Goal: Transaction & Acquisition: Purchase product/service

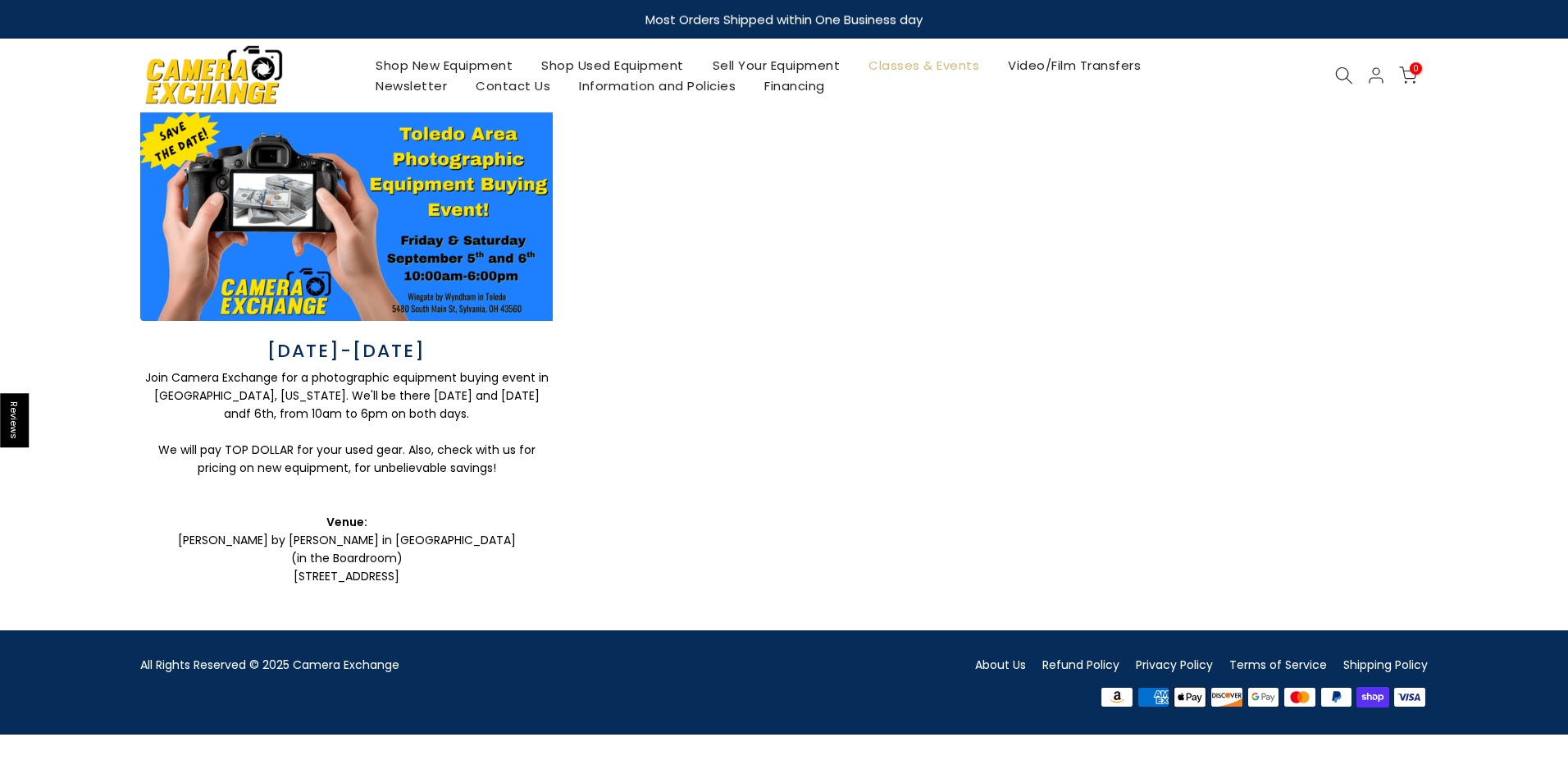
click at [607, 63] on link "Shop Used Equipment" at bounding box center [614, 64] width 172 height 21
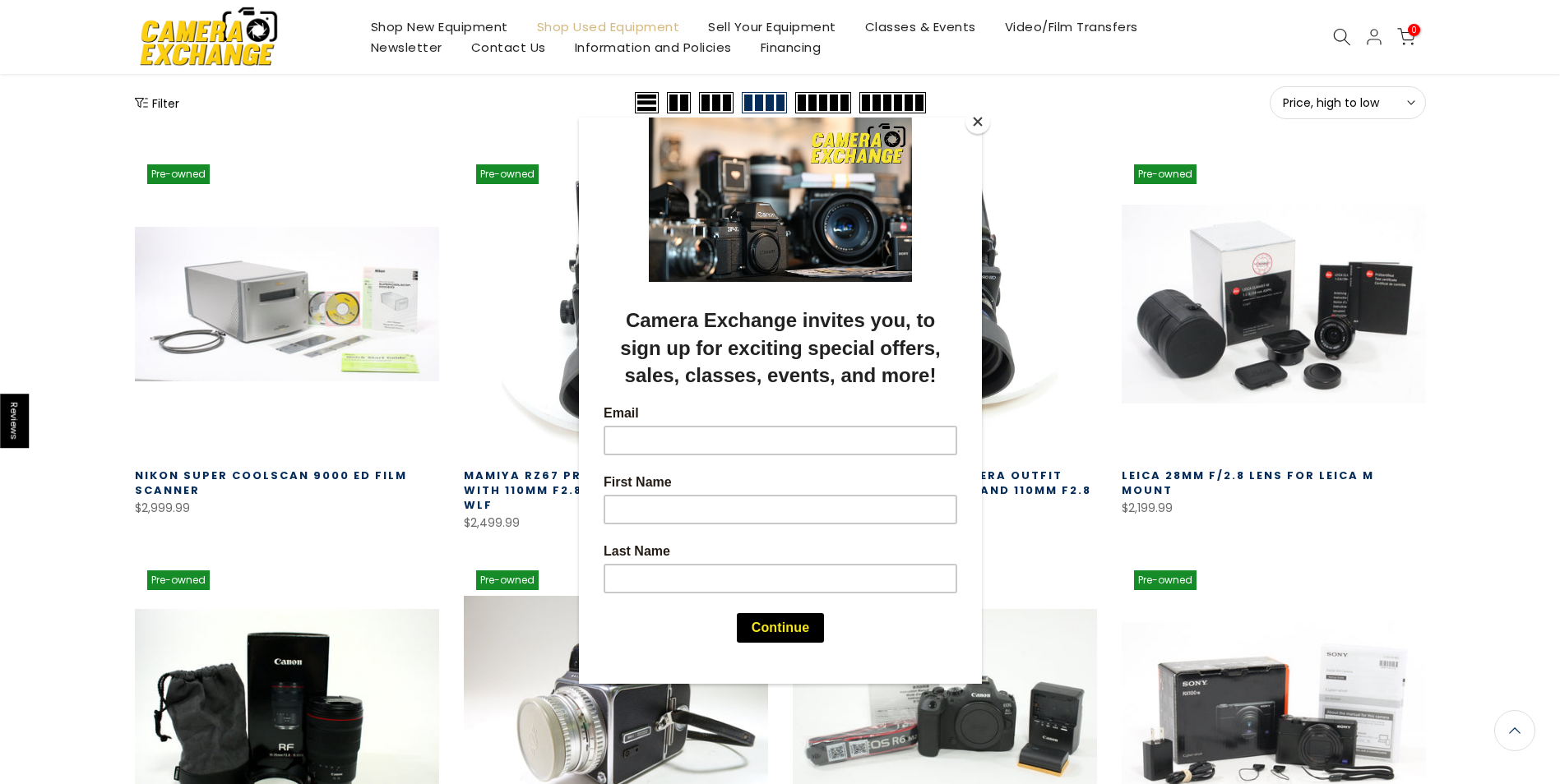
scroll to position [221, 0]
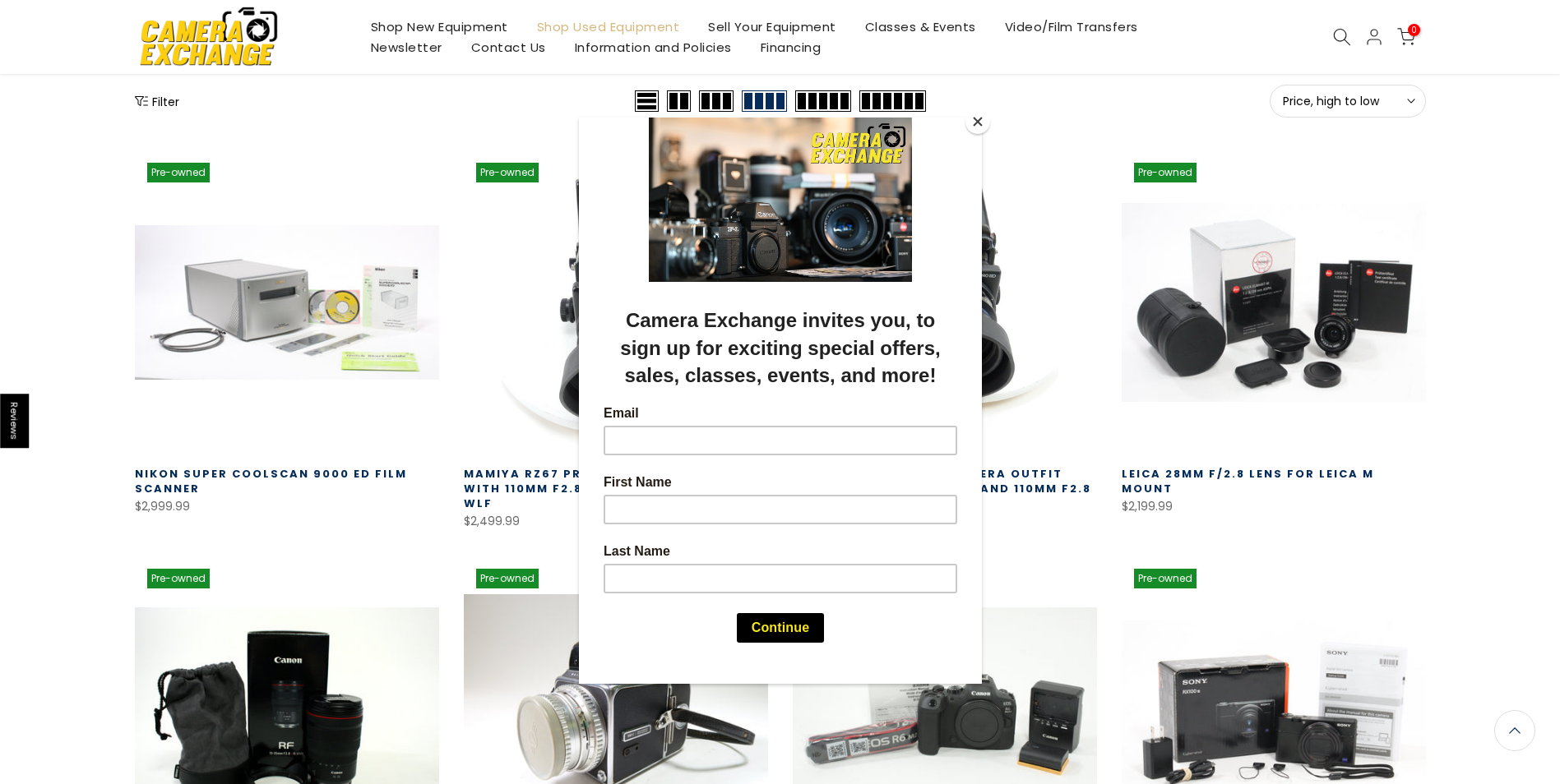
click at [973, 126] on button "Close" at bounding box center [977, 121] width 24 height 24
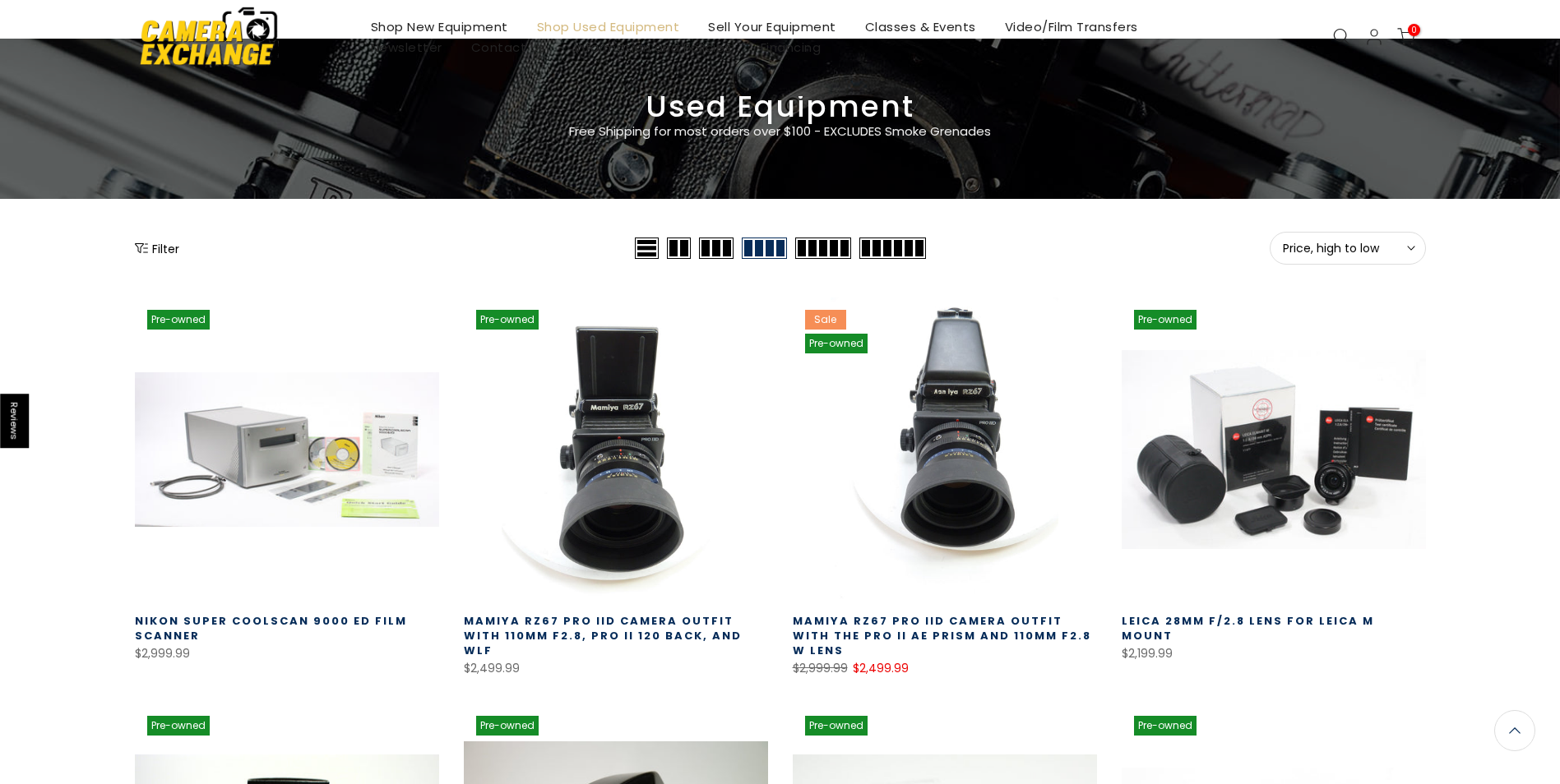
scroll to position [0, 0]
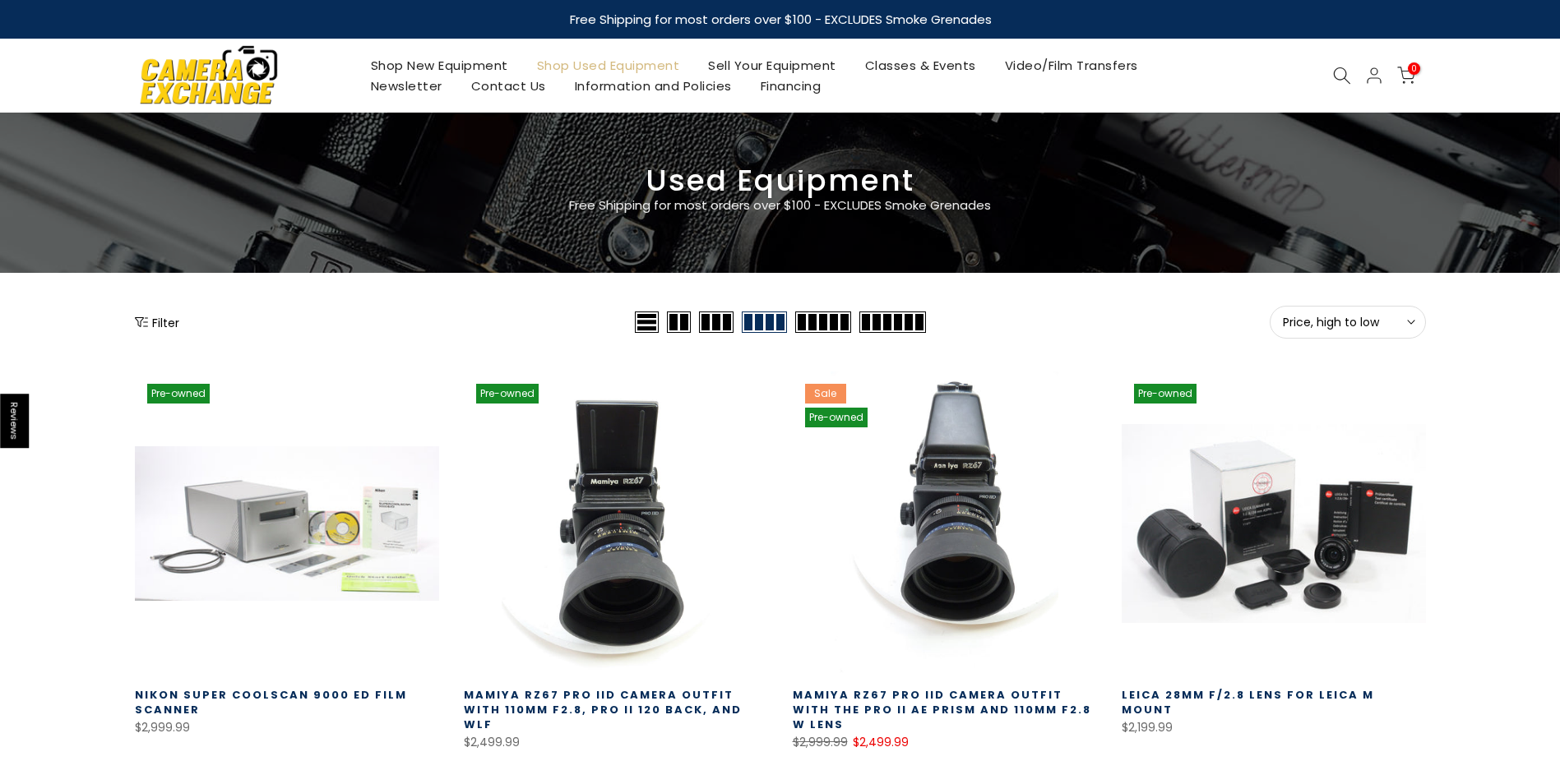
click at [1338, 74] on icon at bounding box center [1342, 75] width 18 height 18
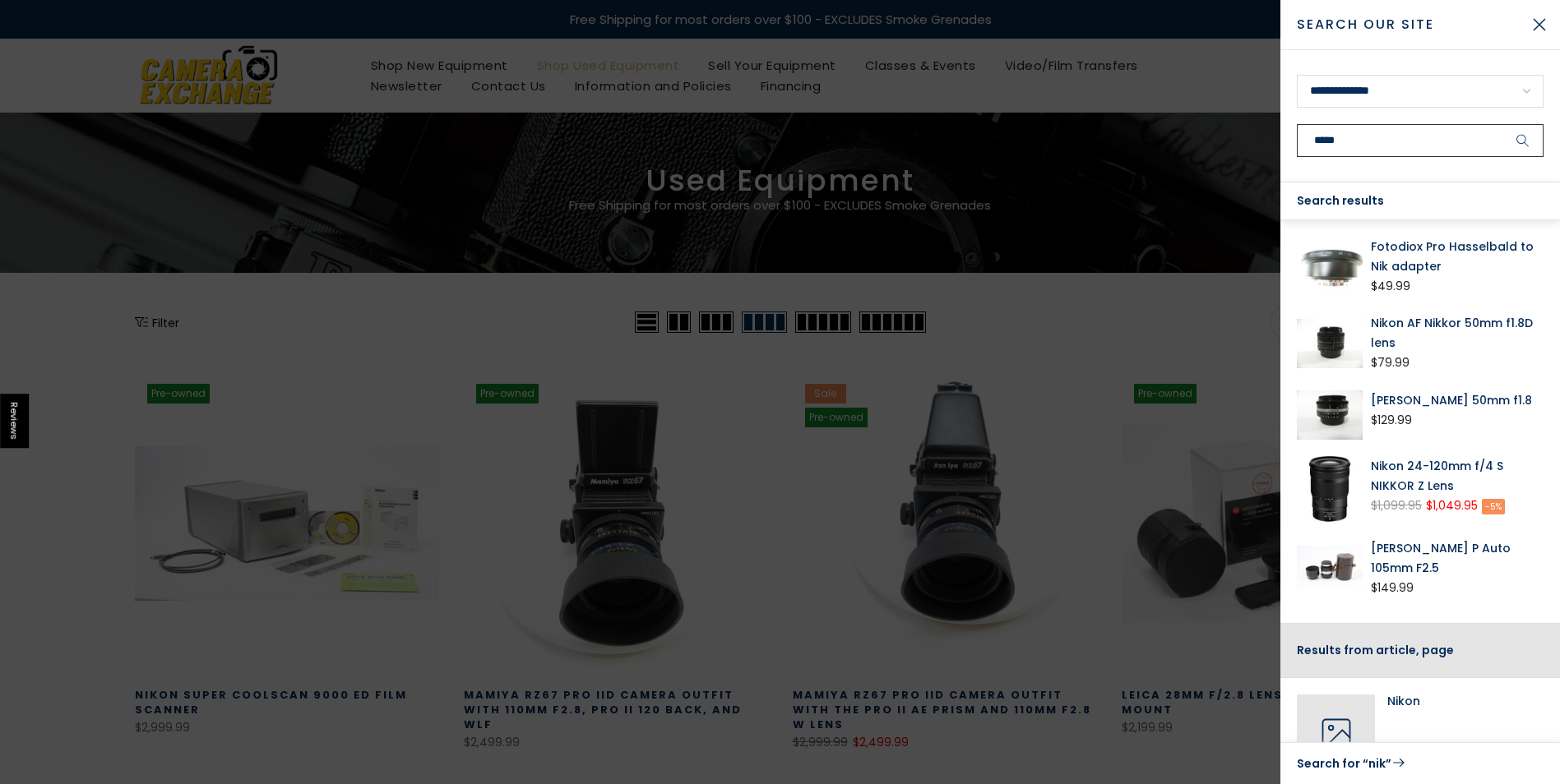
type input "*****"
click at [1502, 124] on button "submit" at bounding box center [1523, 141] width 41 height 33
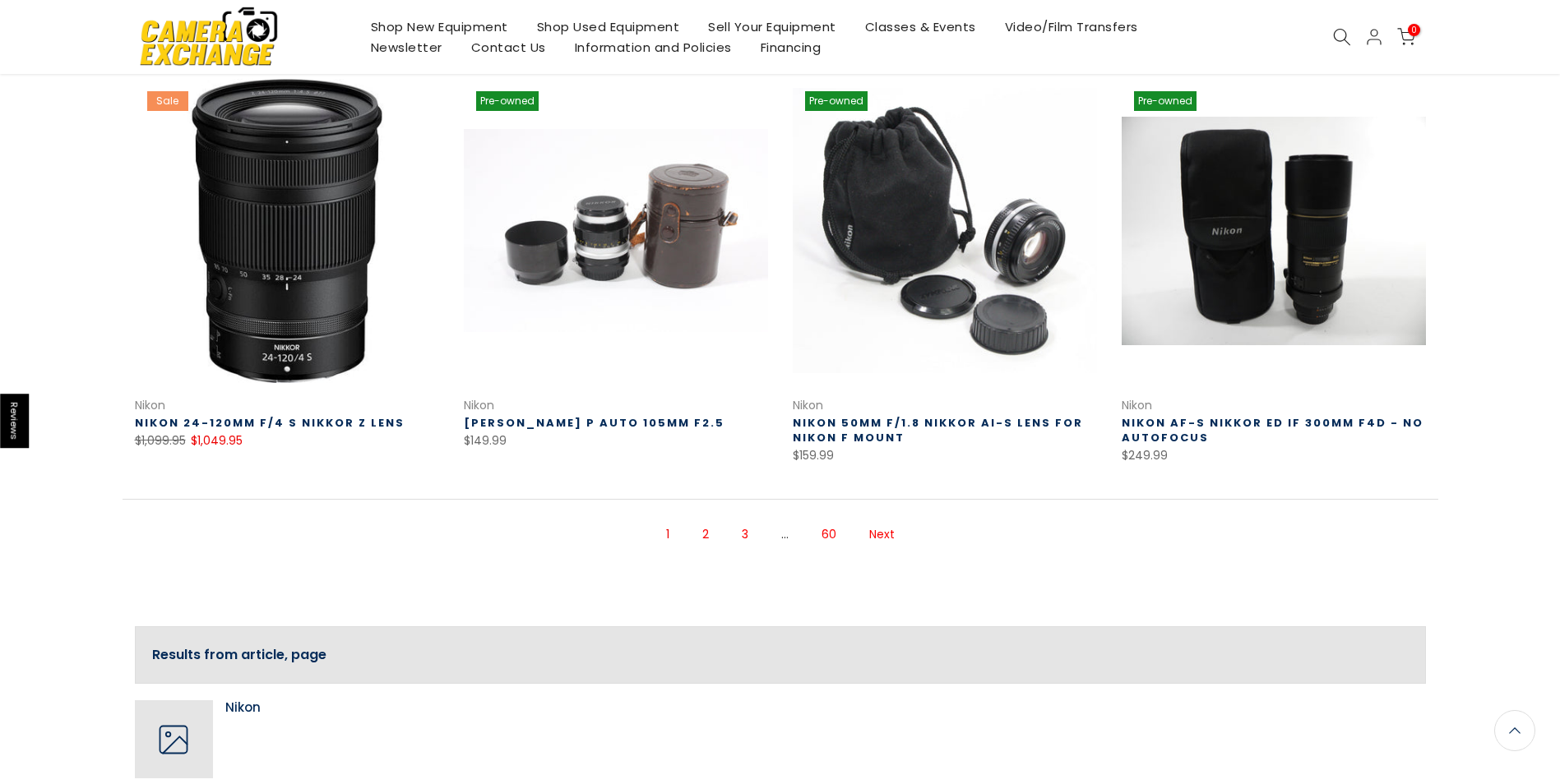
scroll to position [1092, 0]
click at [875, 521] on link "Next" at bounding box center [881, 533] width 42 height 28
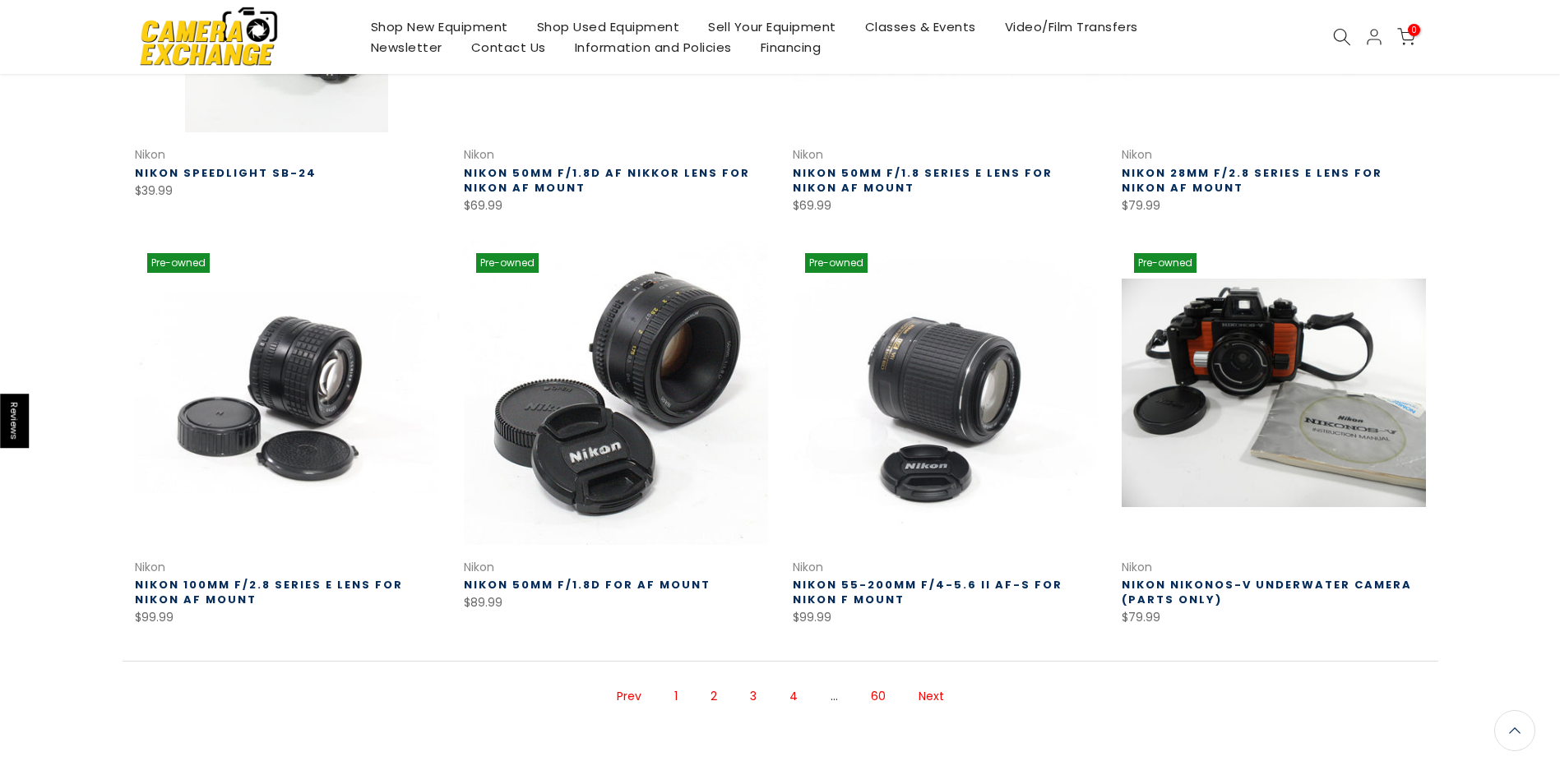
scroll to position [930, 0]
click at [929, 693] on link "Next" at bounding box center [931, 696] width 42 height 28
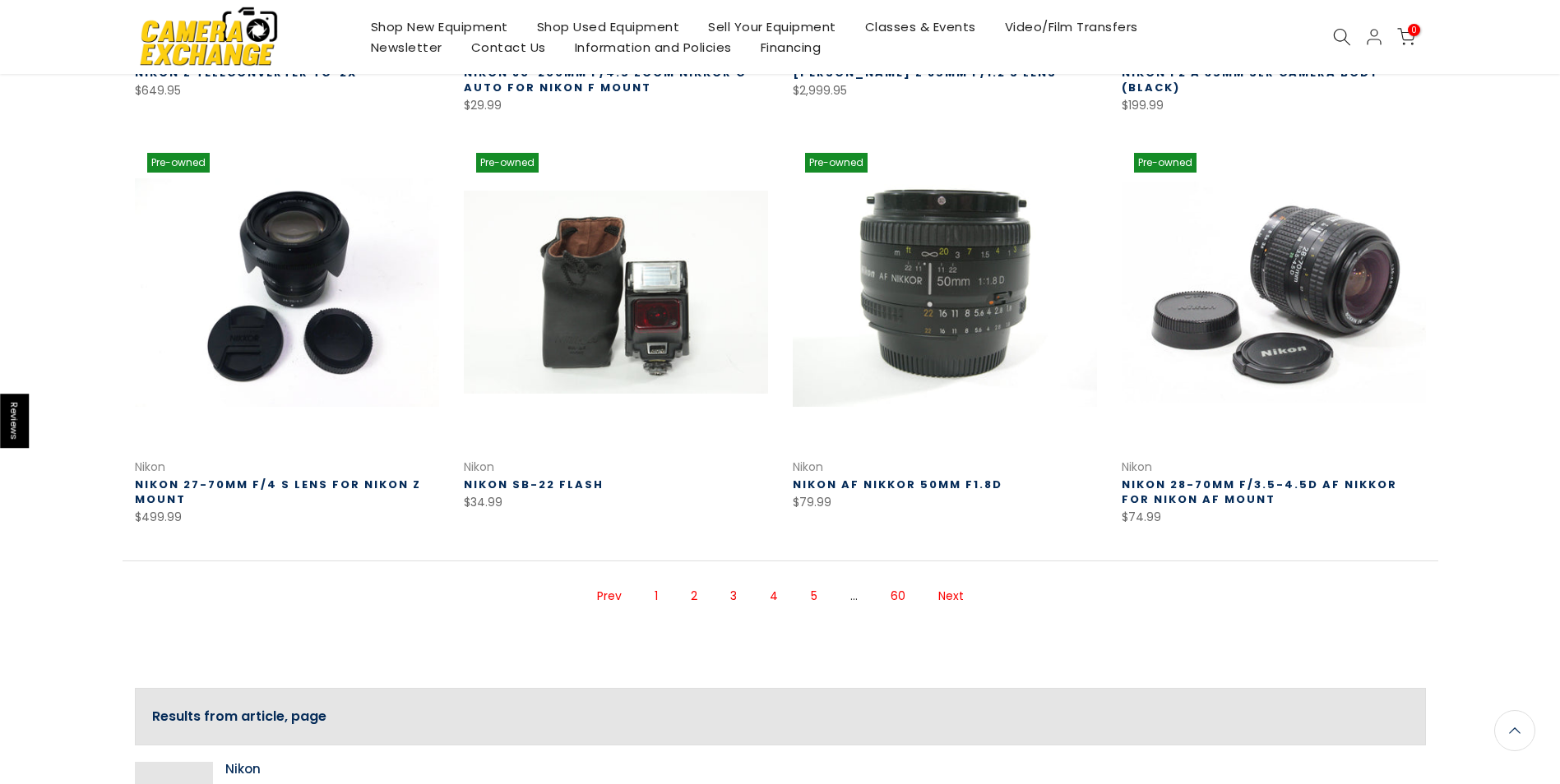
scroll to position [1034, 0]
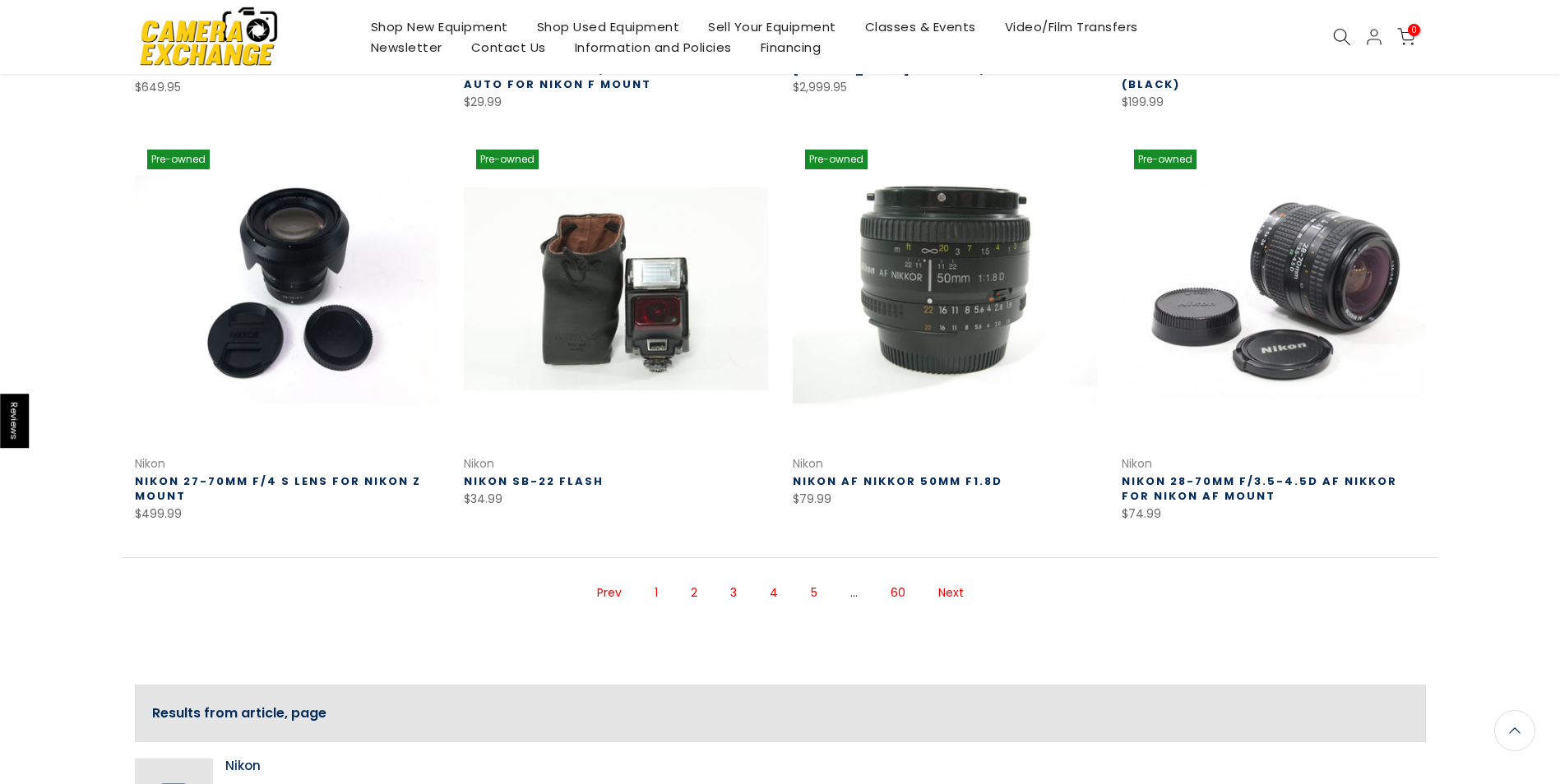
click at [606, 593] on link "Prev" at bounding box center [609, 592] width 41 height 28
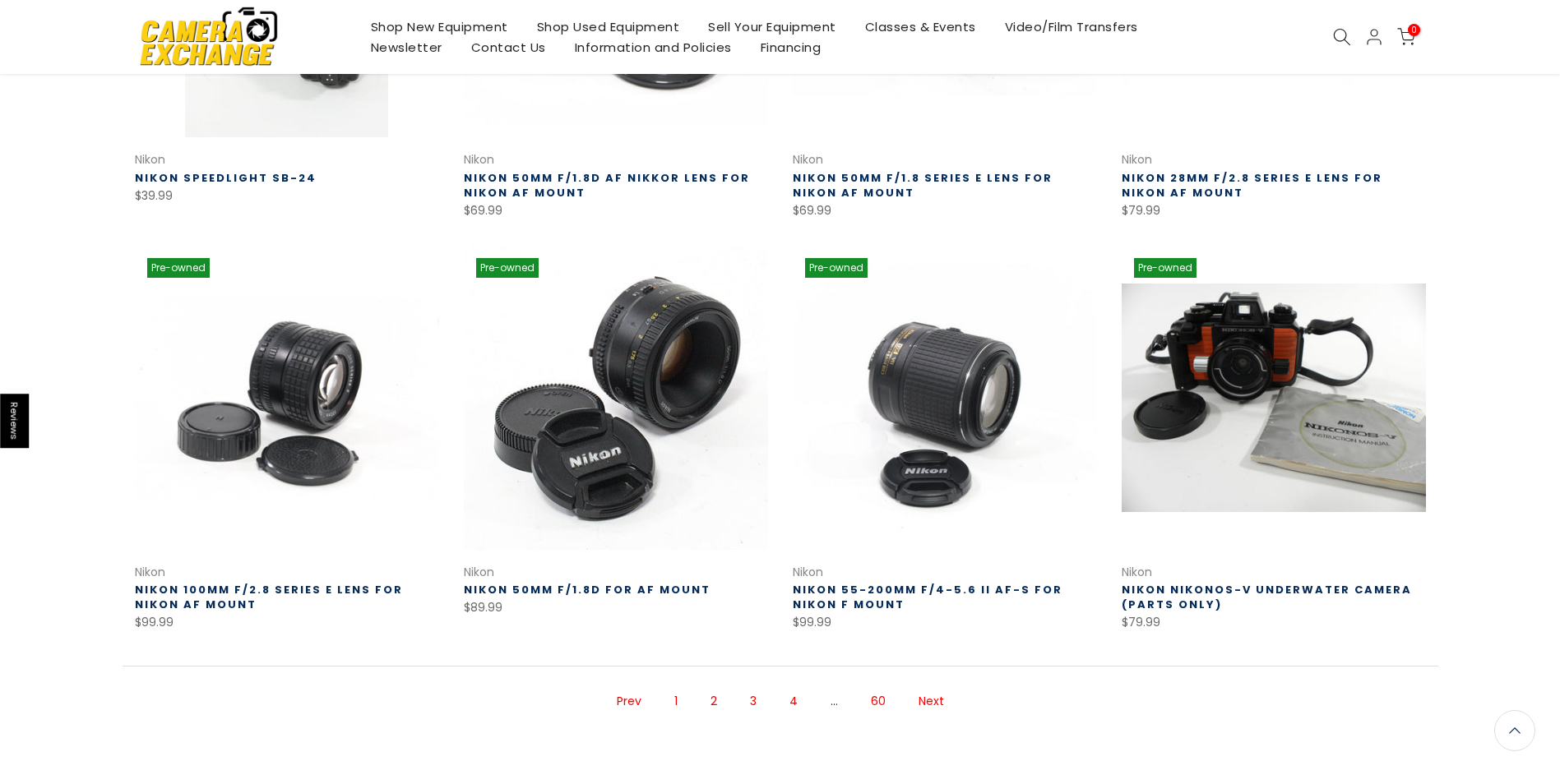
scroll to position [928, 0]
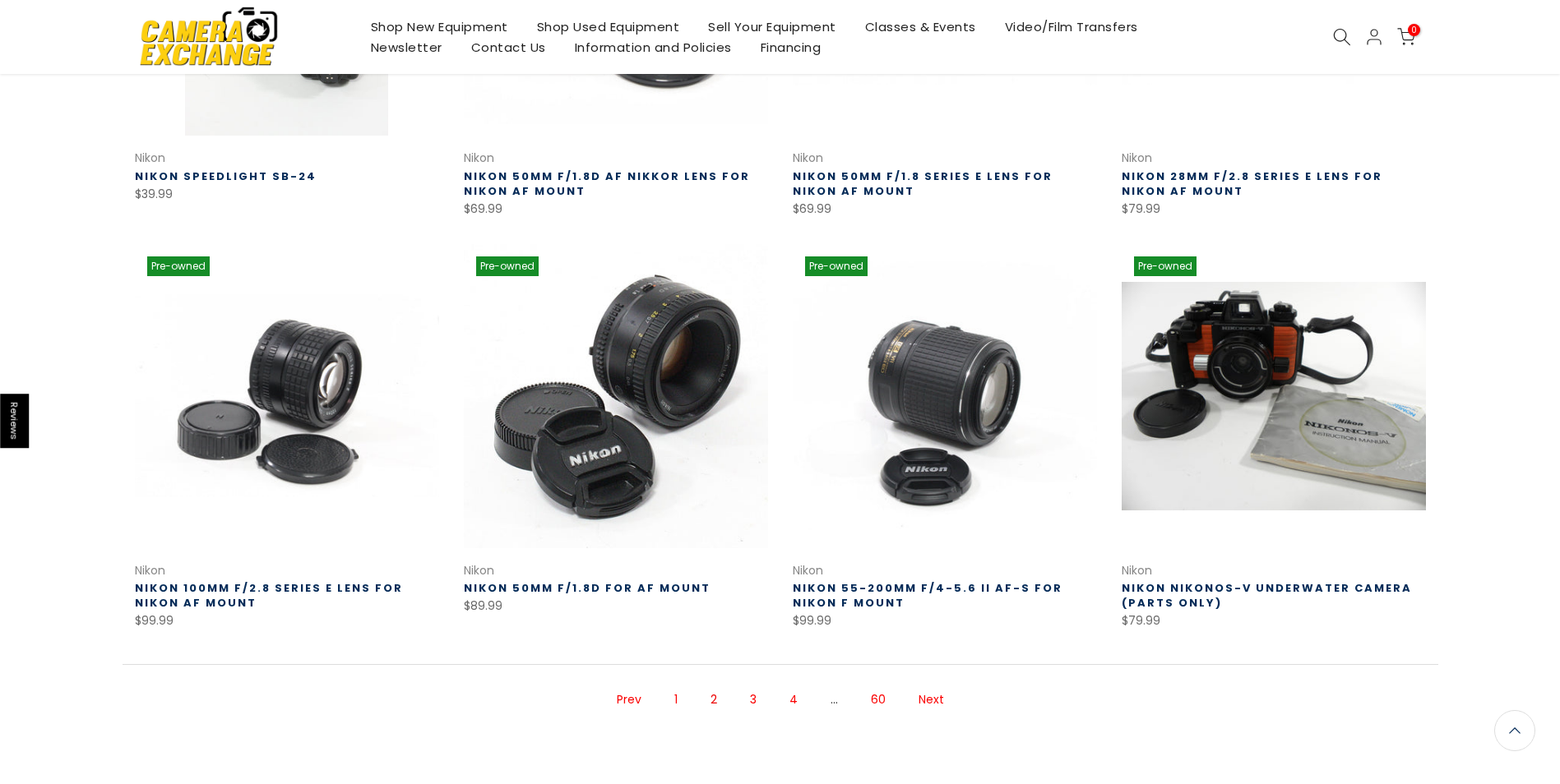
click at [926, 697] on link "Next" at bounding box center [931, 699] width 42 height 28
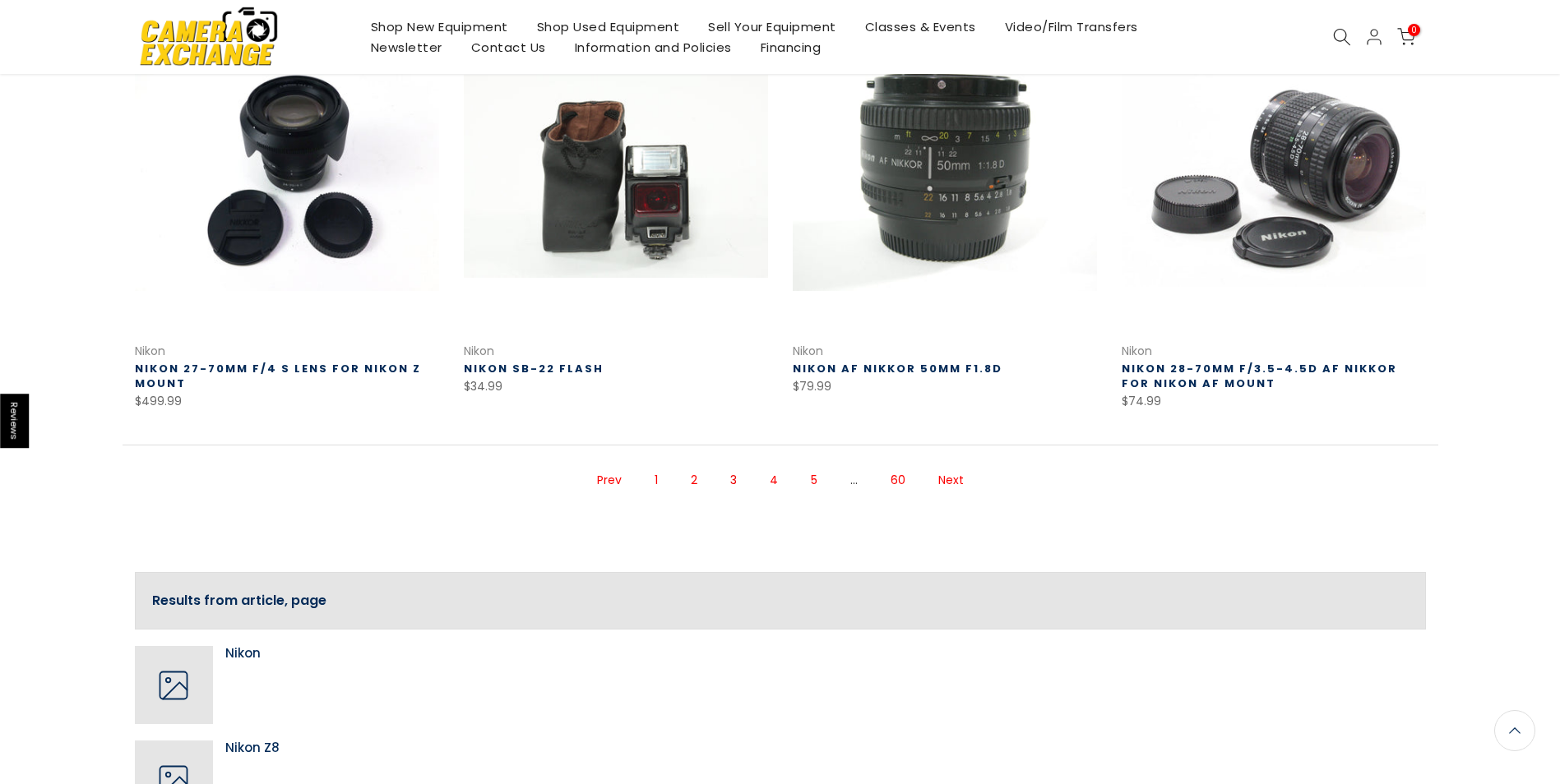
scroll to position [1163, 0]
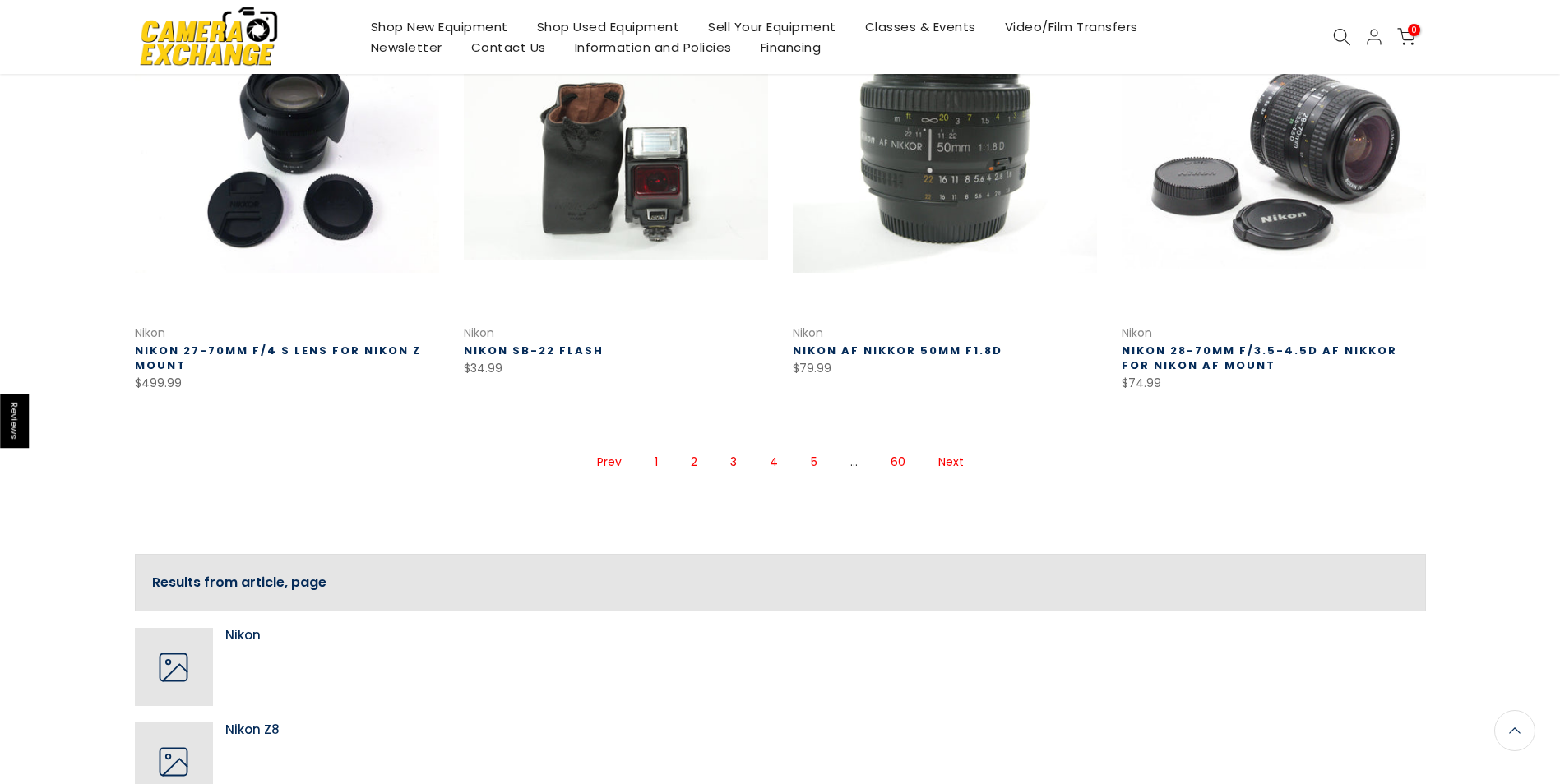
click at [945, 460] on link "Next" at bounding box center [951, 461] width 42 height 28
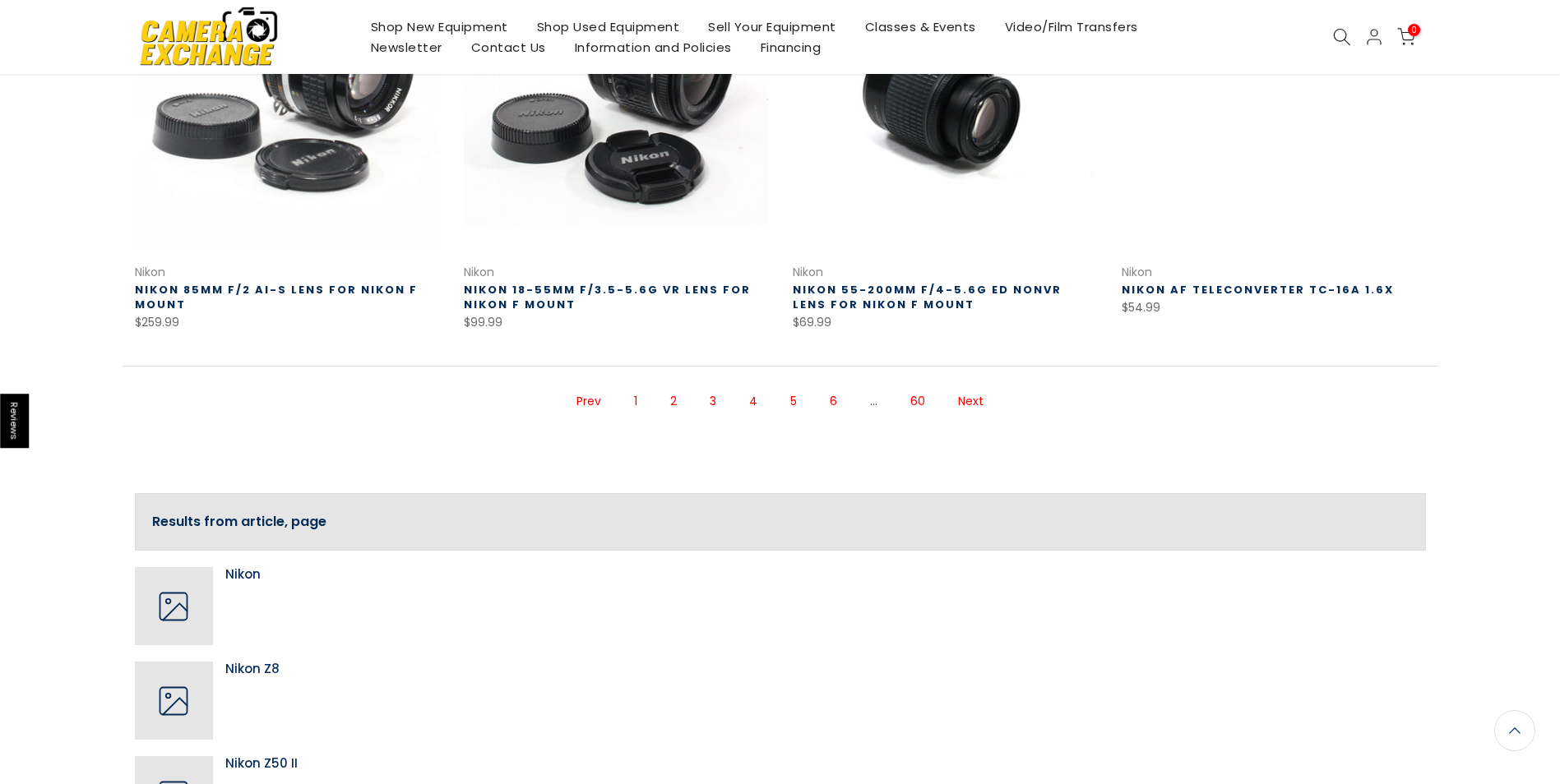
scroll to position [1223, 0]
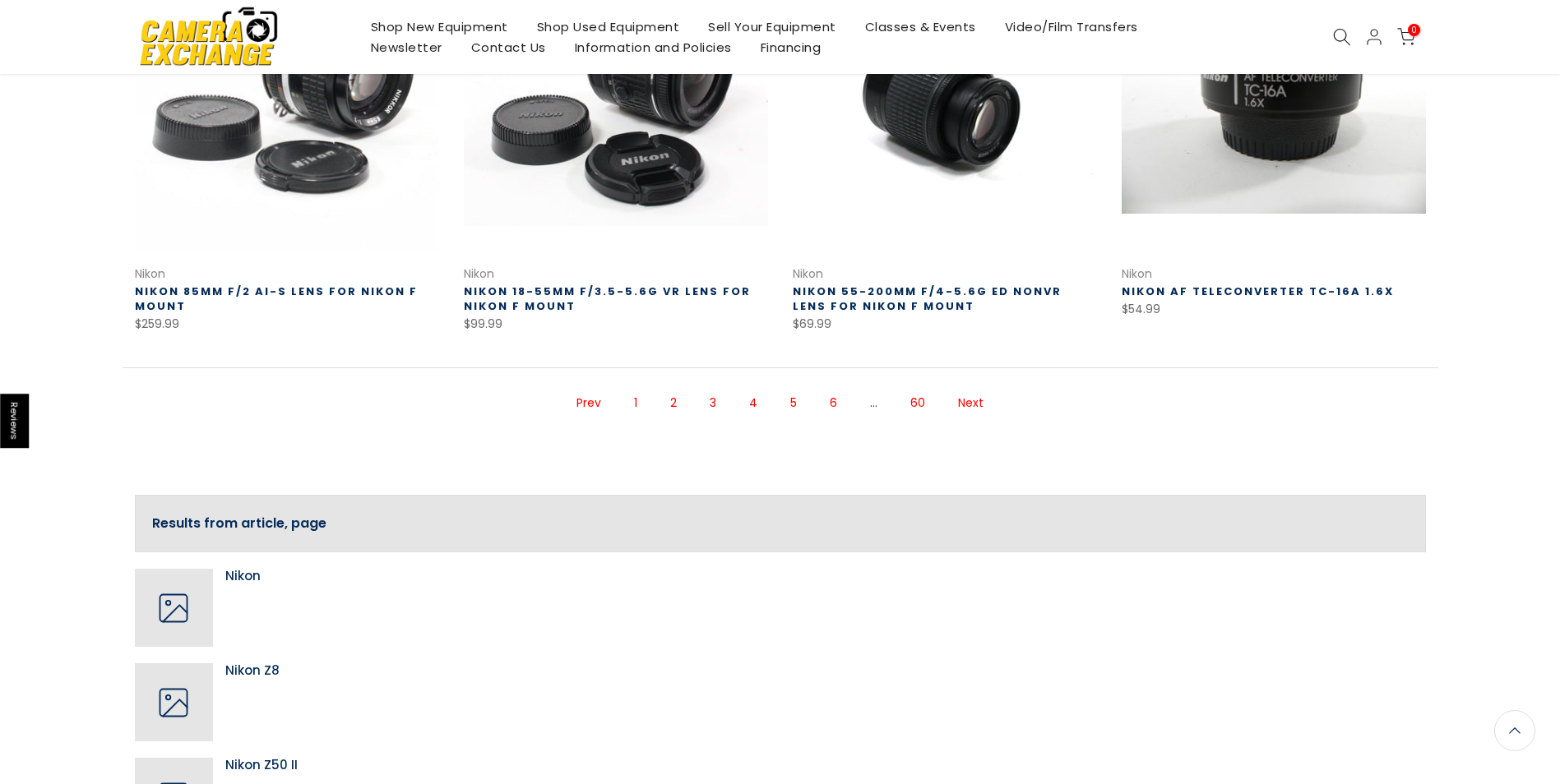
click at [966, 402] on link "Next" at bounding box center [970, 403] width 42 height 28
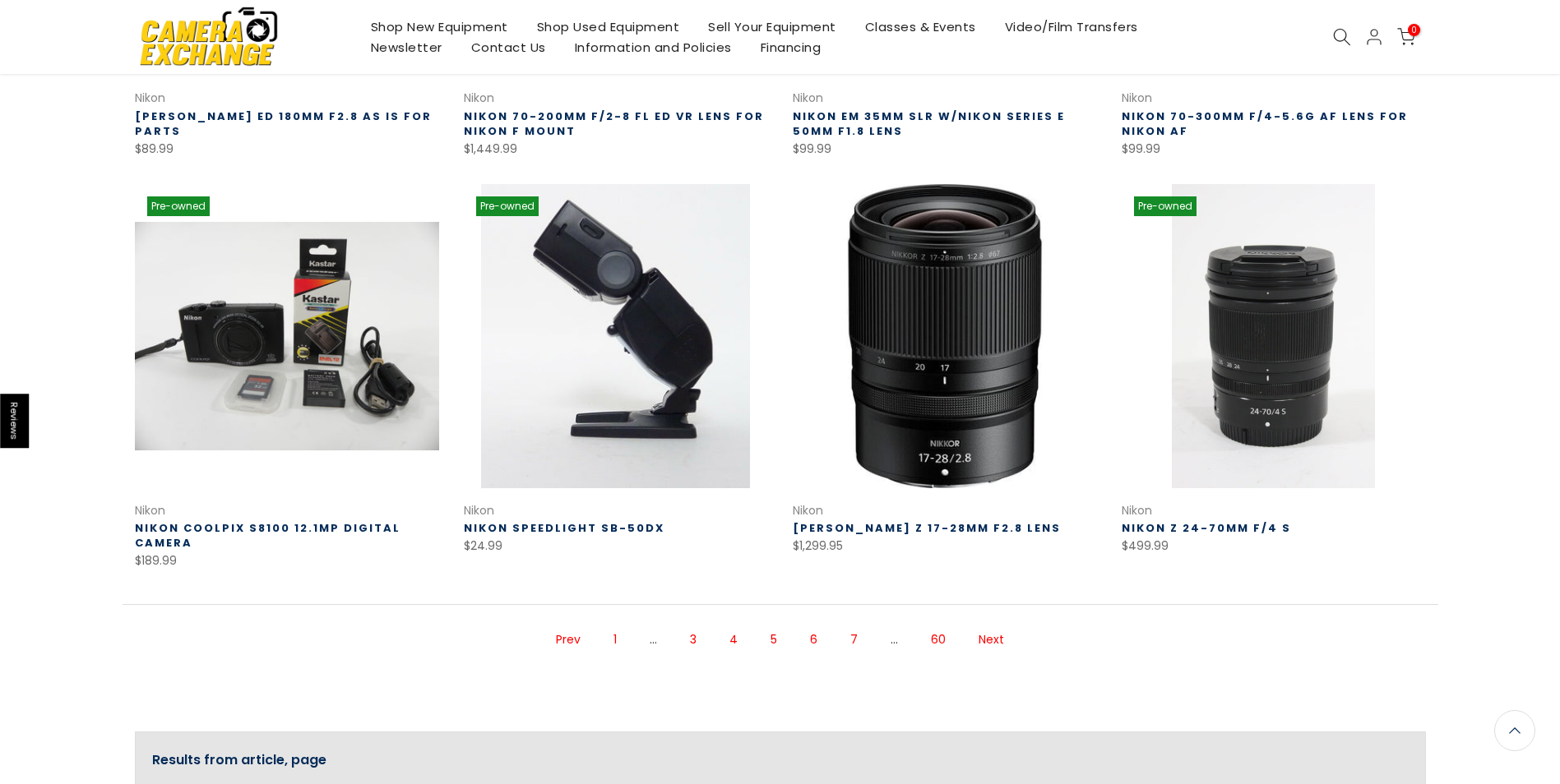
scroll to position [984, 0]
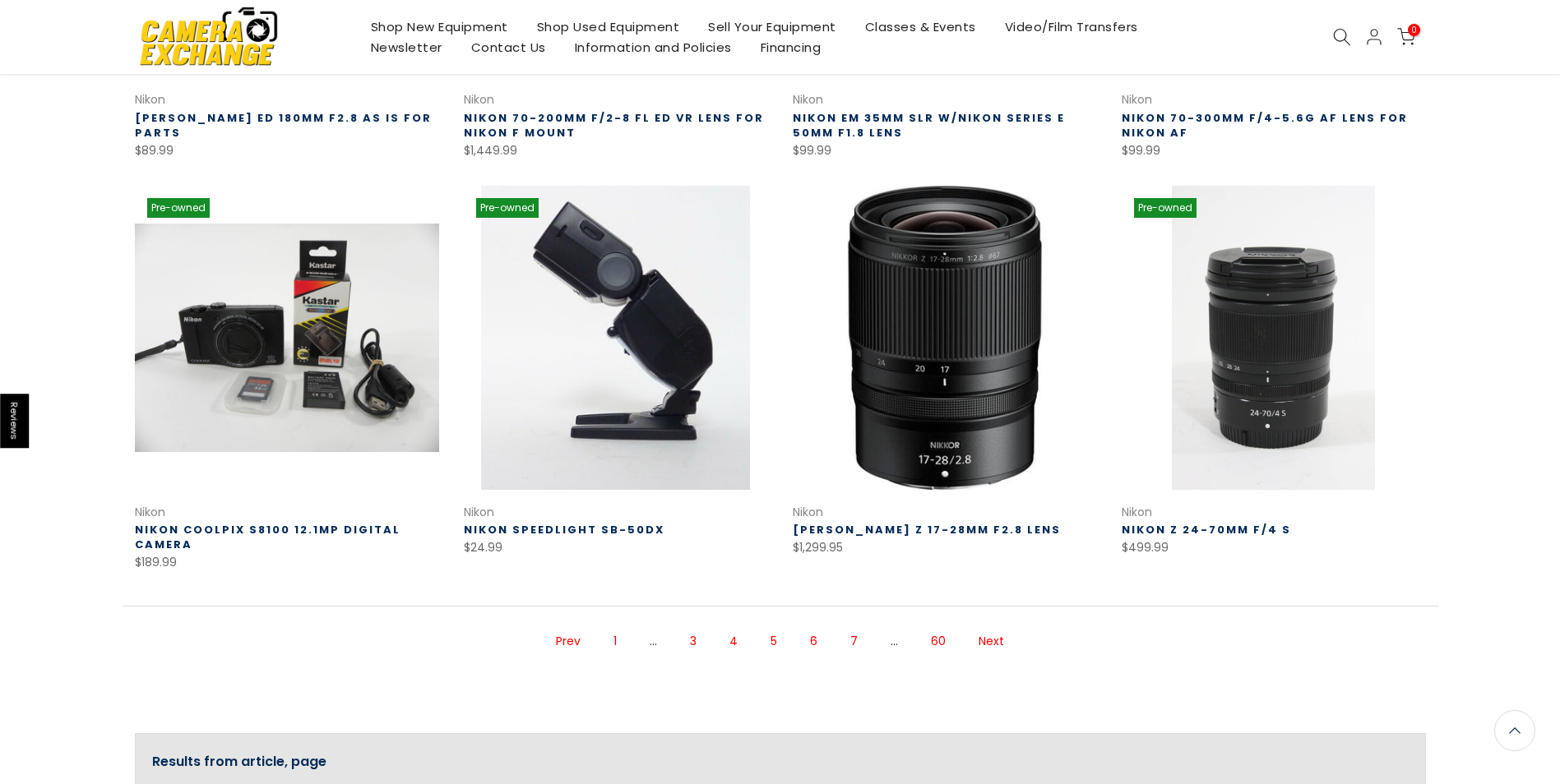
click at [989, 635] on link "Next" at bounding box center [991, 640] width 42 height 28
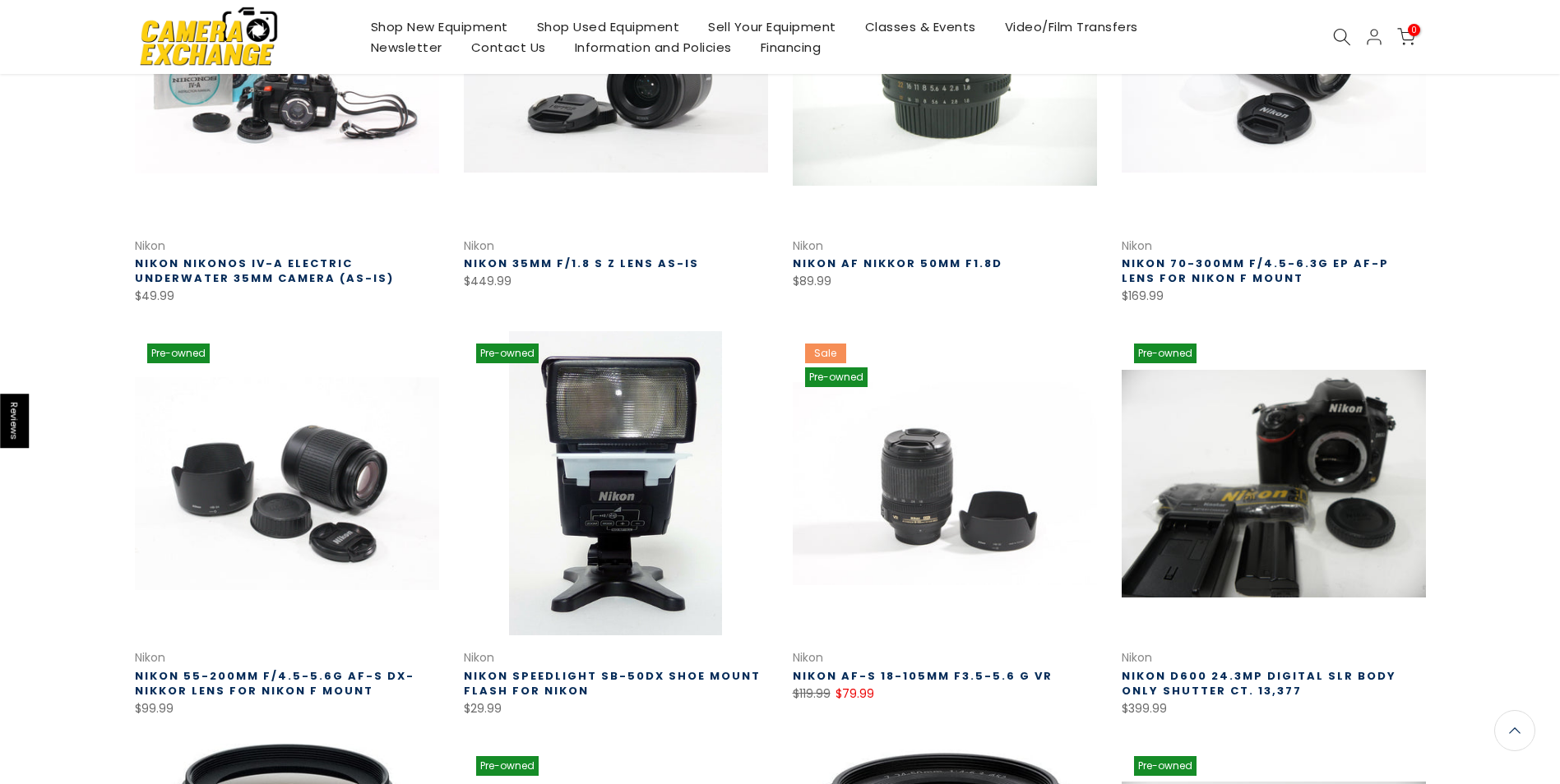
scroll to position [429, 0]
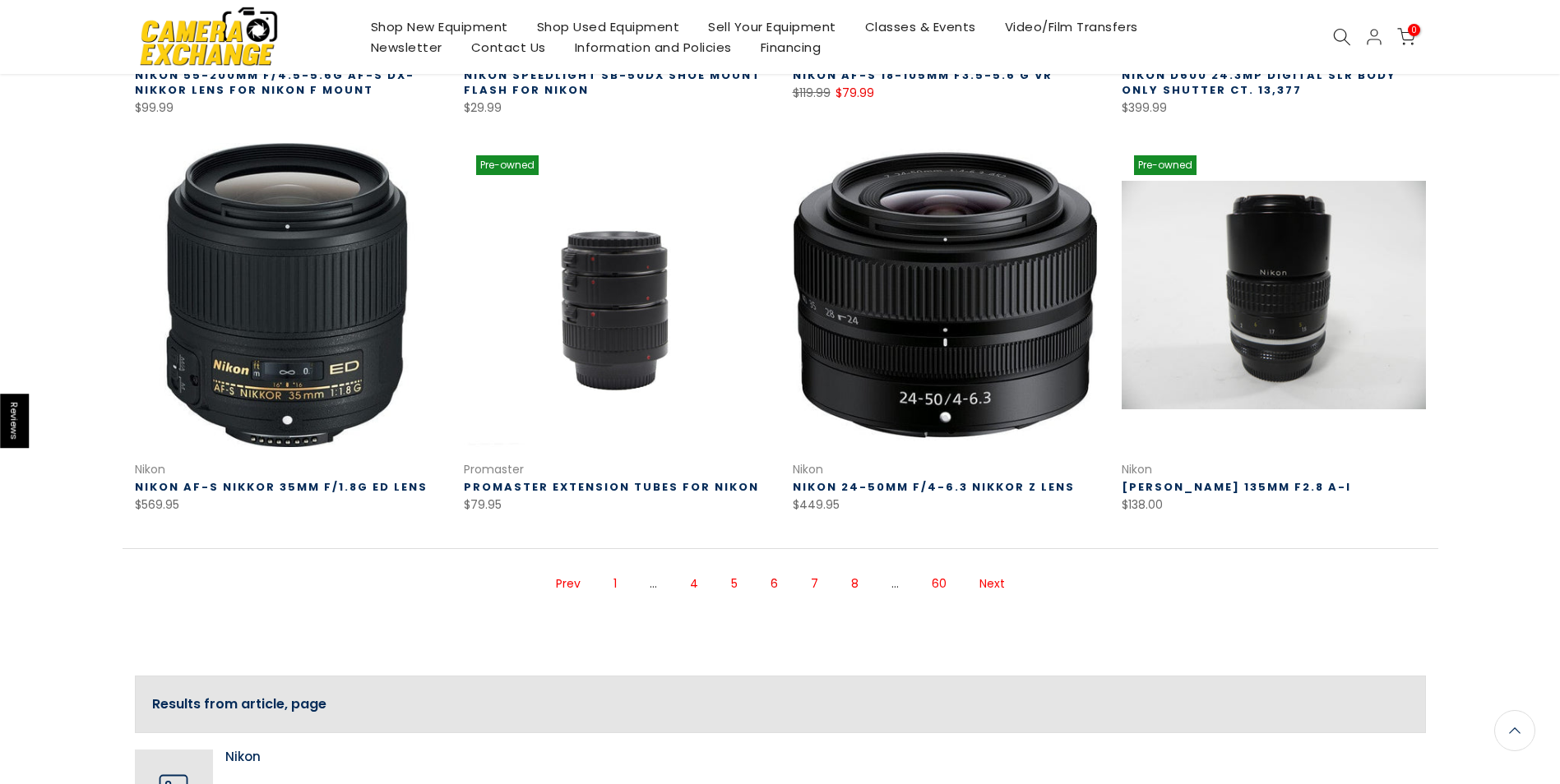
click at [983, 581] on link "Next" at bounding box center [992, 584] width 42 height 28
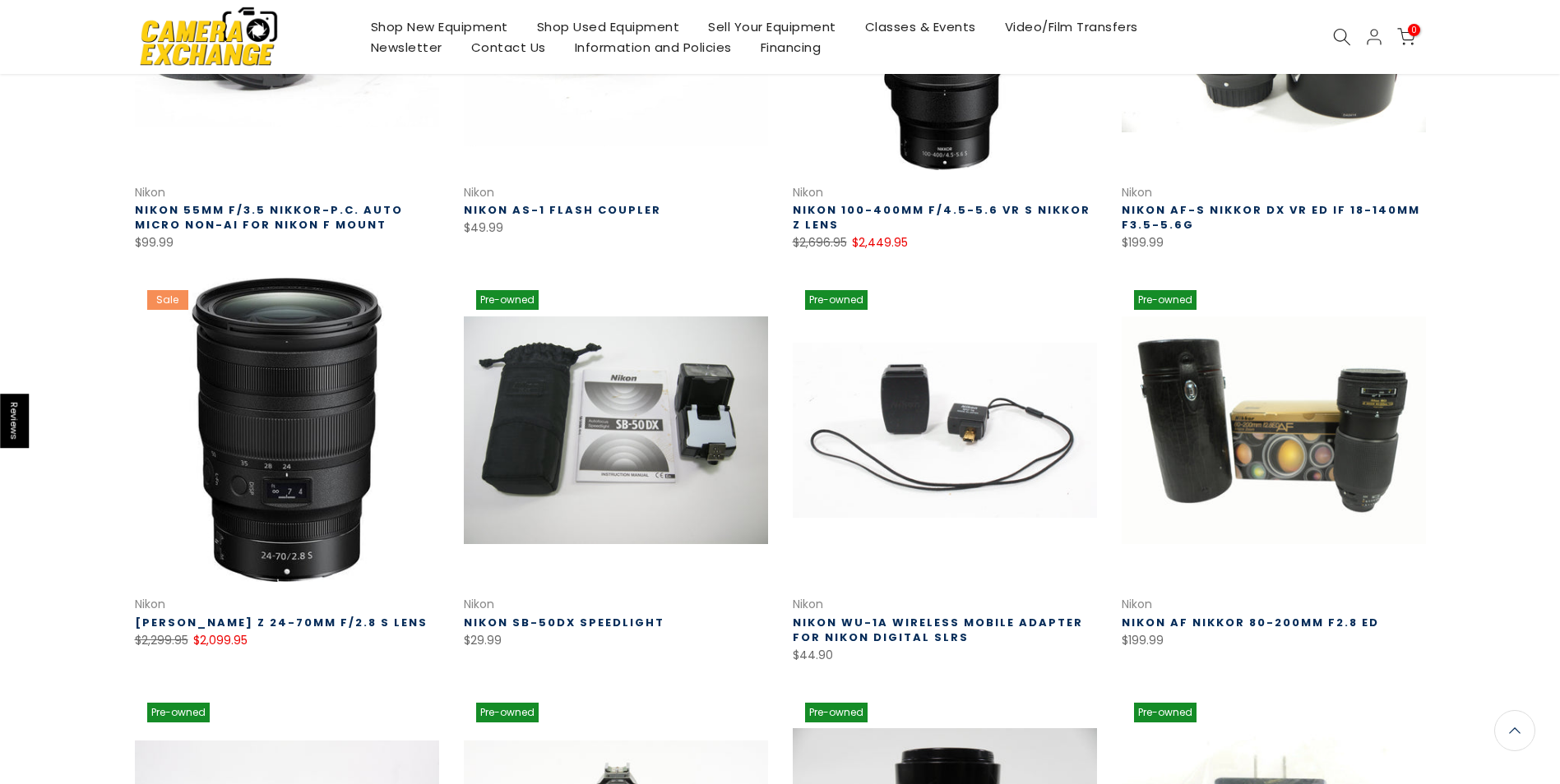
scroll to position [480, 0]
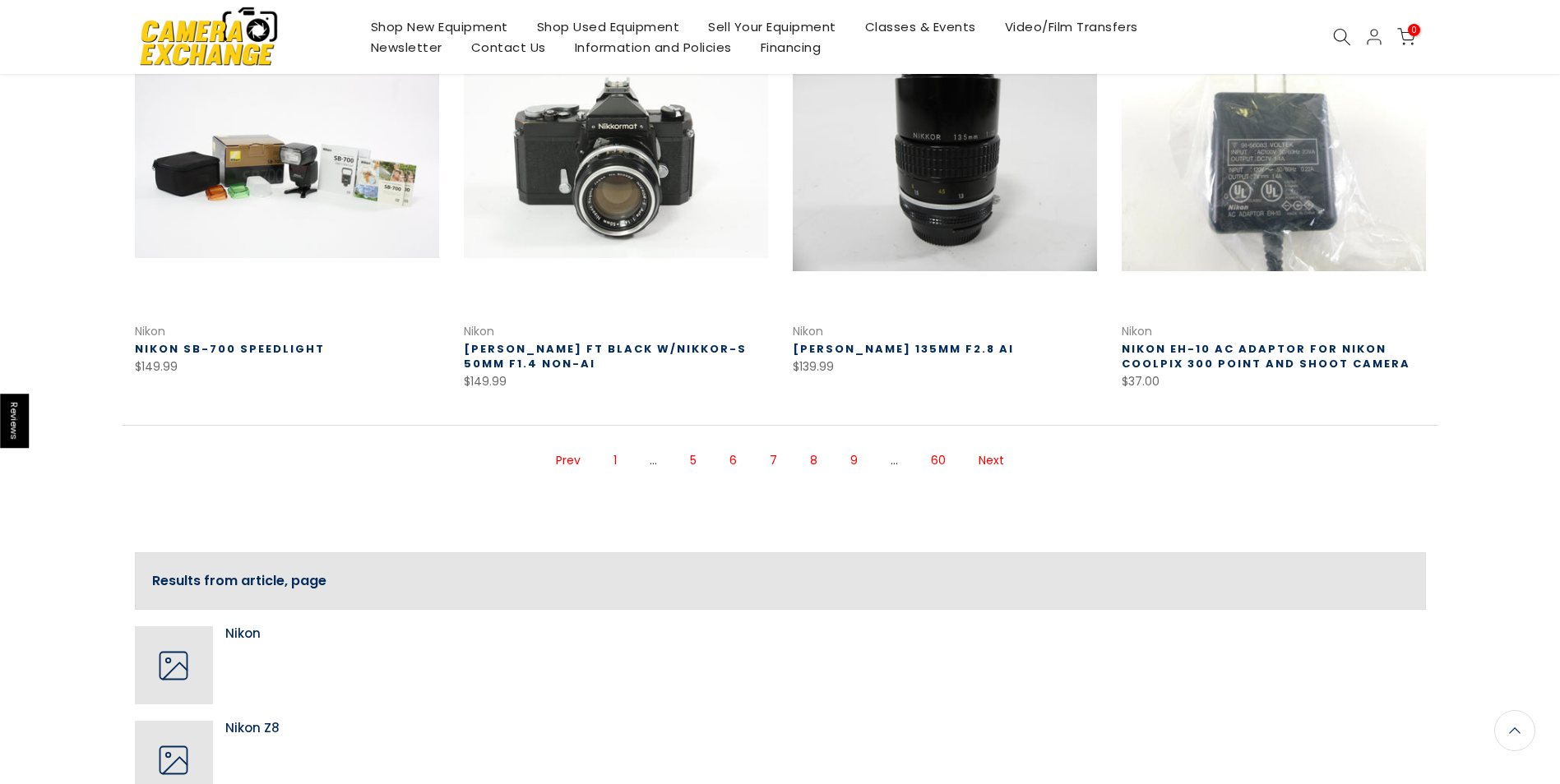
click at [987, 461] on link "Next" at bounding box center [991, 460] width 42 height 28
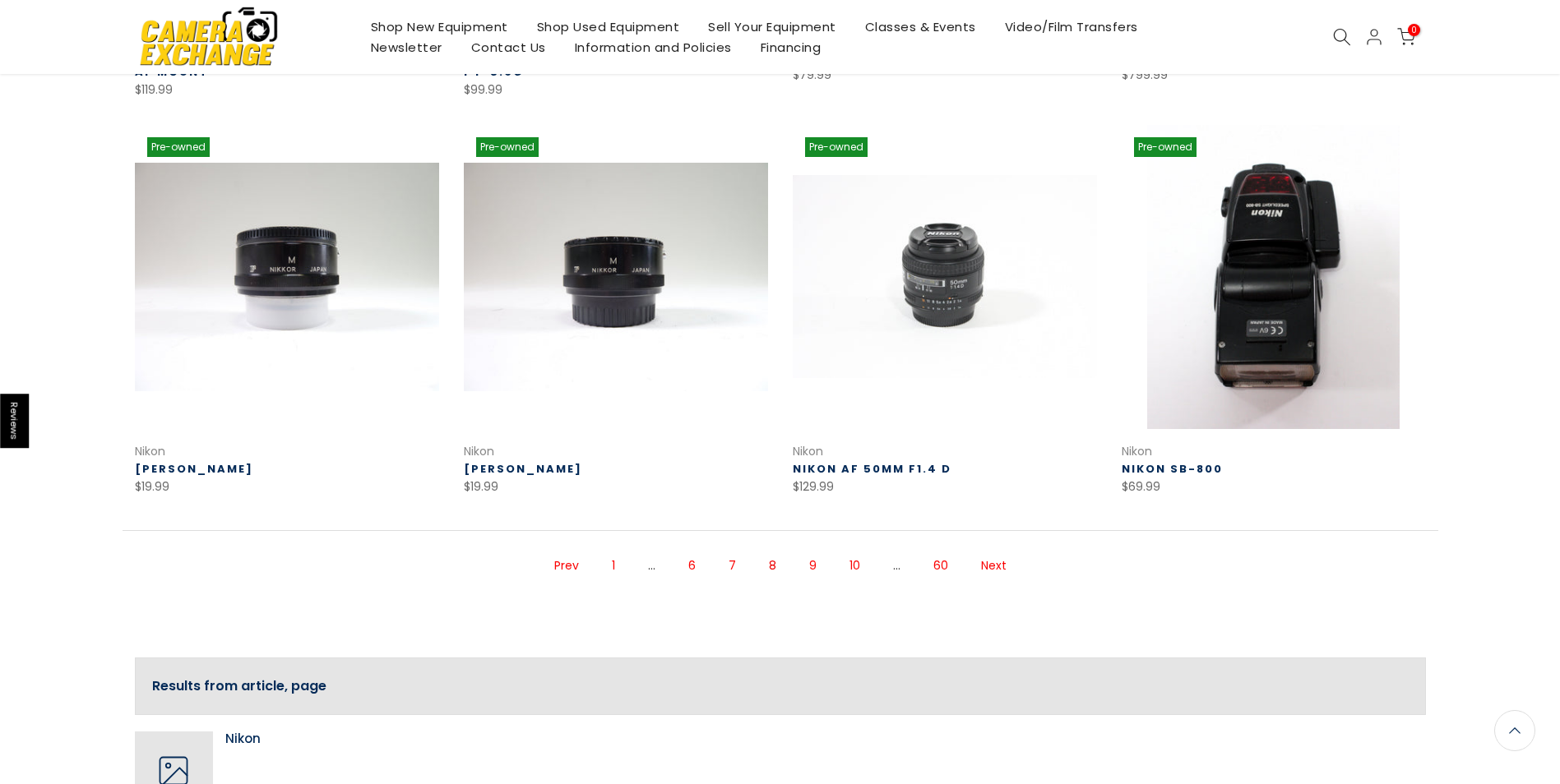
scroll to position [1048, 0]
click at [990, 559] on link "Next" at bounding box center [994, 564] width 42 height 28
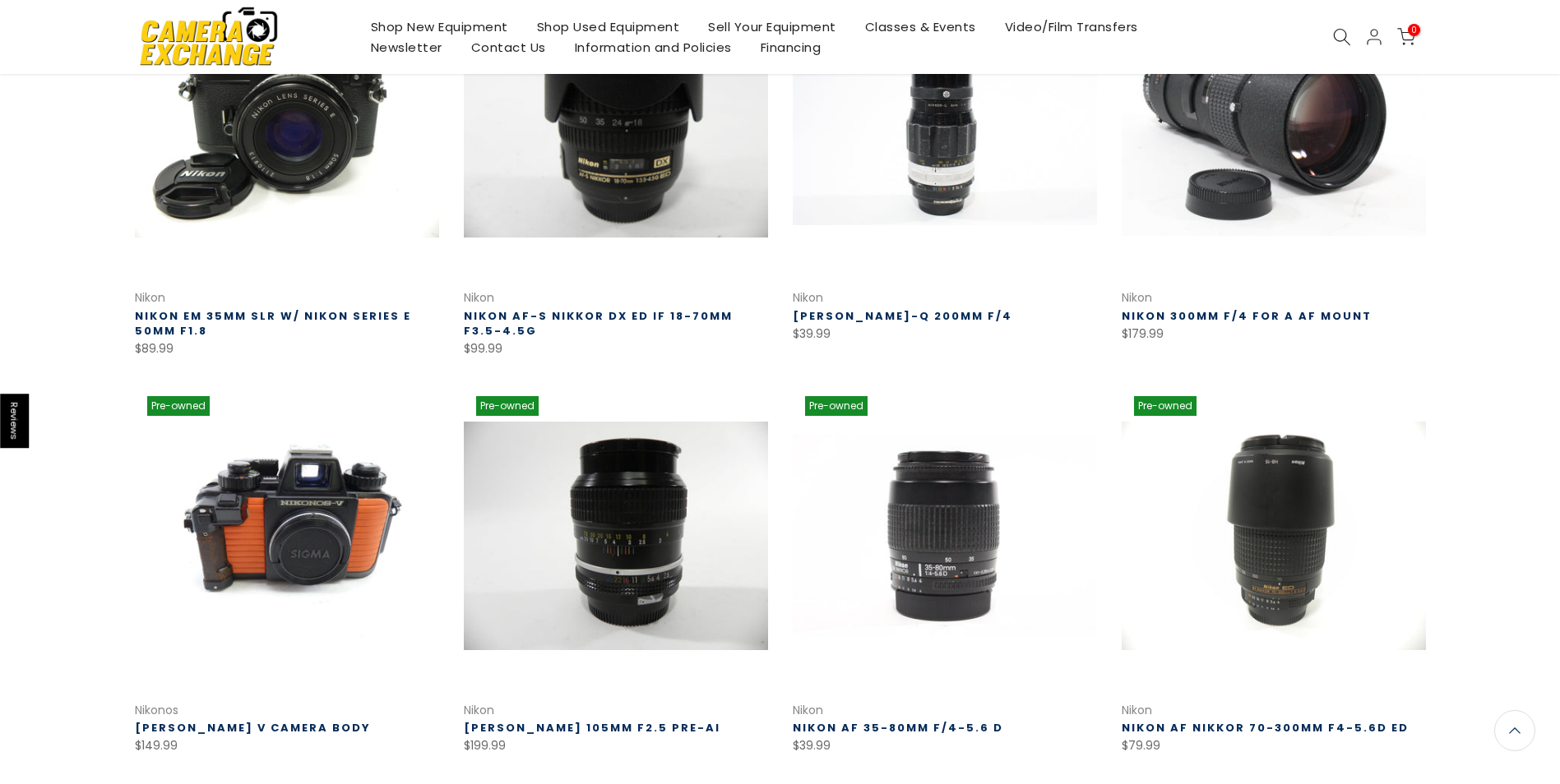
scroll to position [790, 0]
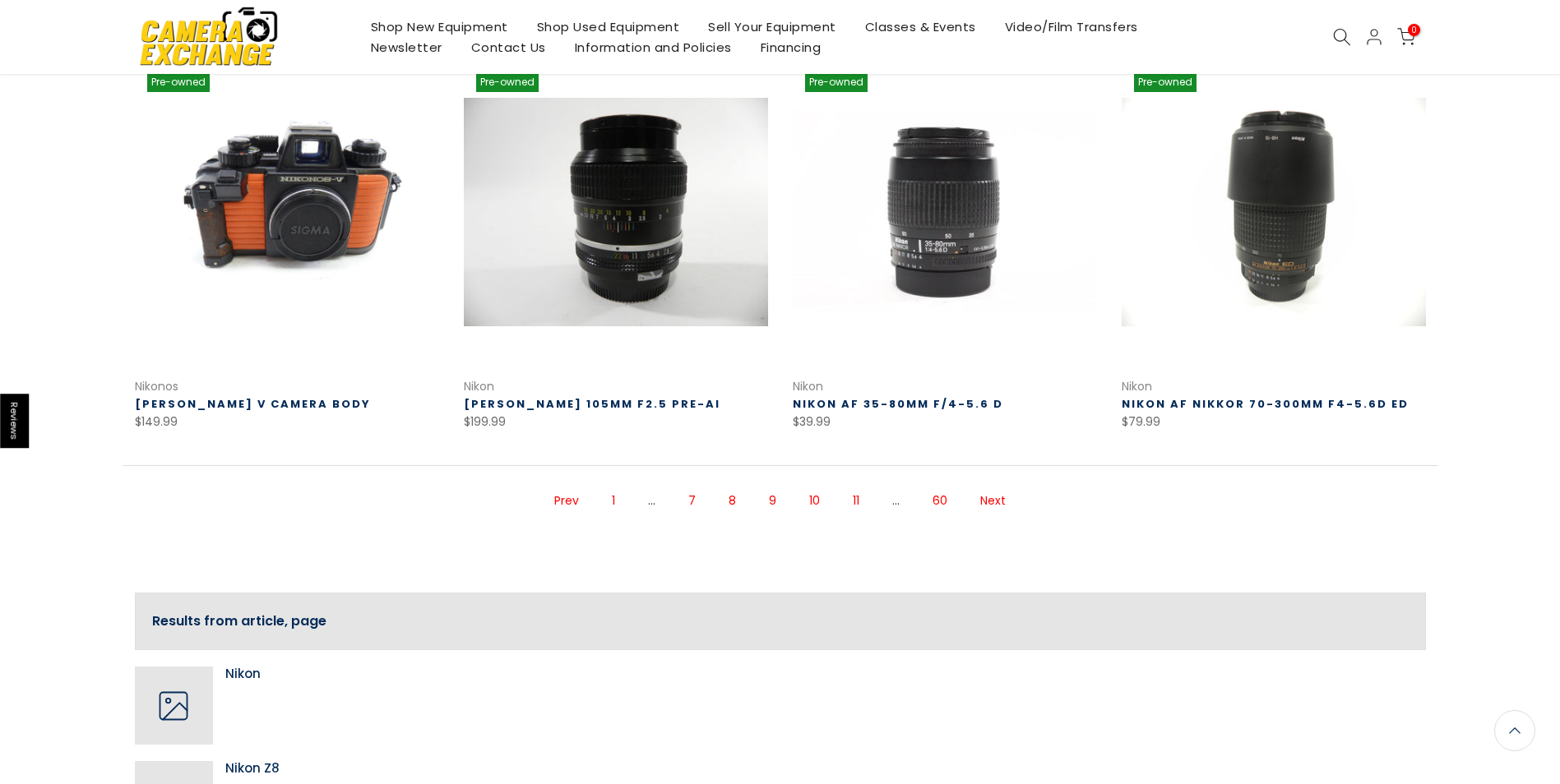
click at [994, 492] on link "Next" at bounding box center [993, 501] width 42 height 28
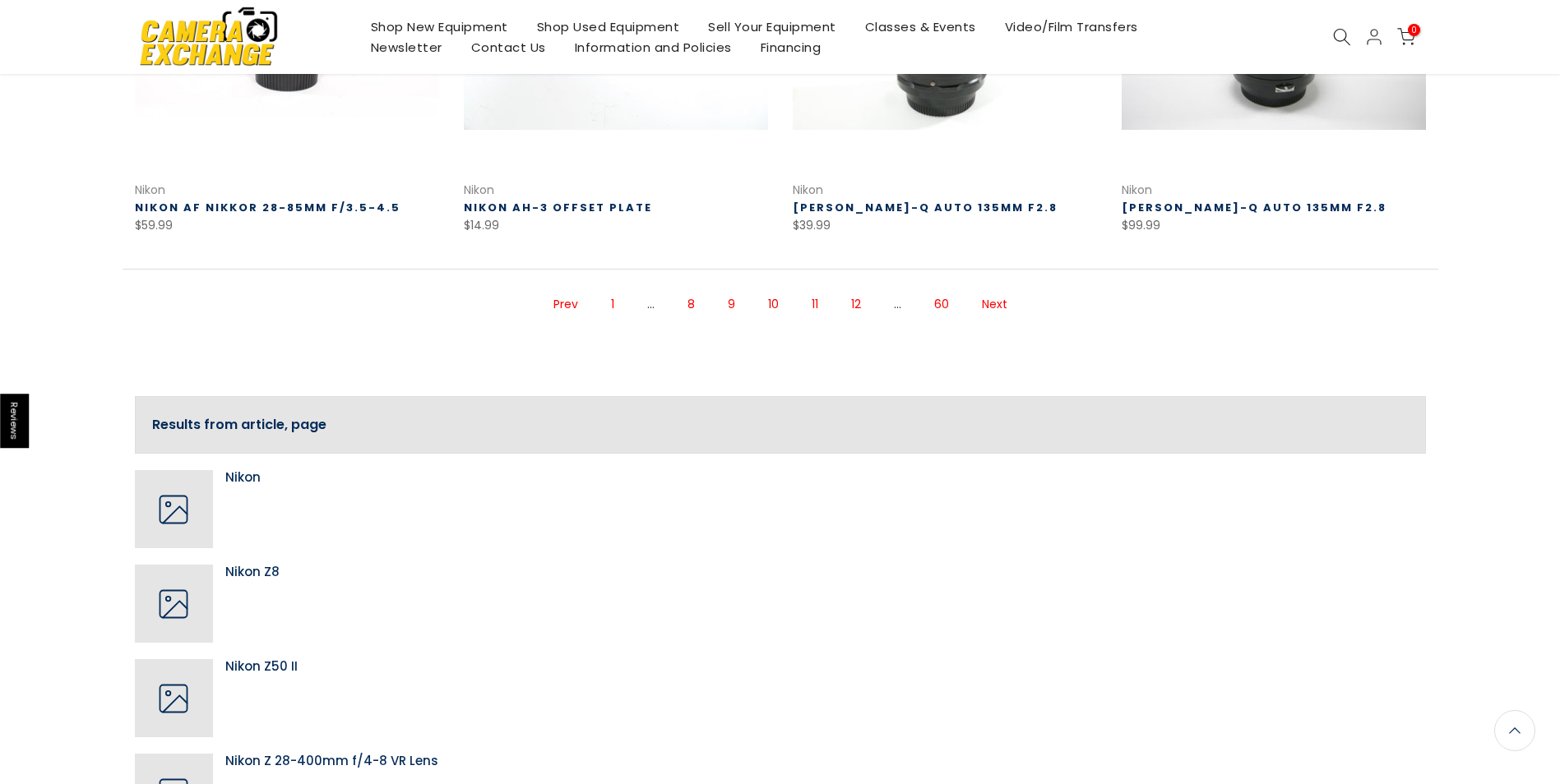
scroll to position [1228, 0]
click at [989, 299] on link "Next" at bounding box center [994, 305] width 42 height 28
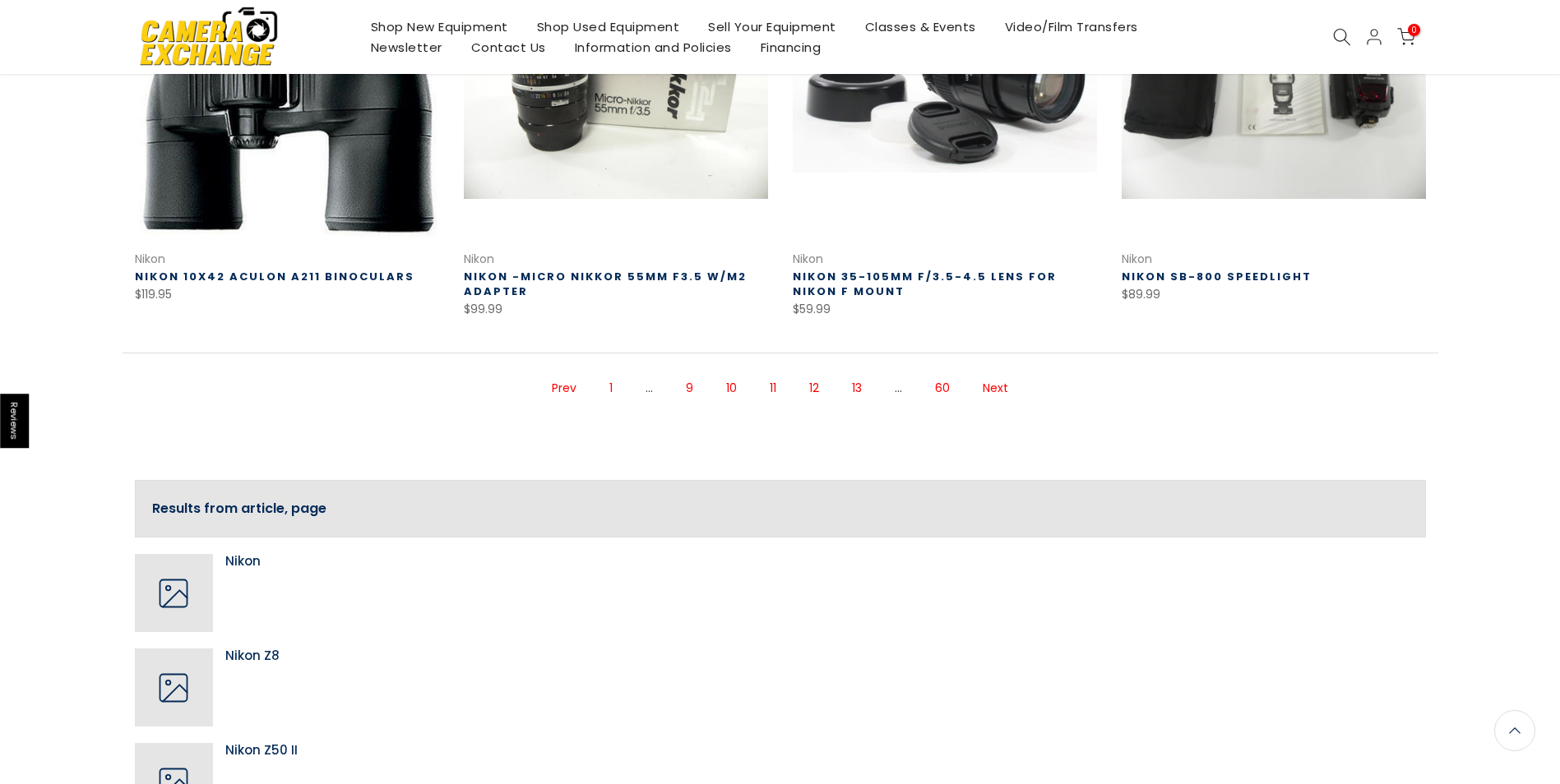
scroll to position [1238, 0]
click at [995, 387] on link "Next" at bounding box center [995, 389] width 42 height 28
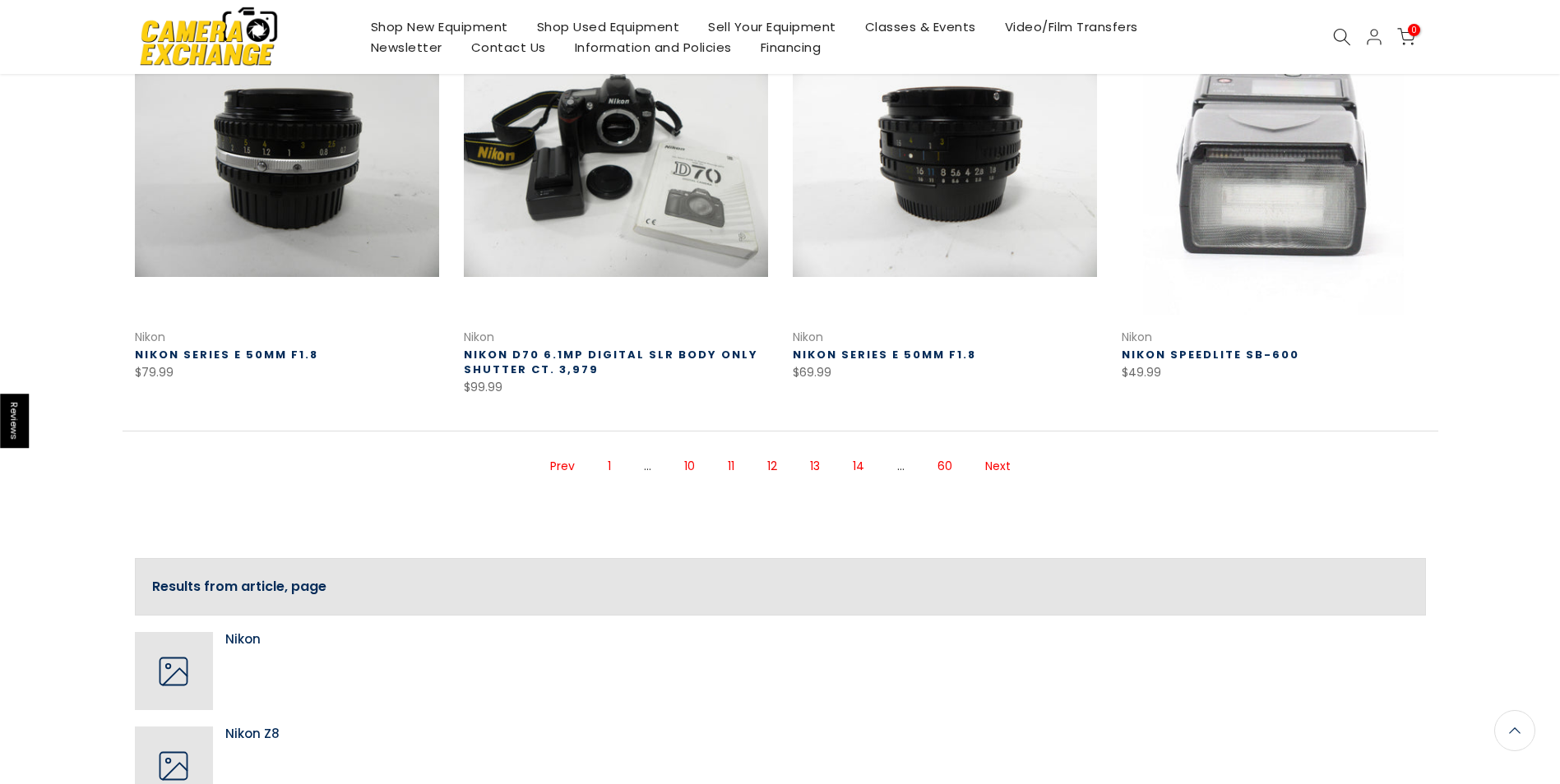
scroll to position [1170, 0]
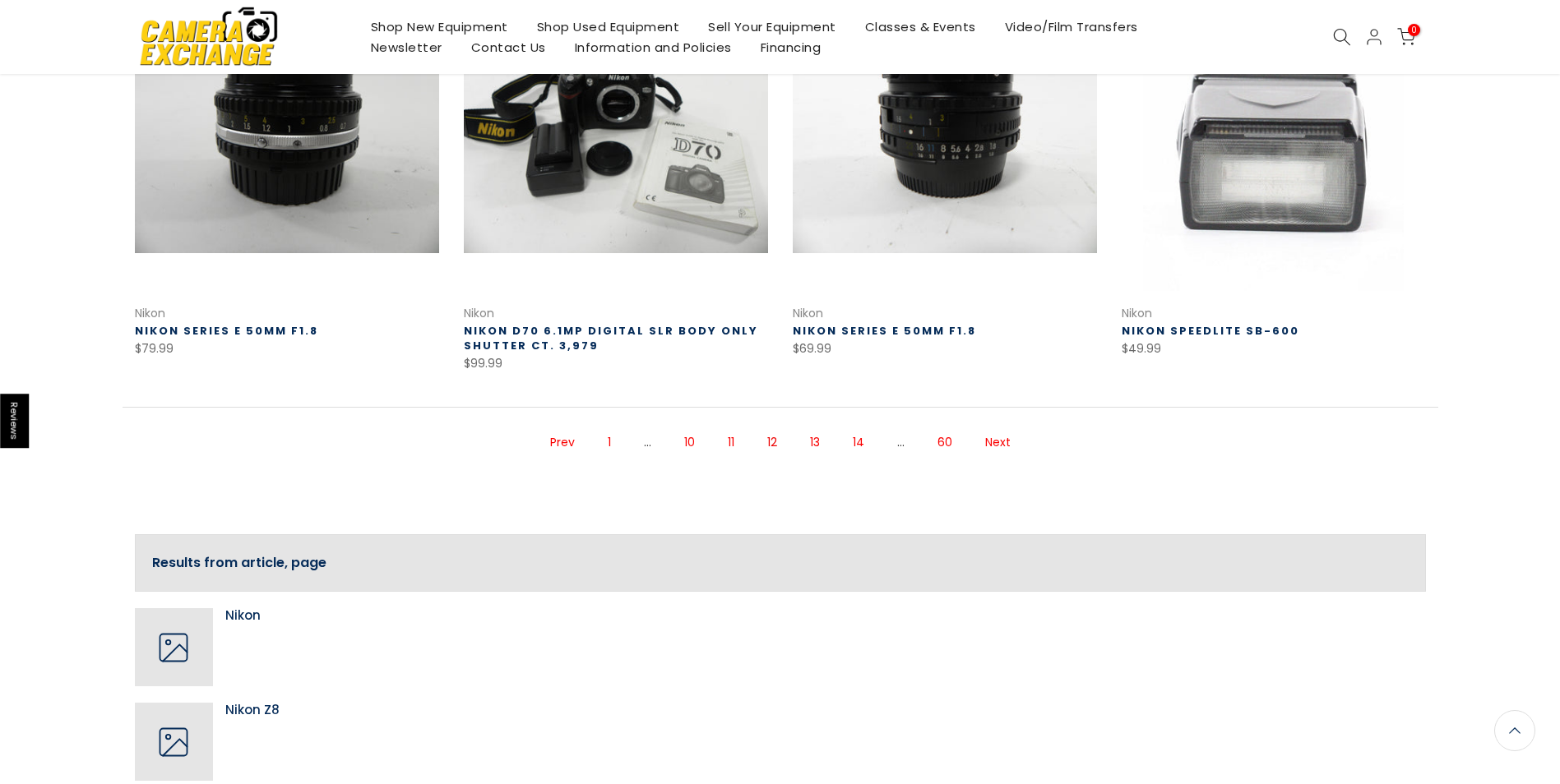
click at [997, 443] on link "Next" at bounding box center [998, 442] width 42 height 28
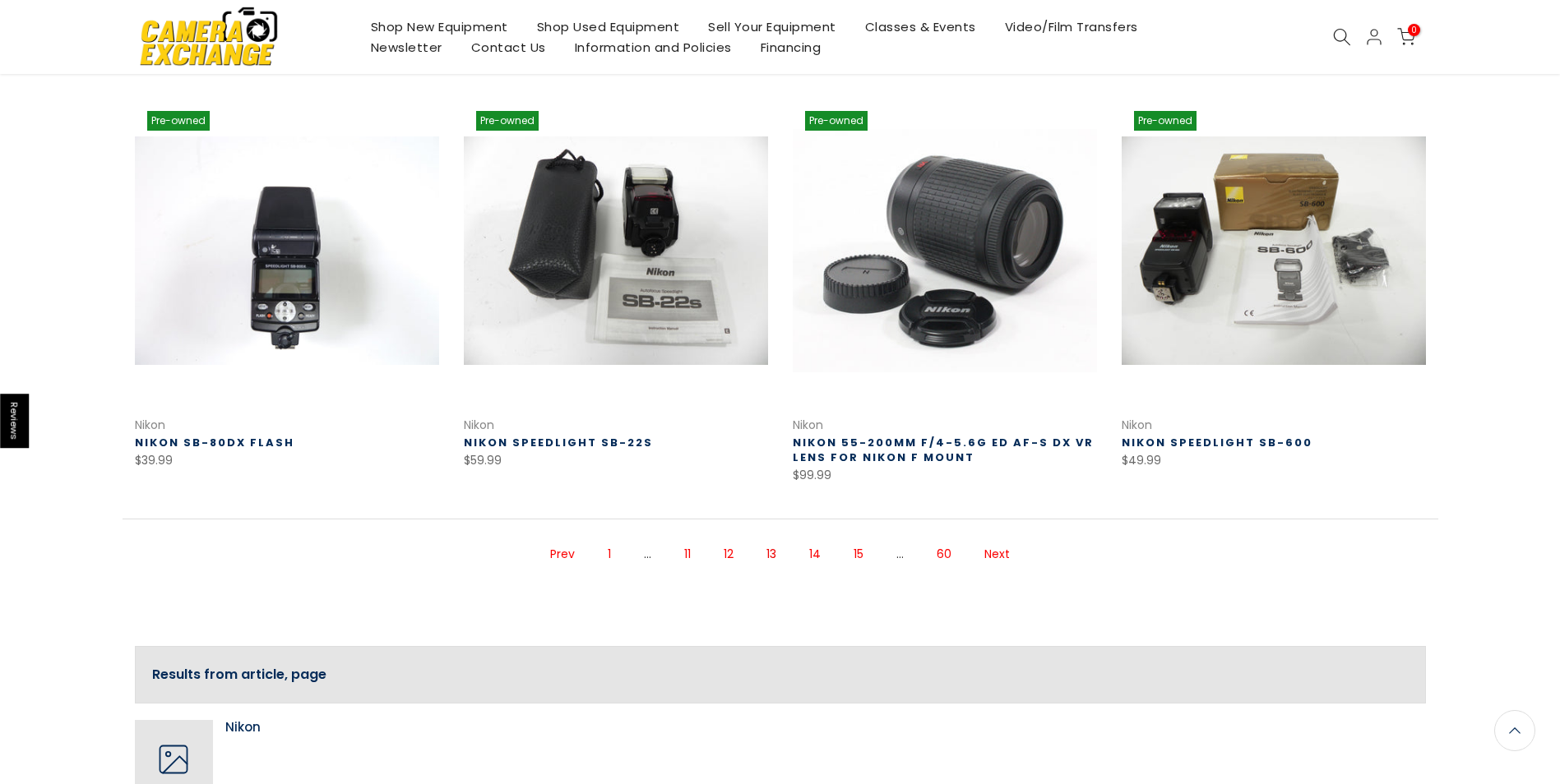
scroll to position [1075, 0]
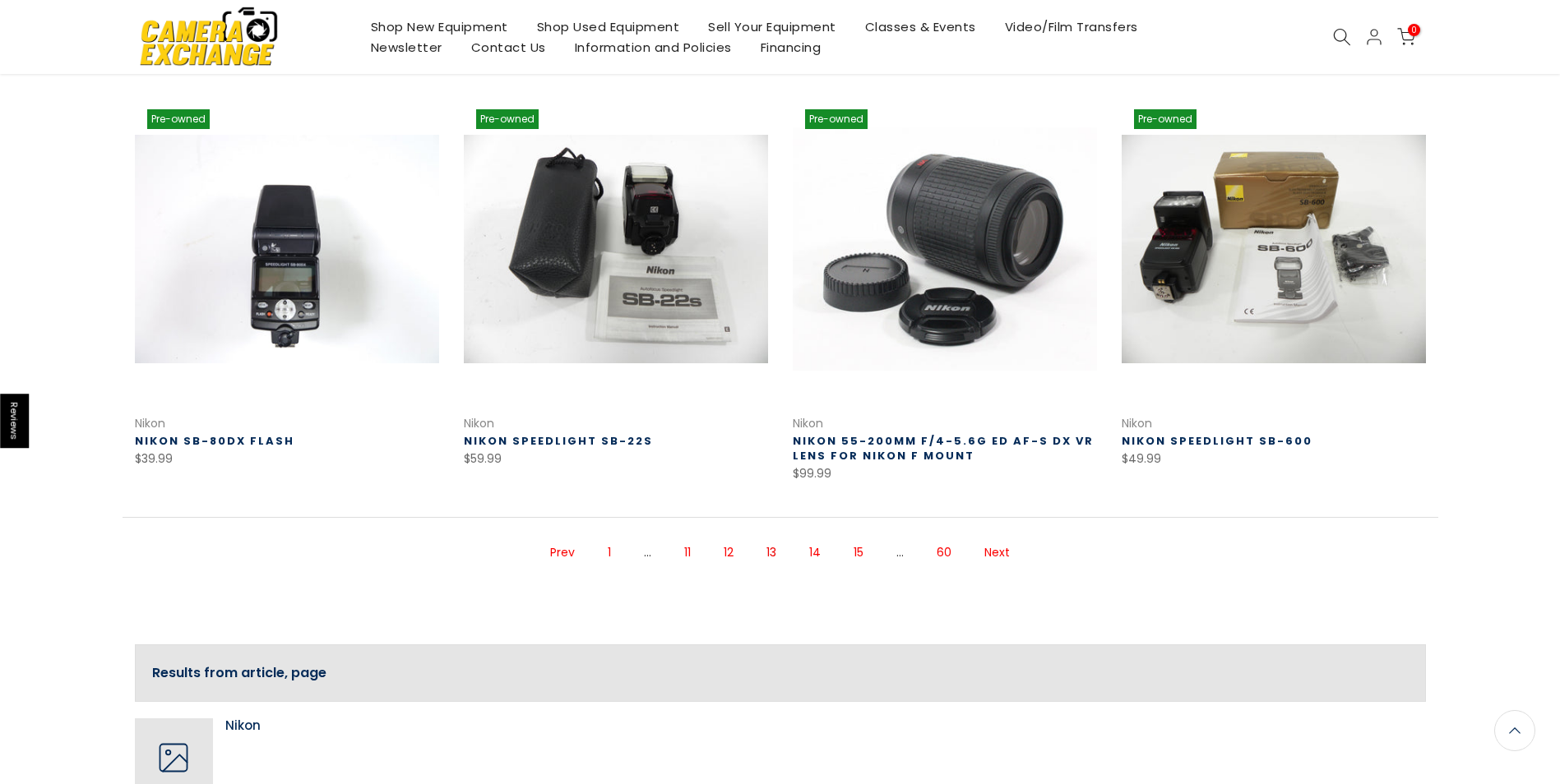
click at [994, 539] on link "Next" at bounding box center [997, 552] width 42 height 28
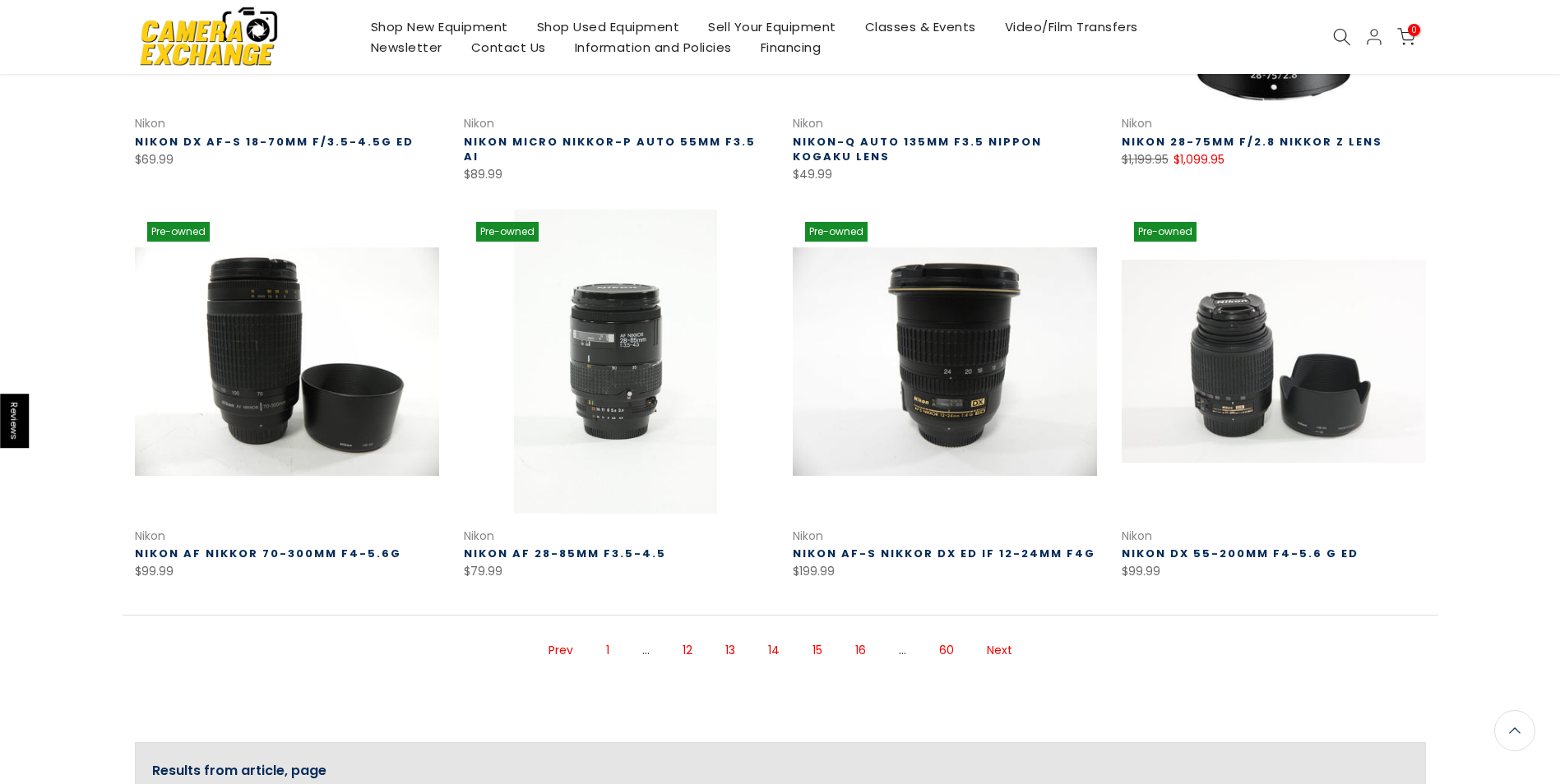
scroll to position [963, 0]
click at [999, 644] on link "Next" at bounding box center [999, 649] width 42 height 28
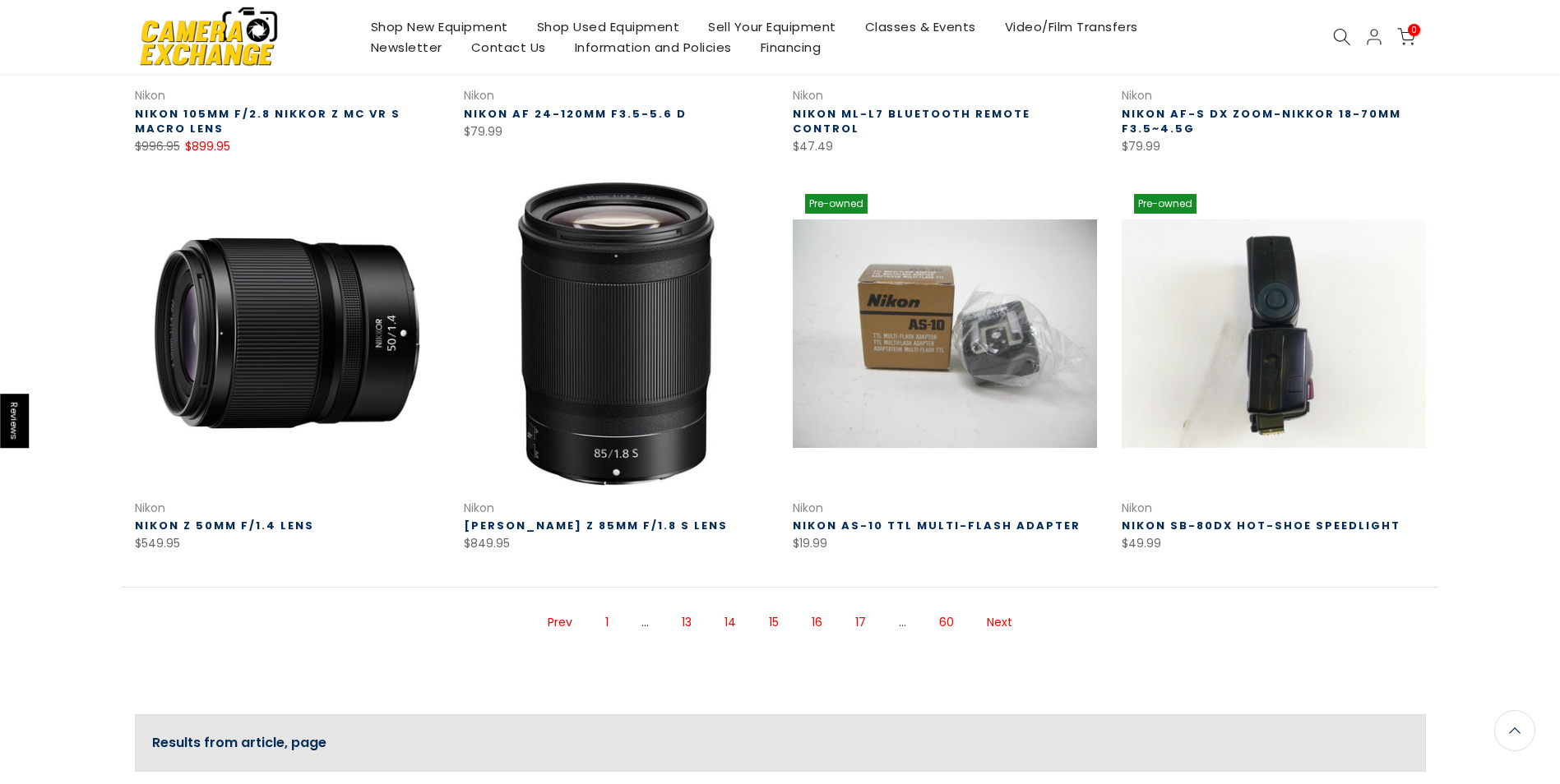
scroll to position [991, 0]
click at [1002, 617] on link "Next" at bounding box center [999, 621] width 42 height 28
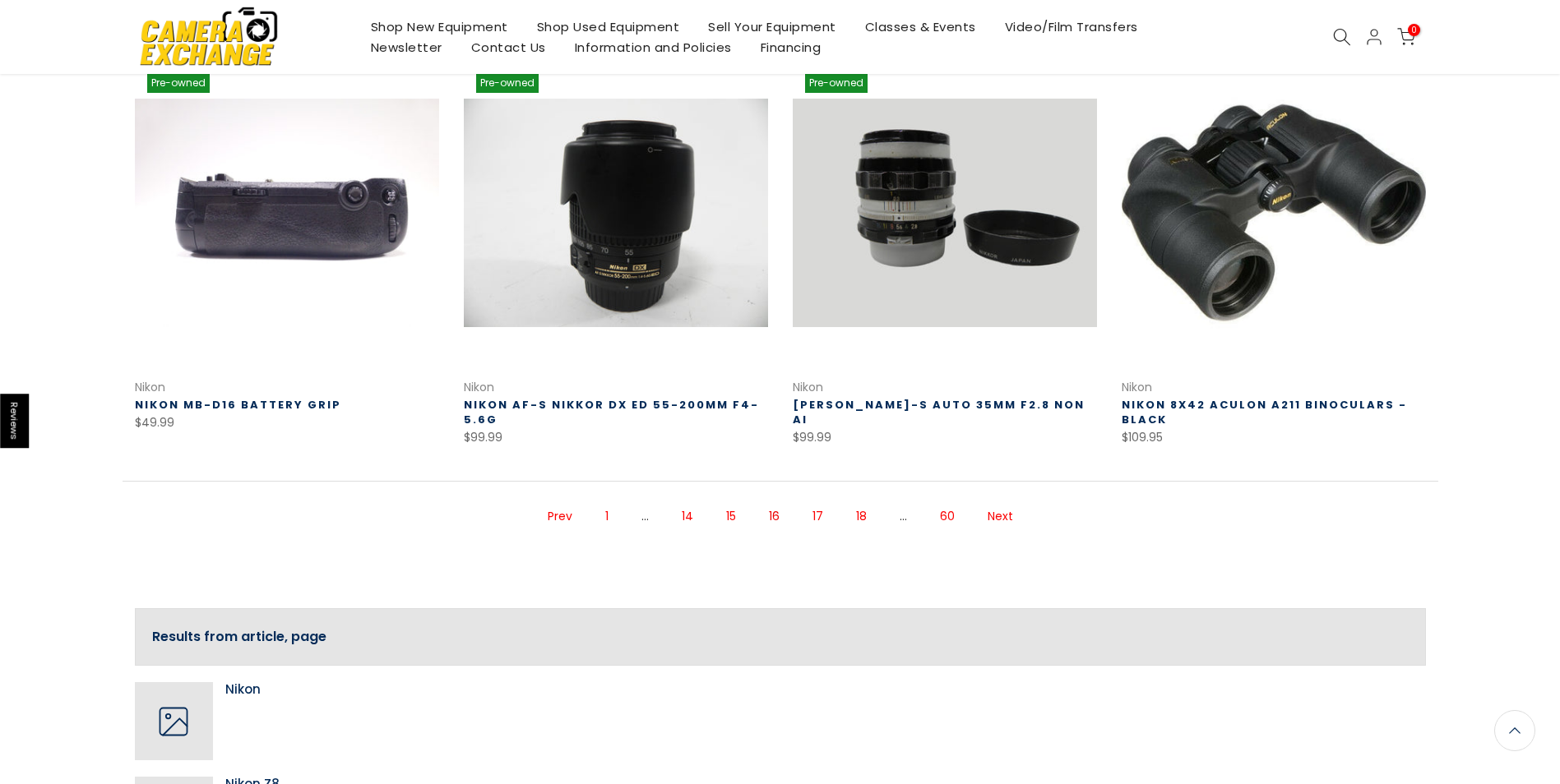
scroll to position [1111, 0]
click at [1009, 510] on link "Next" at bounding box center [1000, 515] width 42 height 28
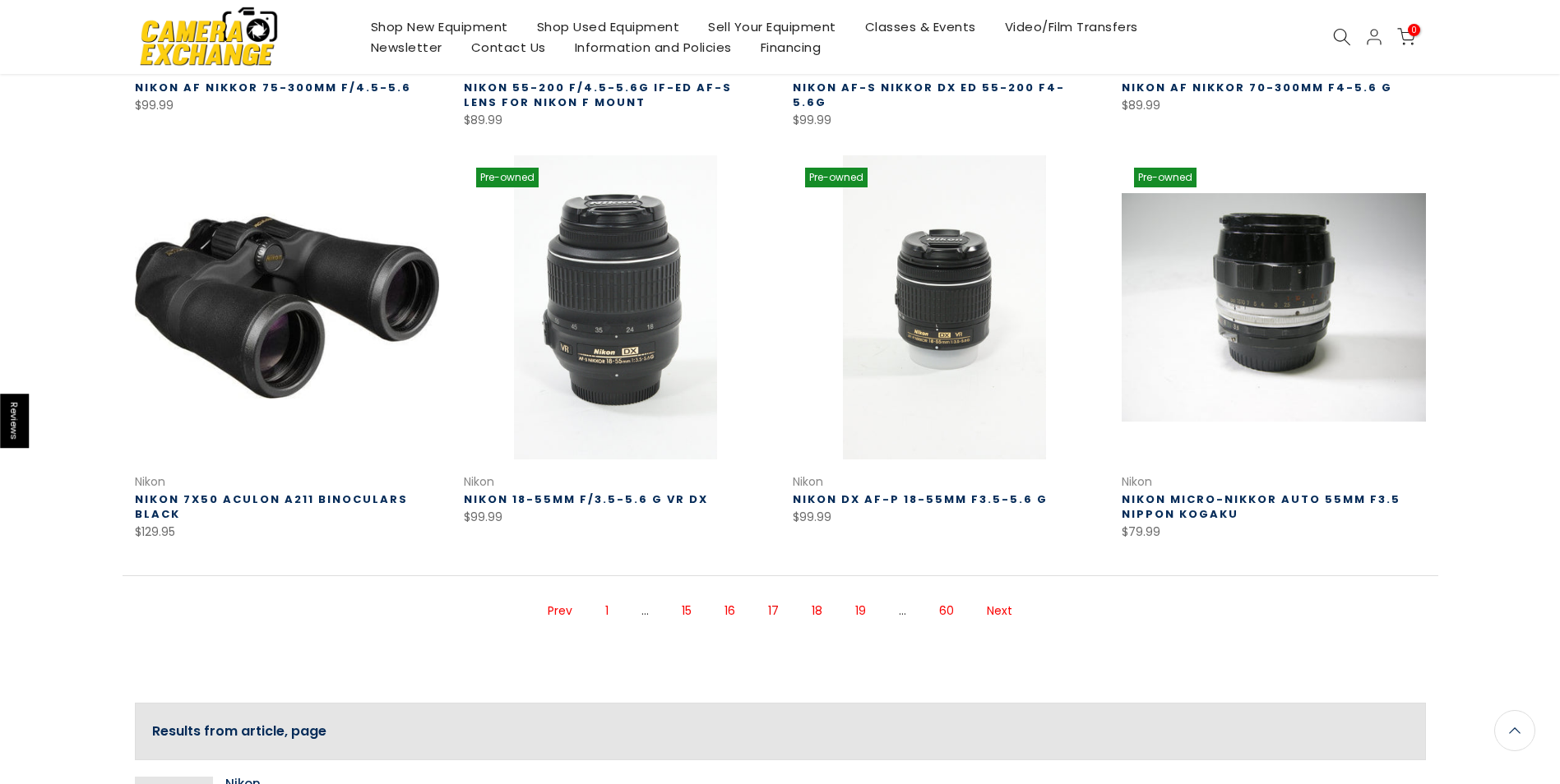
scroll to position [1015, 0]
click at [998, 612] on link "Next" at bounding box center [999, 610] width 42 height 28
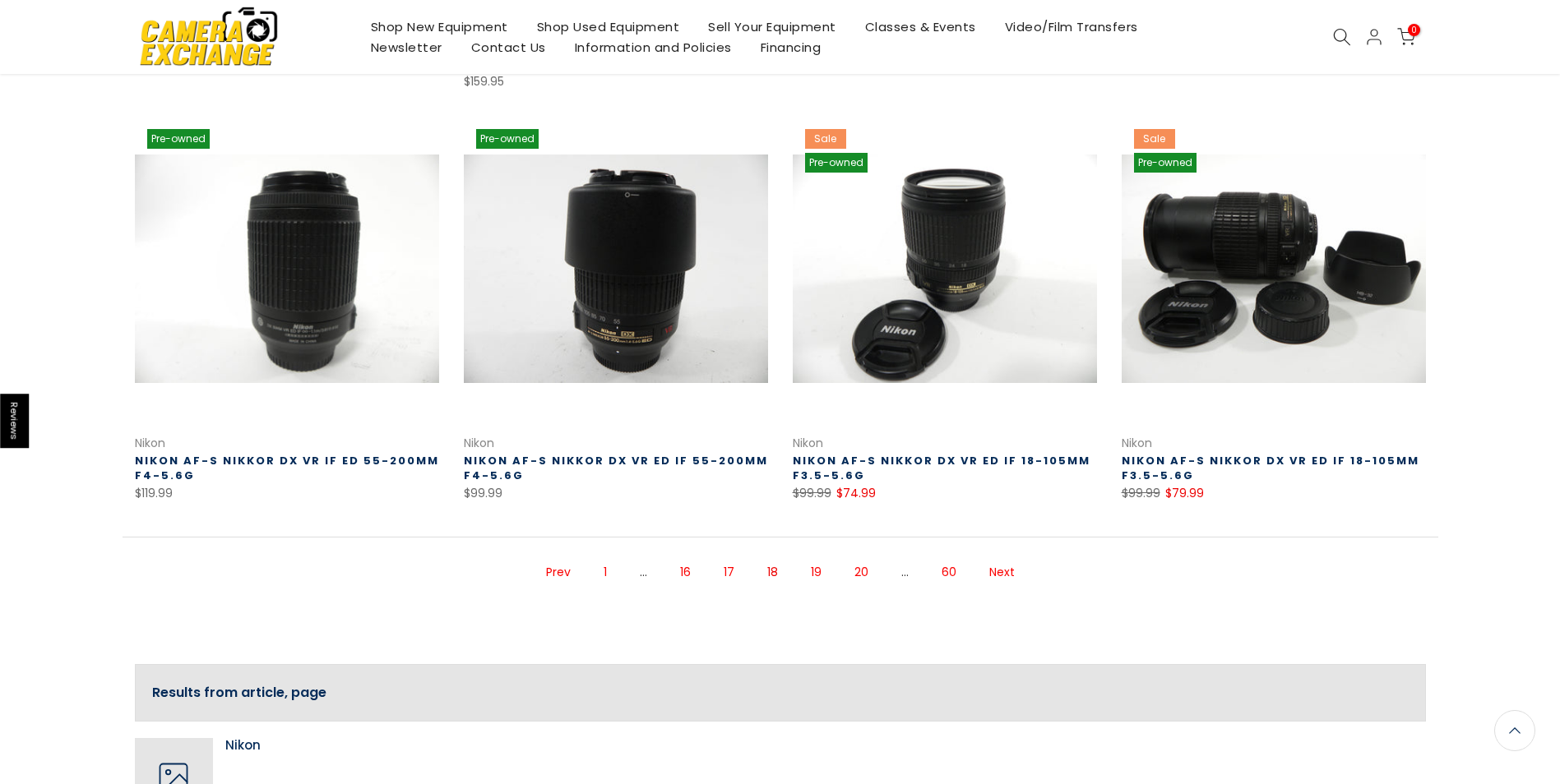
scroll to position [1055, 0]
click at [1007, 568] on link "Next" at bounding box center [1002, 573] width 42 height 28
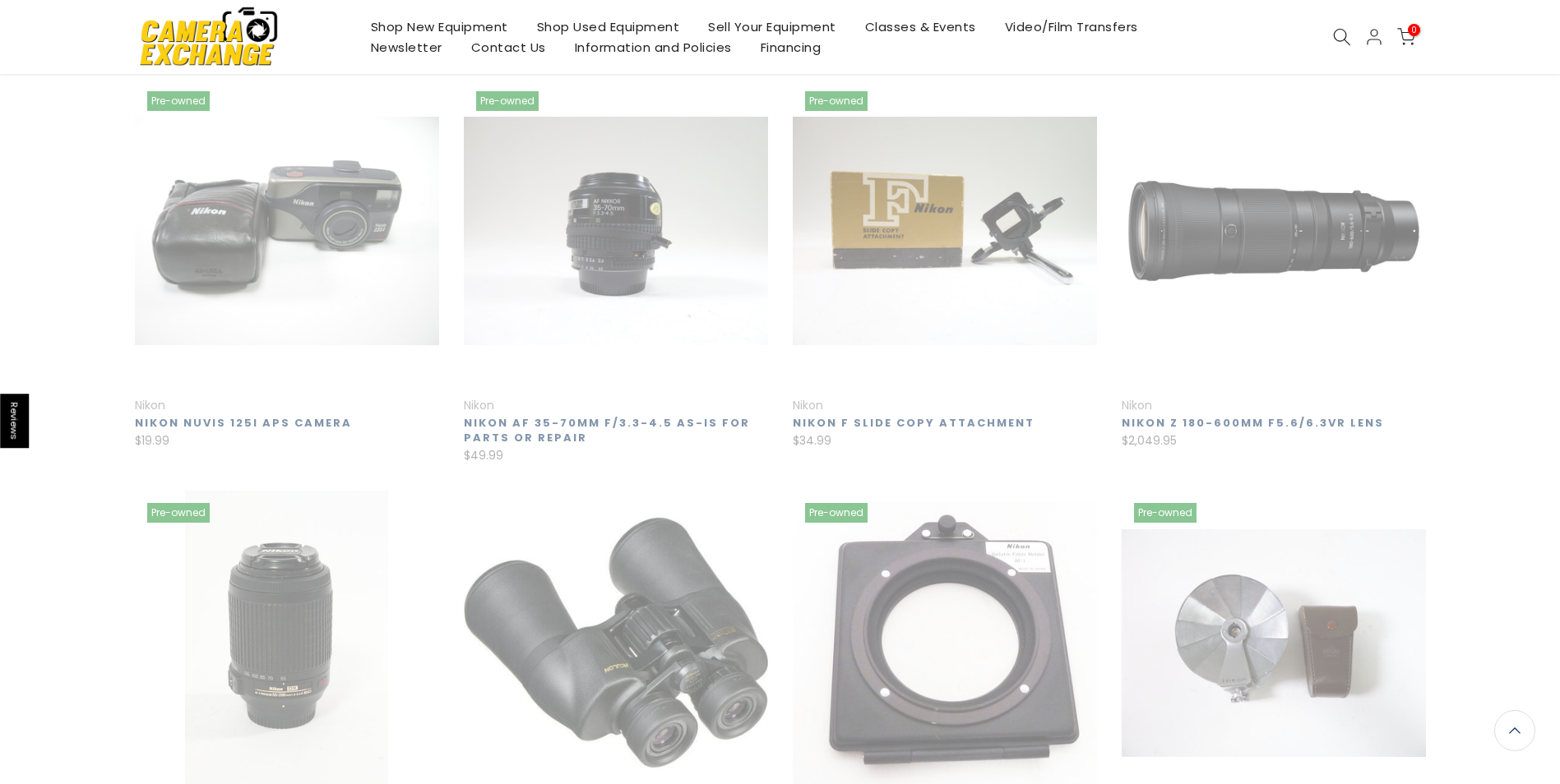
scroll to position [264, 0]
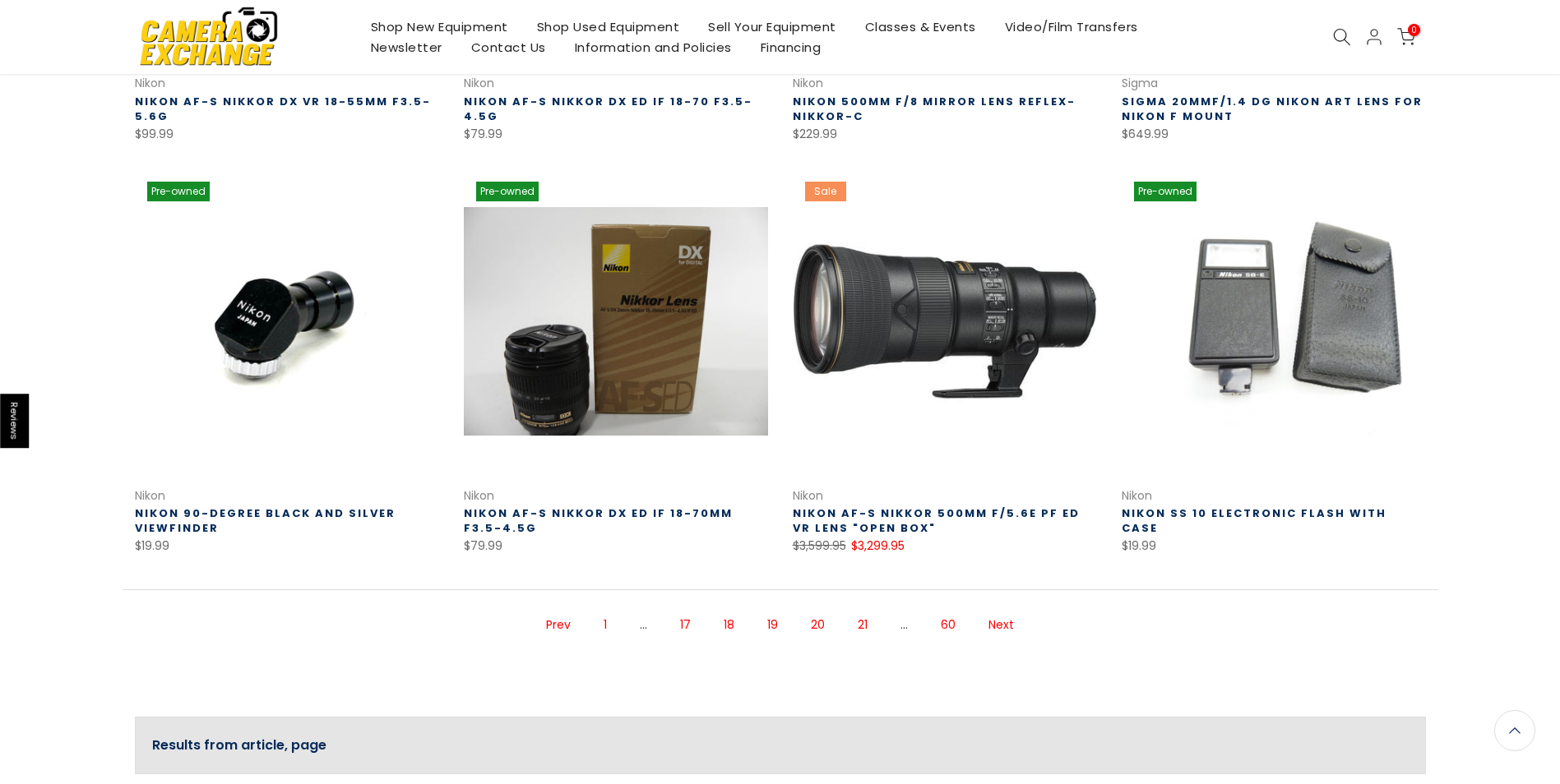
click at [1007, 622] on link "Next" at bounding box center [1001, 625] width 42 height 28
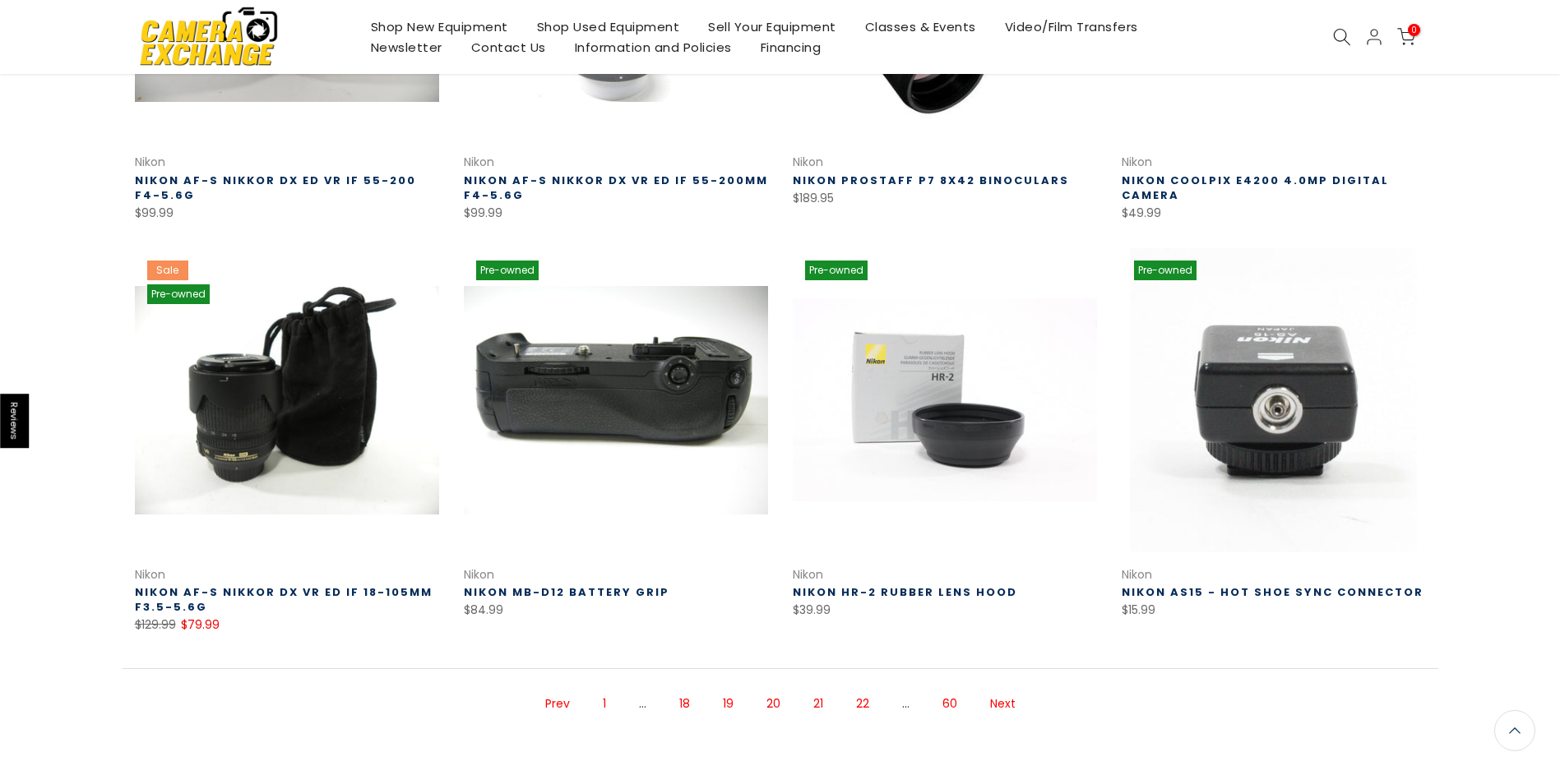
scroll to position [1011, 0]
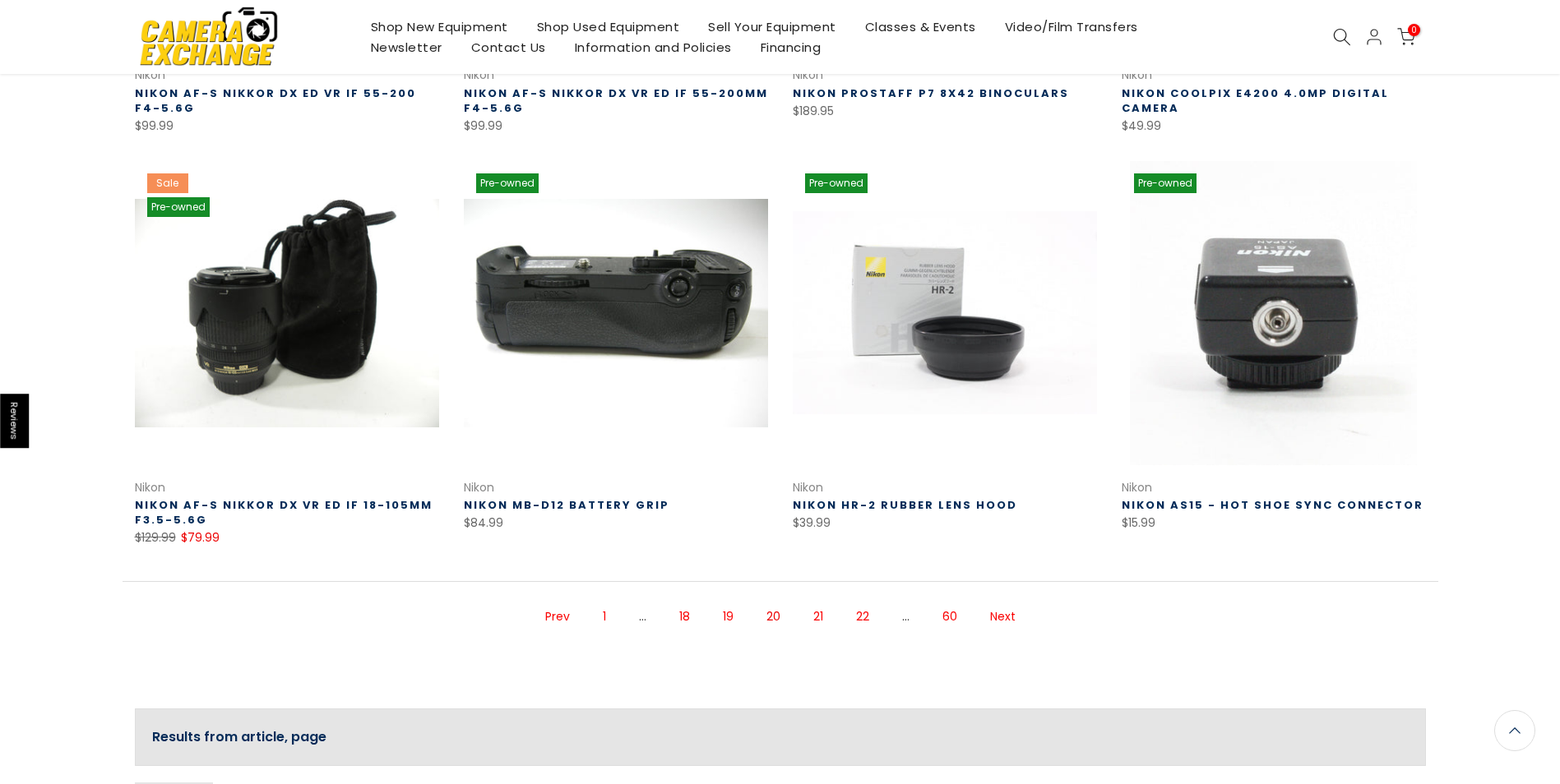
click at [1006, 617] on link "Next" at bounding box center [1003, 616] width 42 height 28
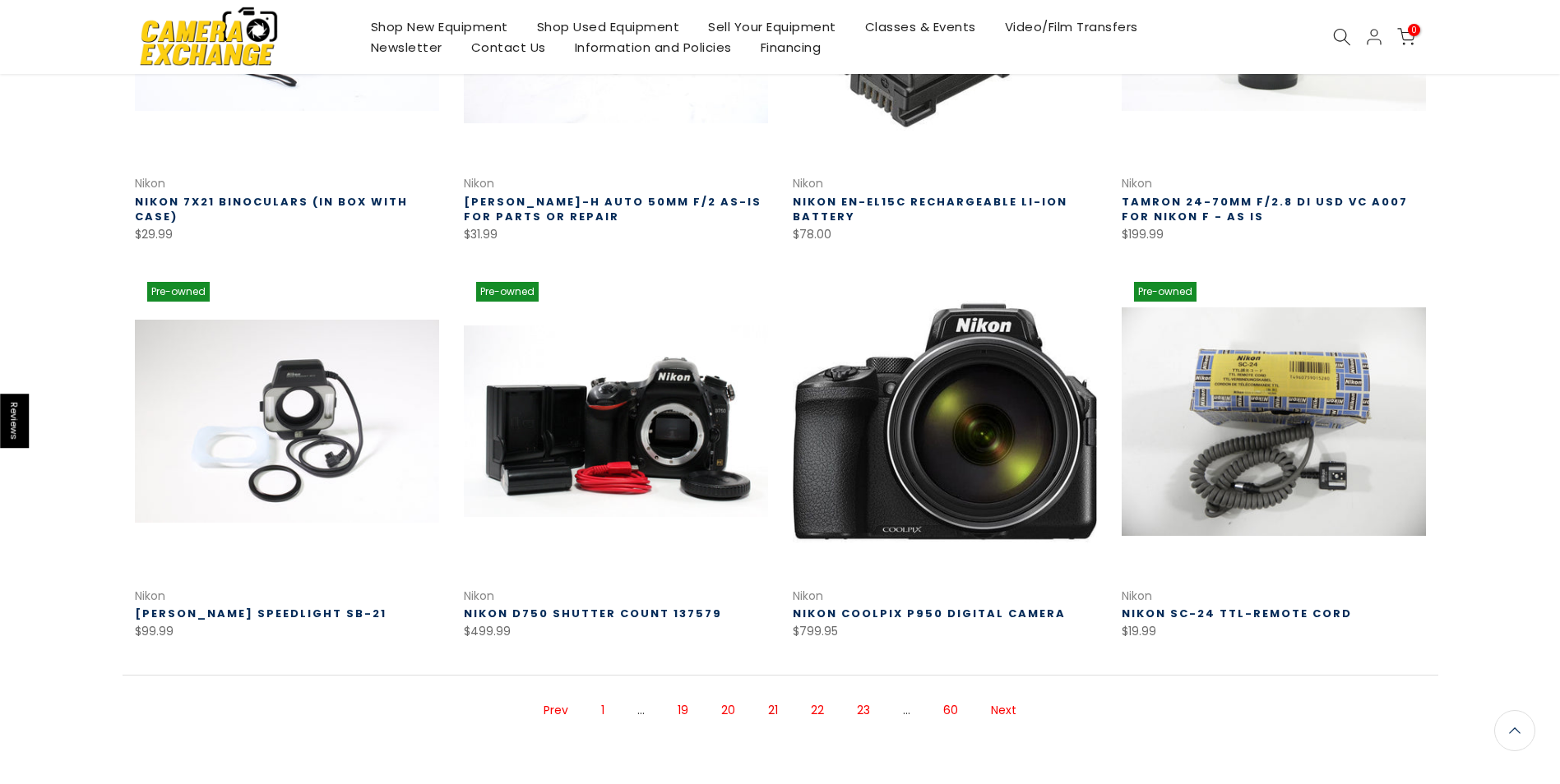
scroll to position [900, 0]
click at [1001, 702] on link "Next" at bounding box center [1003, 710] width 42 height 28
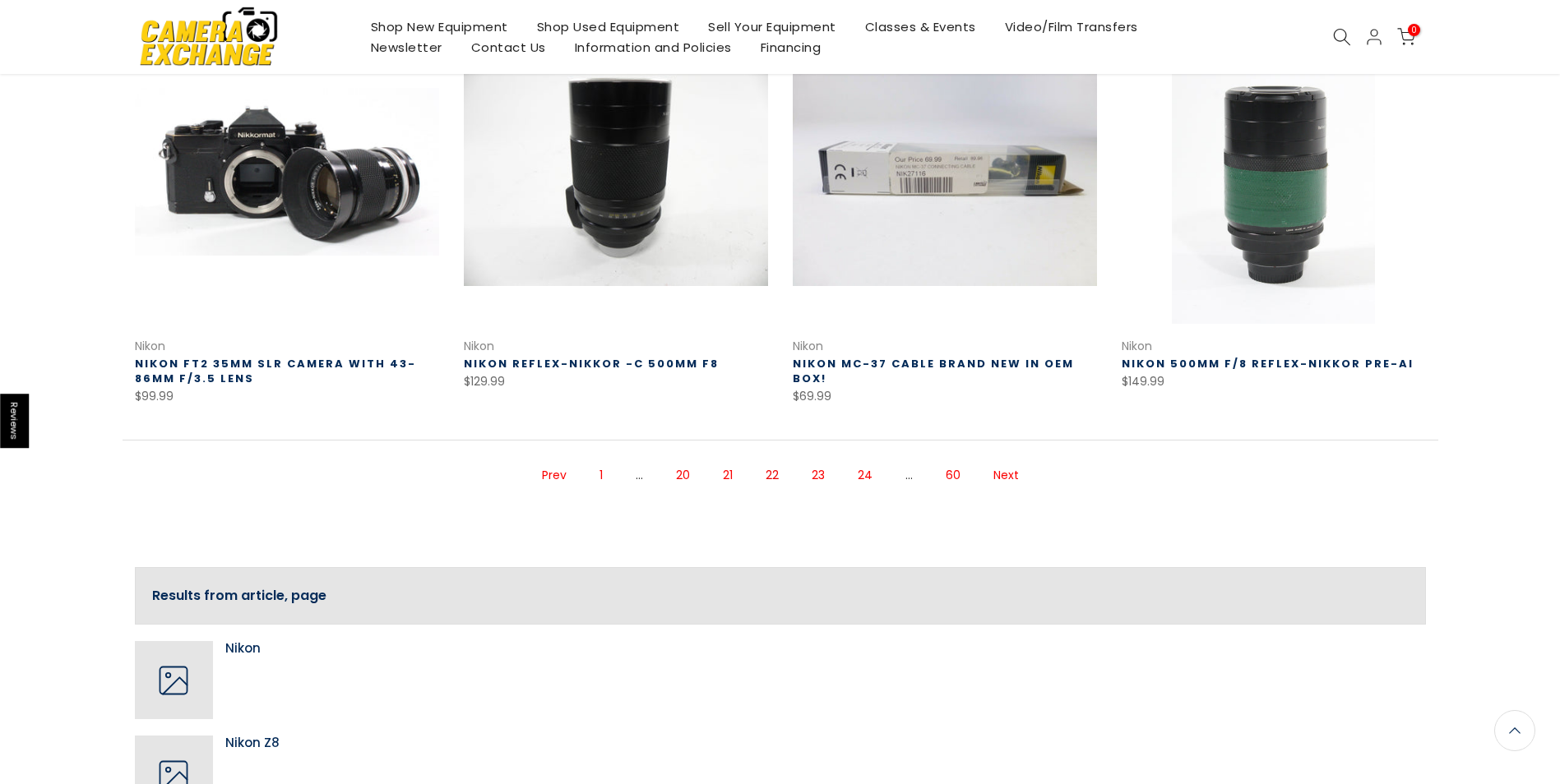
scroll to position [1156, 0]
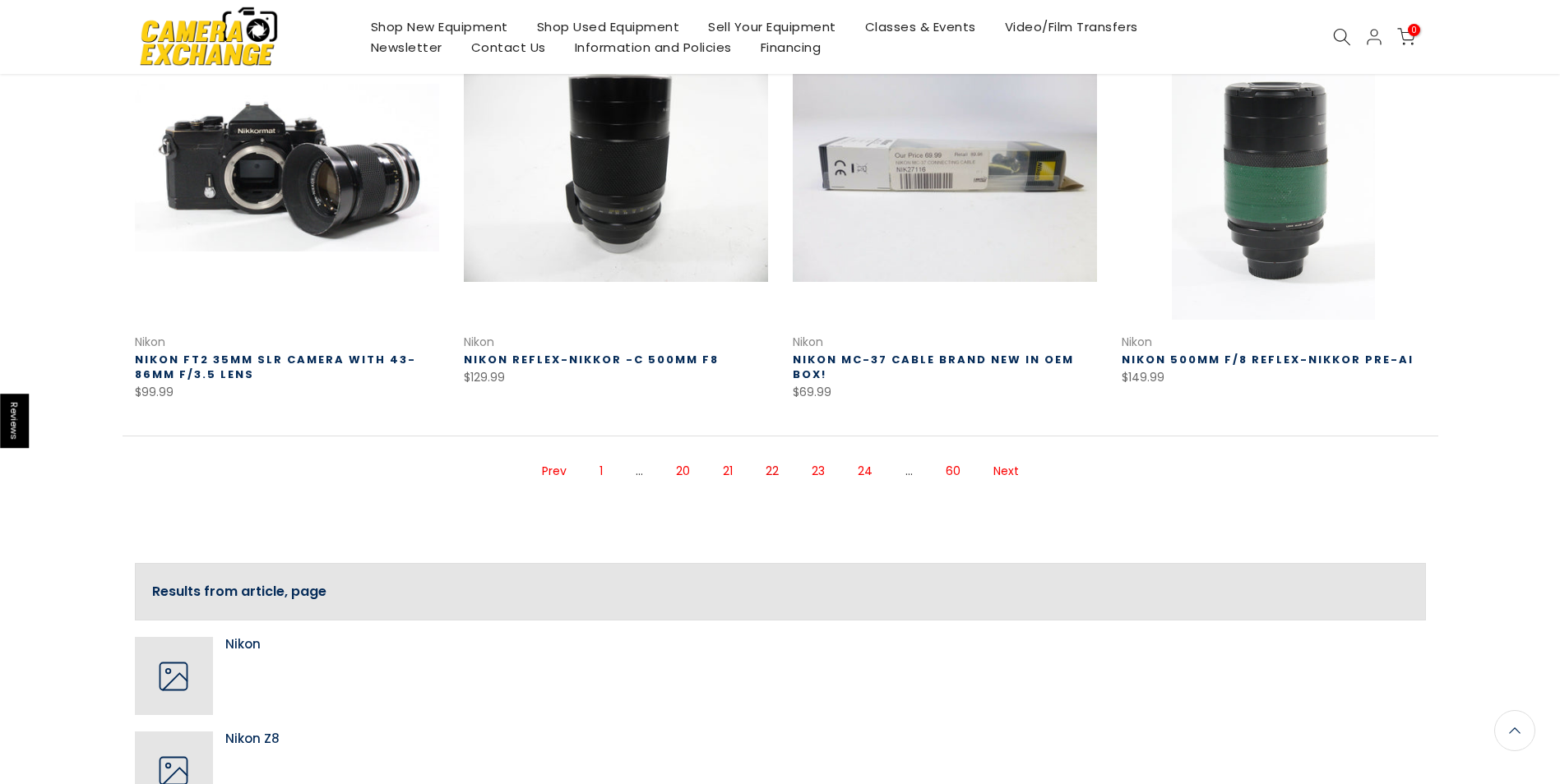
click at [1004, 467] on link "Next" at bounding box center [1005, 470] width 42 height 28
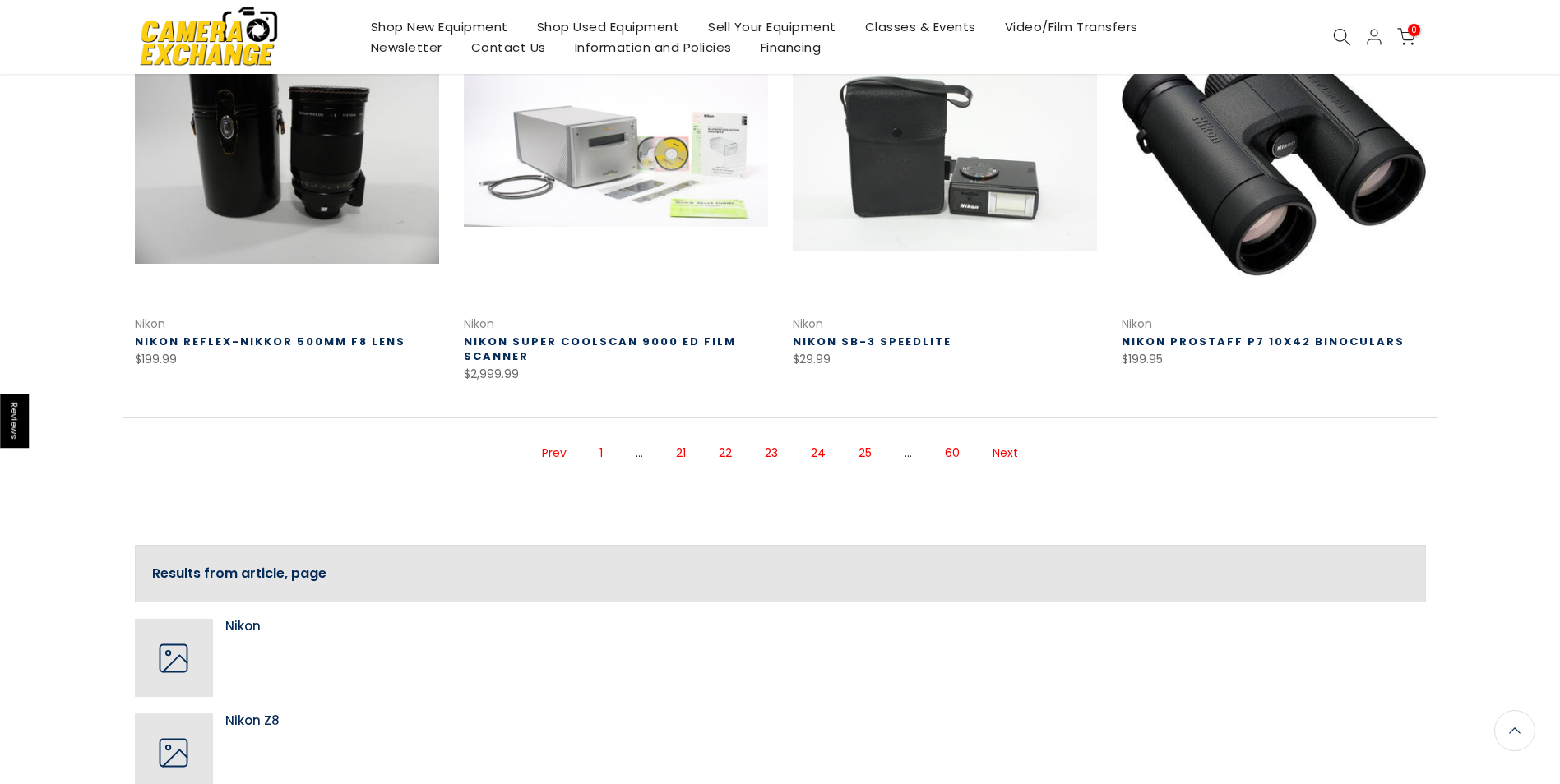
scroll to position [1175, 0]
click at [1008, 445] on link "Next" at bounding box center [1004, 452] width 42 height 28
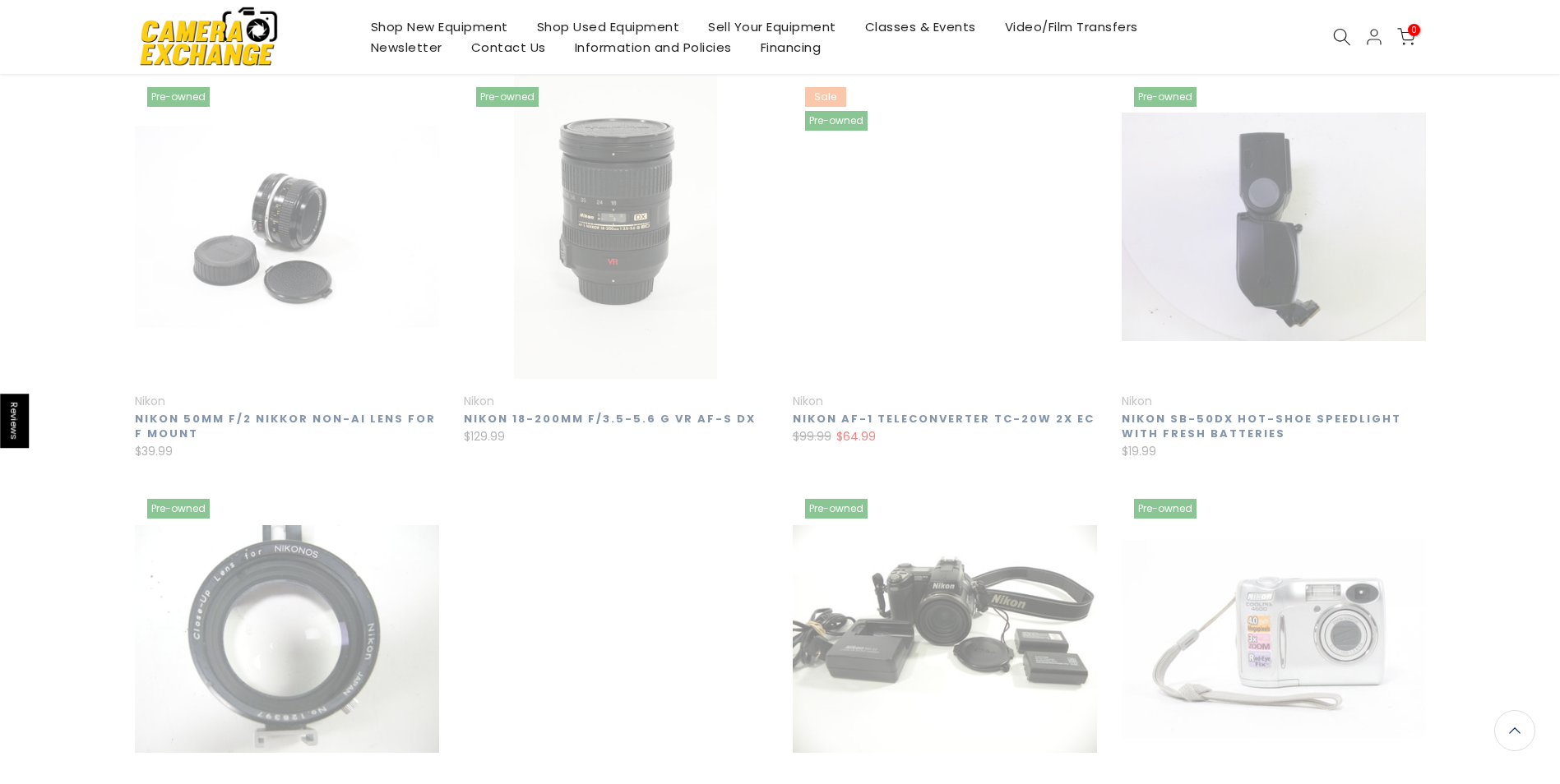
scroll to position [266, 0]
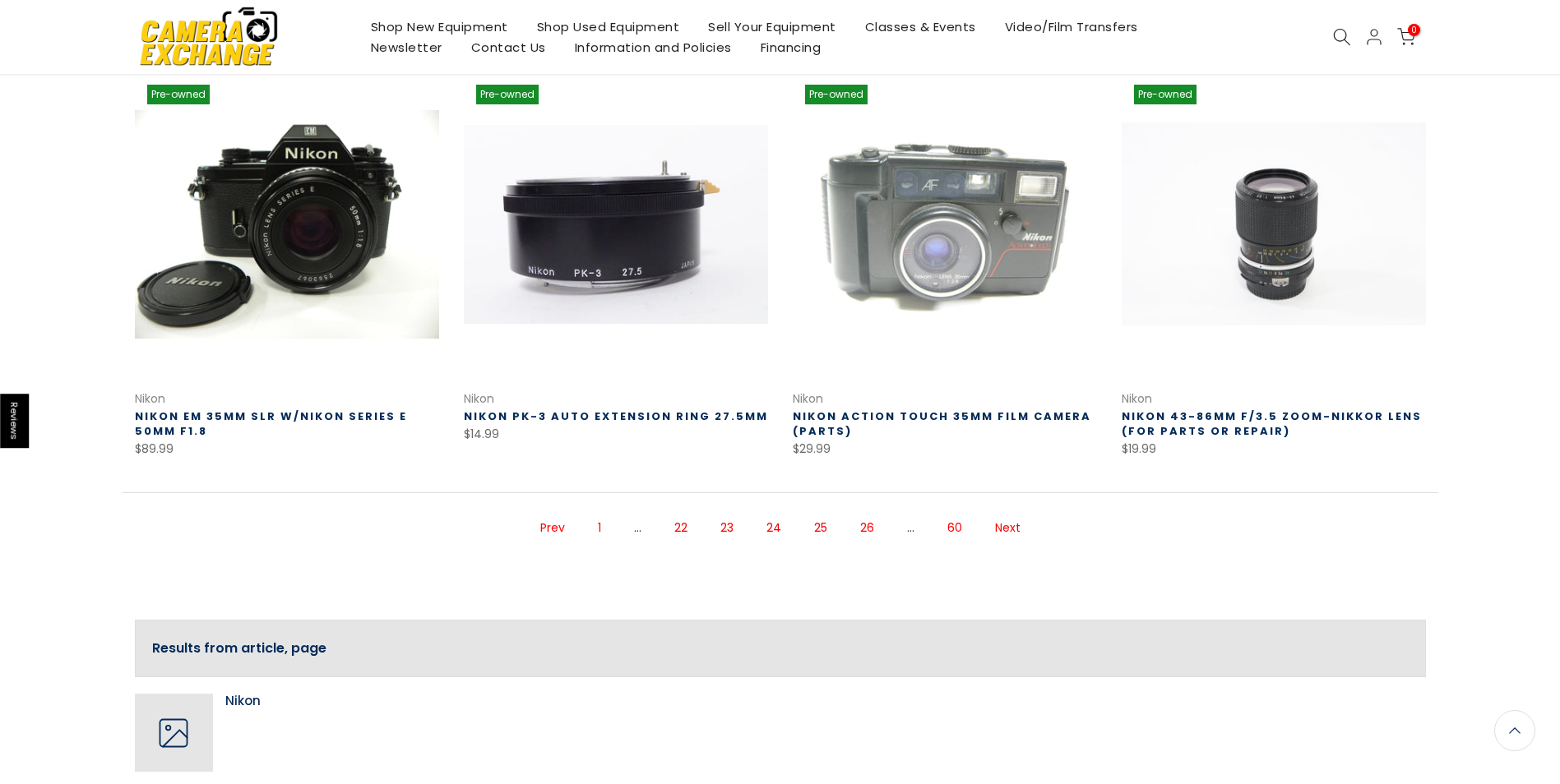
click at [1008, 528] on link "Next" at bounding box center [1007, 527] width 42 height 28
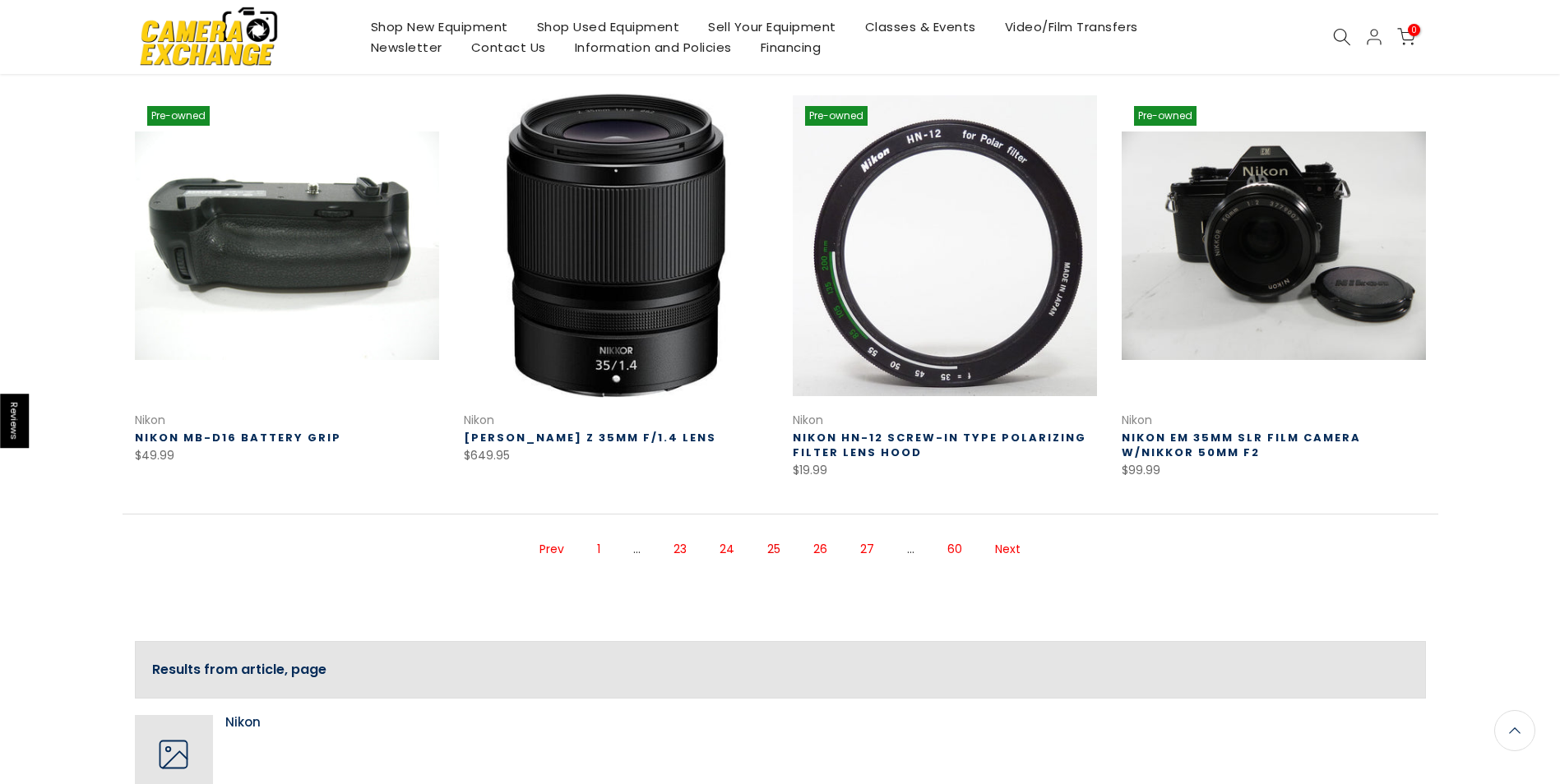
scroll to position [1079, 0]
click at [1014, 544] on link "Next" at bounding box center [1007, 547] width 42 height 28
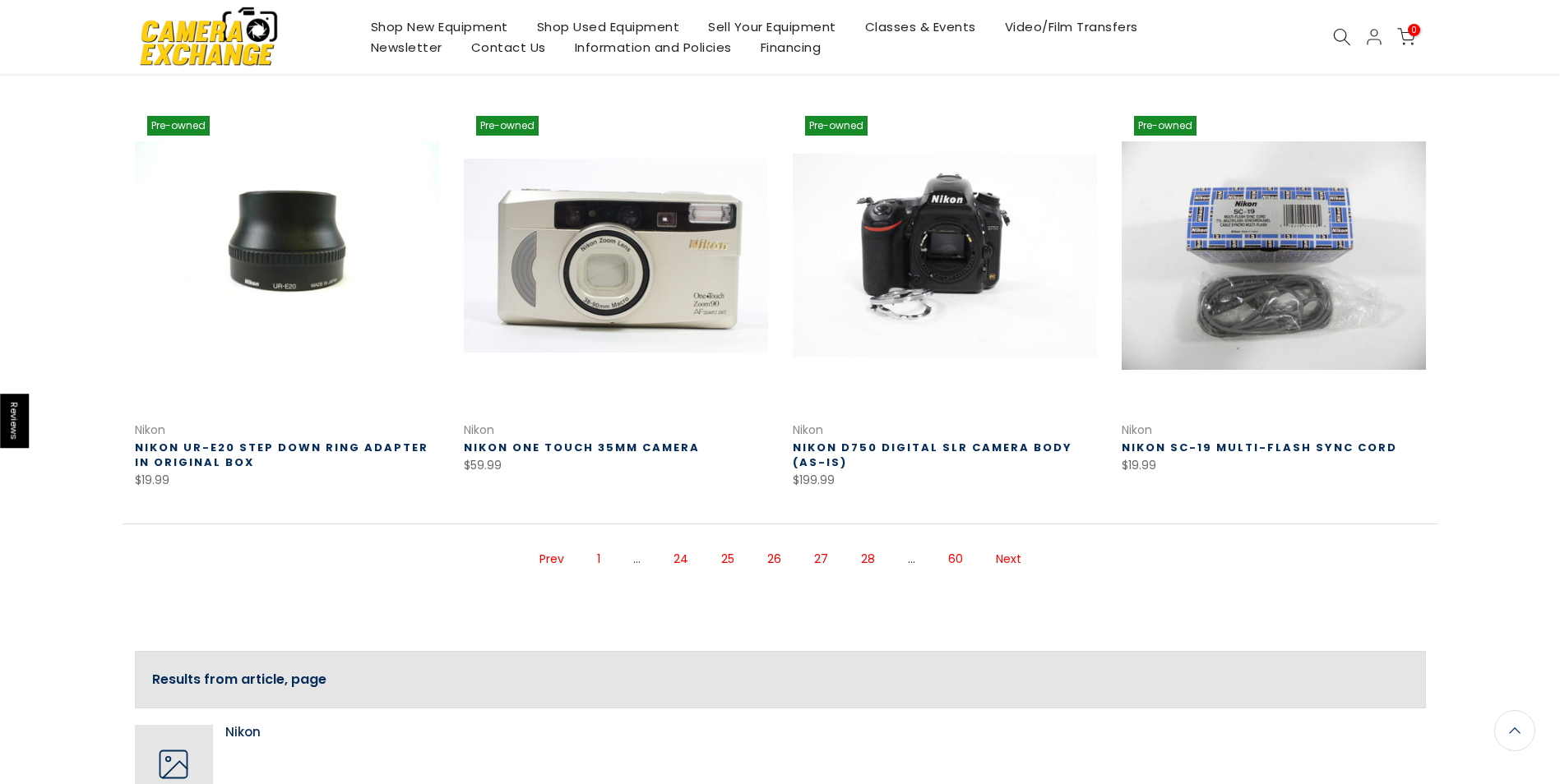
scroll to position [1070, 0]
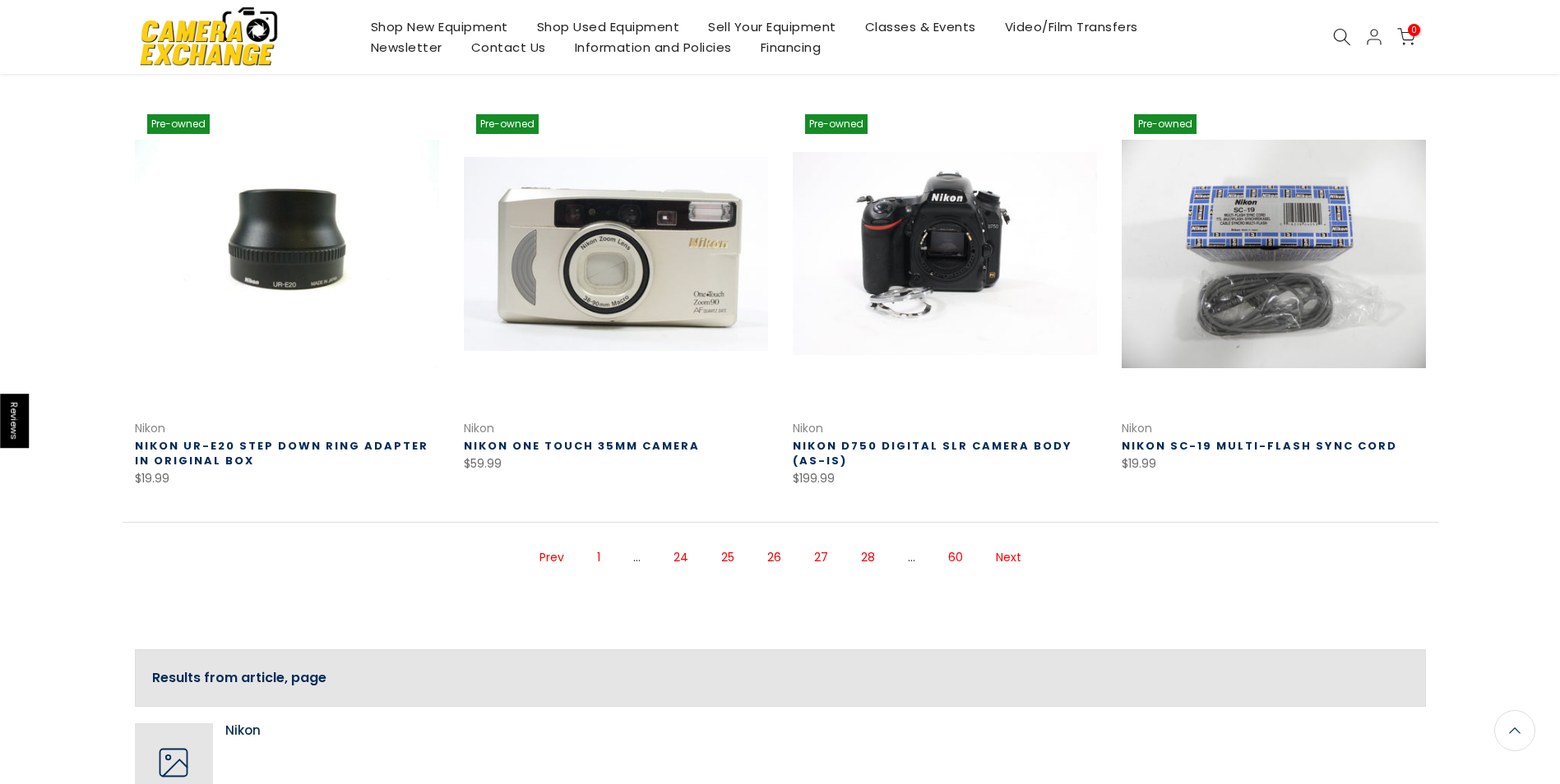
click at [1011, 553] on link "Next" at bounding box center [1008, 557] width 42 height 28
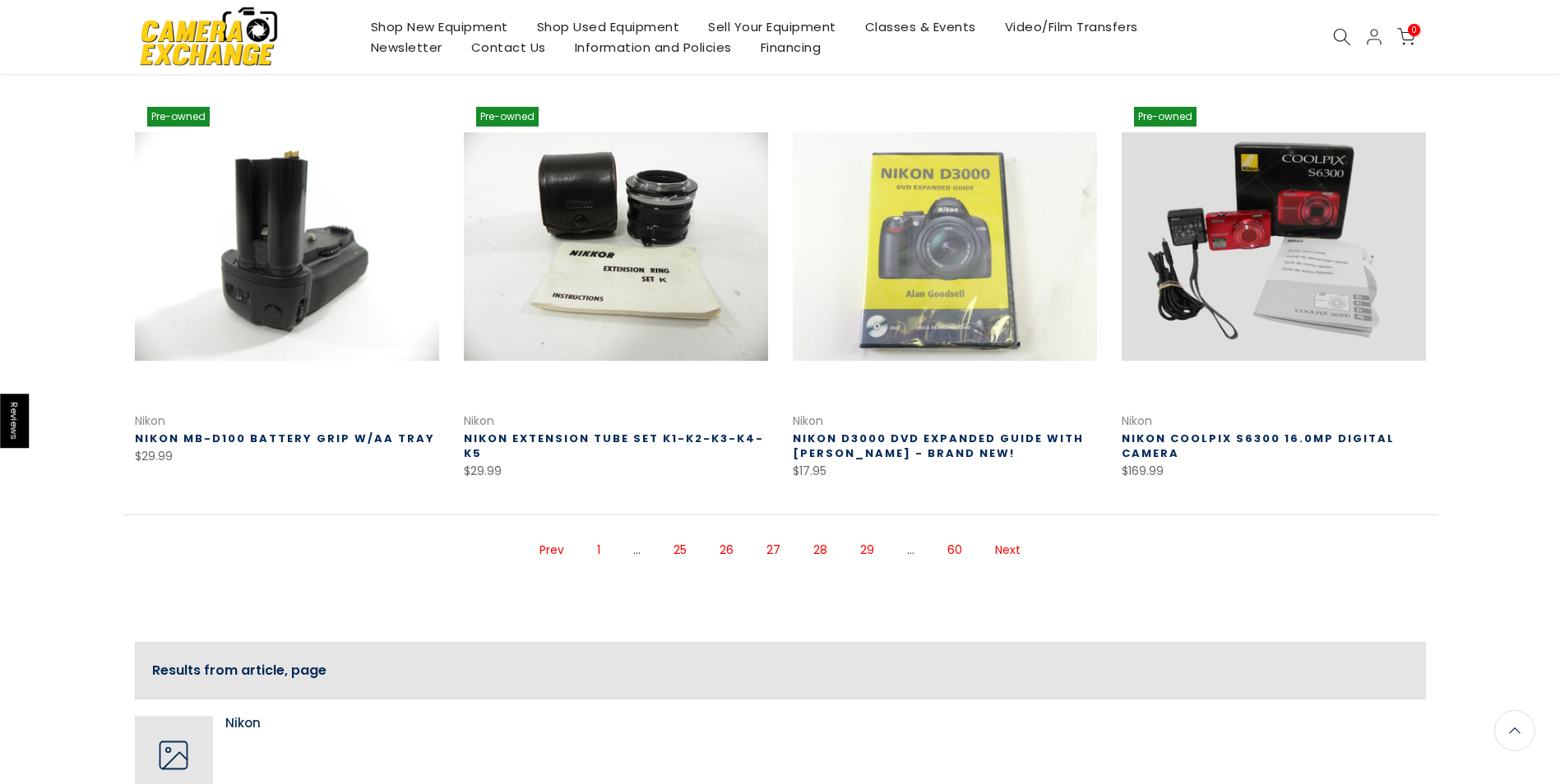
scroll to position [1078, 0]
click at [1006, 550] on link "Next" at bounding box center [1007, 548] width 42 height 28
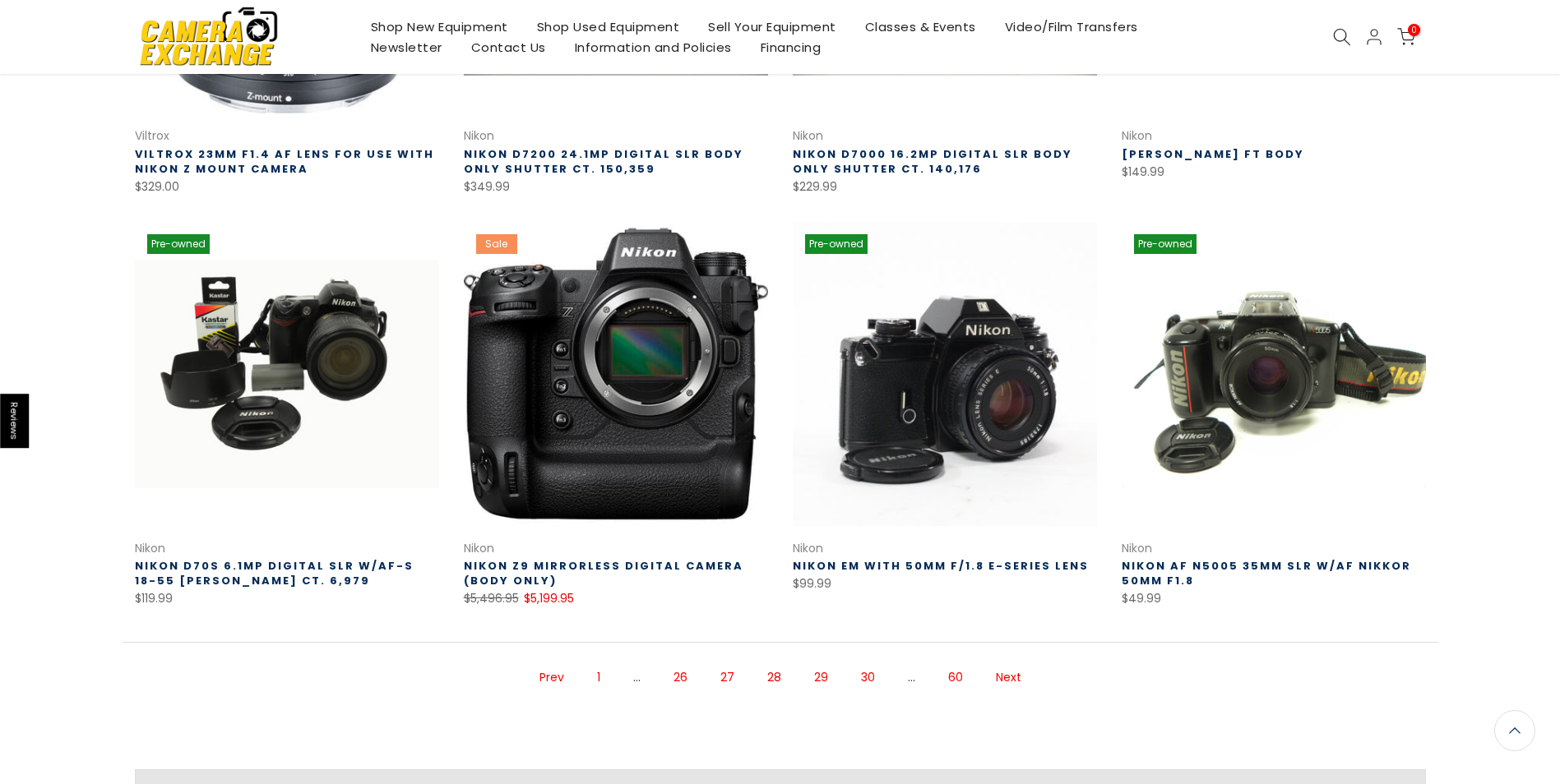
scroll to position [952, 0]
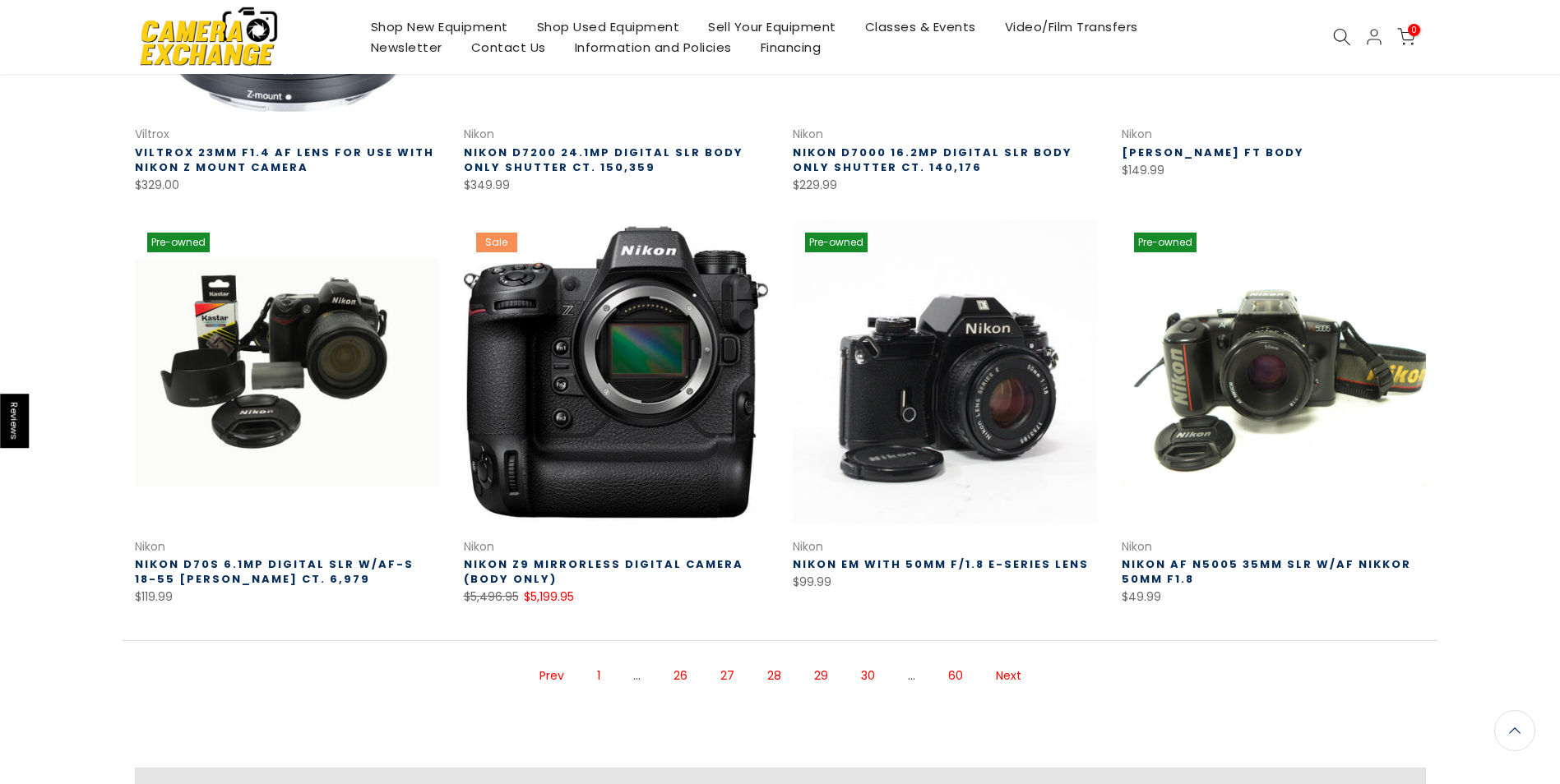
click at [1003, 670] on link "Next" at bounding box center [1008, 675] width 42 height 28
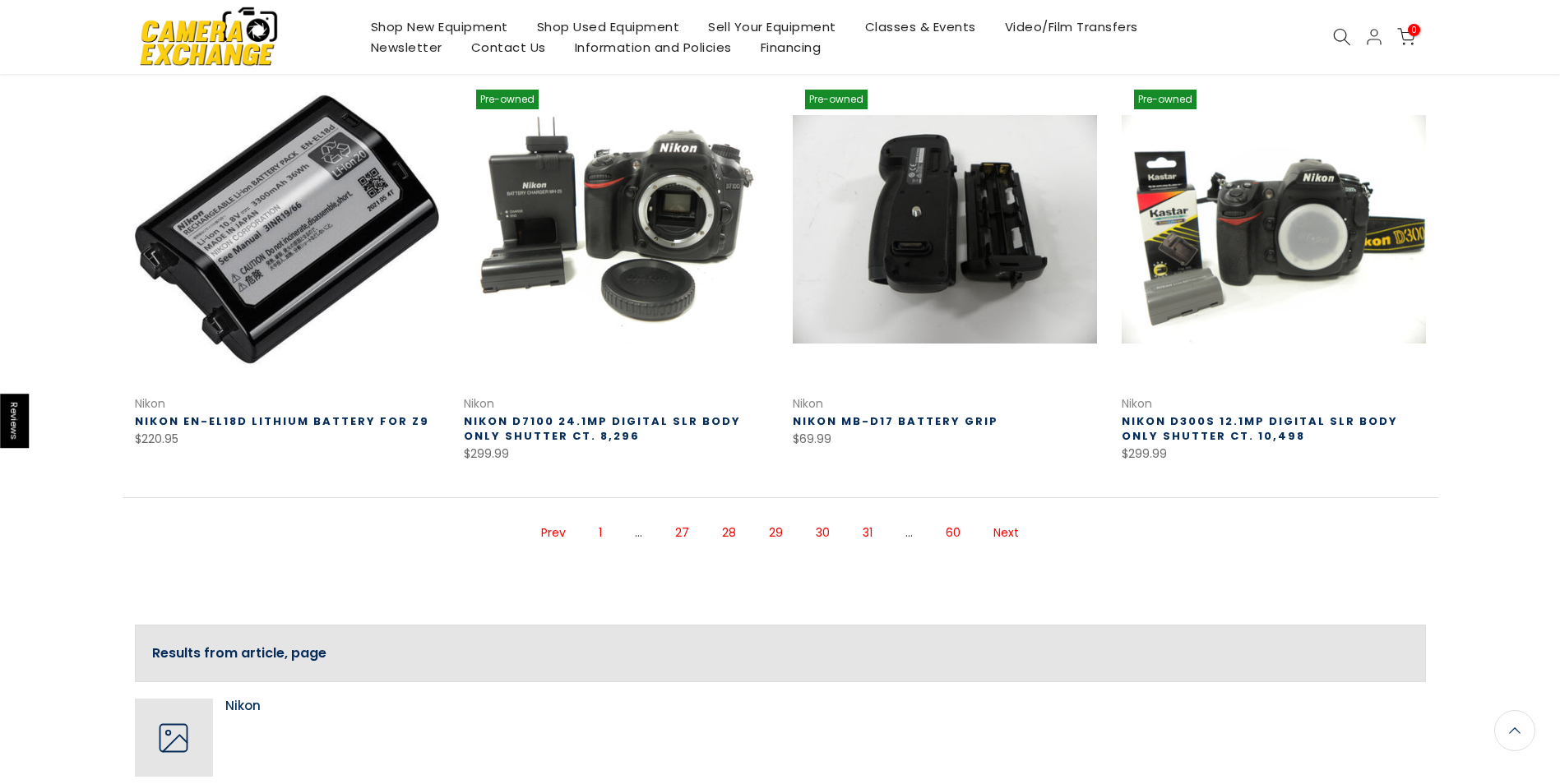
scroll to position [1096, 0]
click at [1002, 529] on link "Next" at bounding box center [1005, 532] width 42 height 28
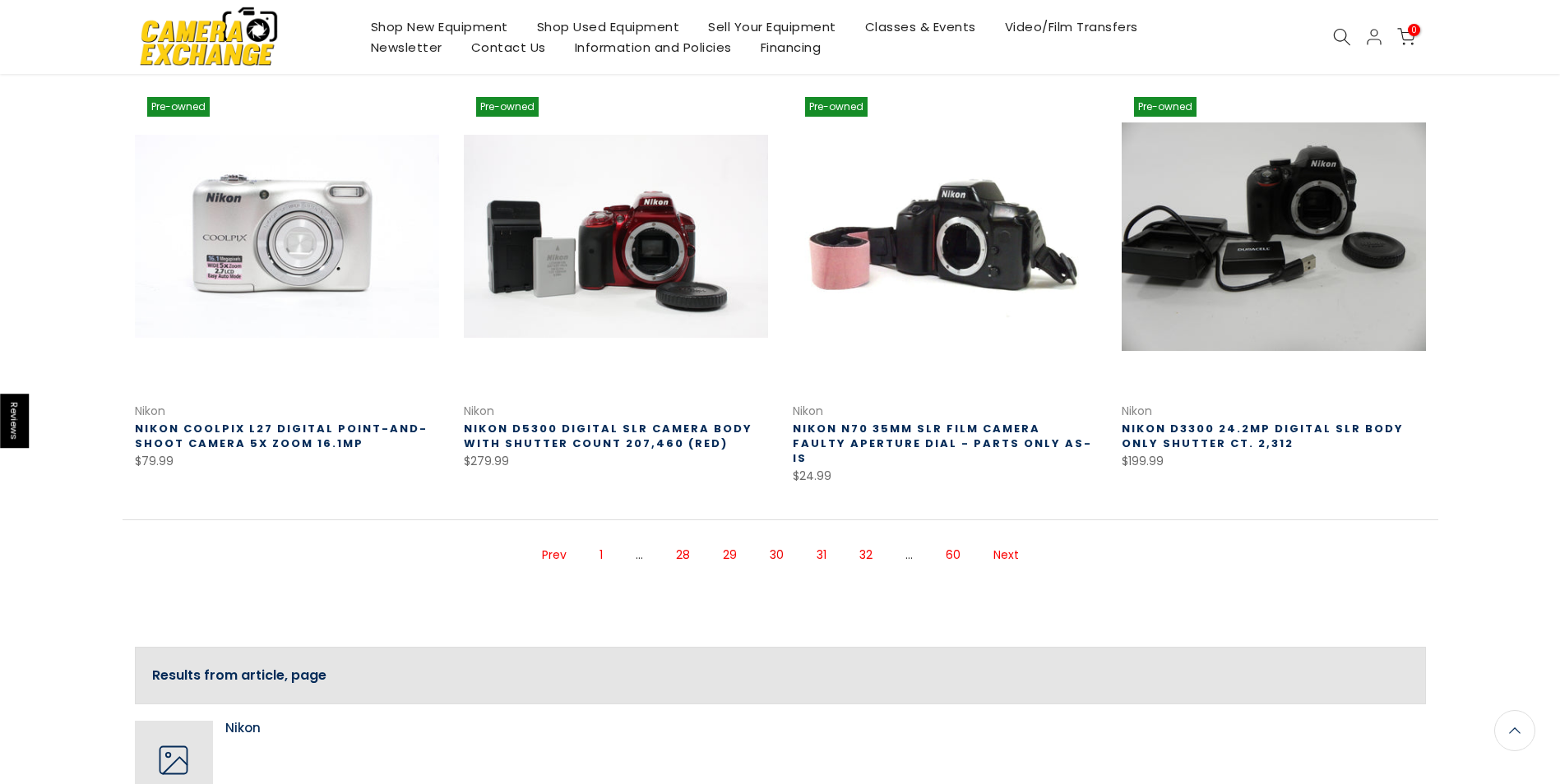
scroll to position [1094, 0]
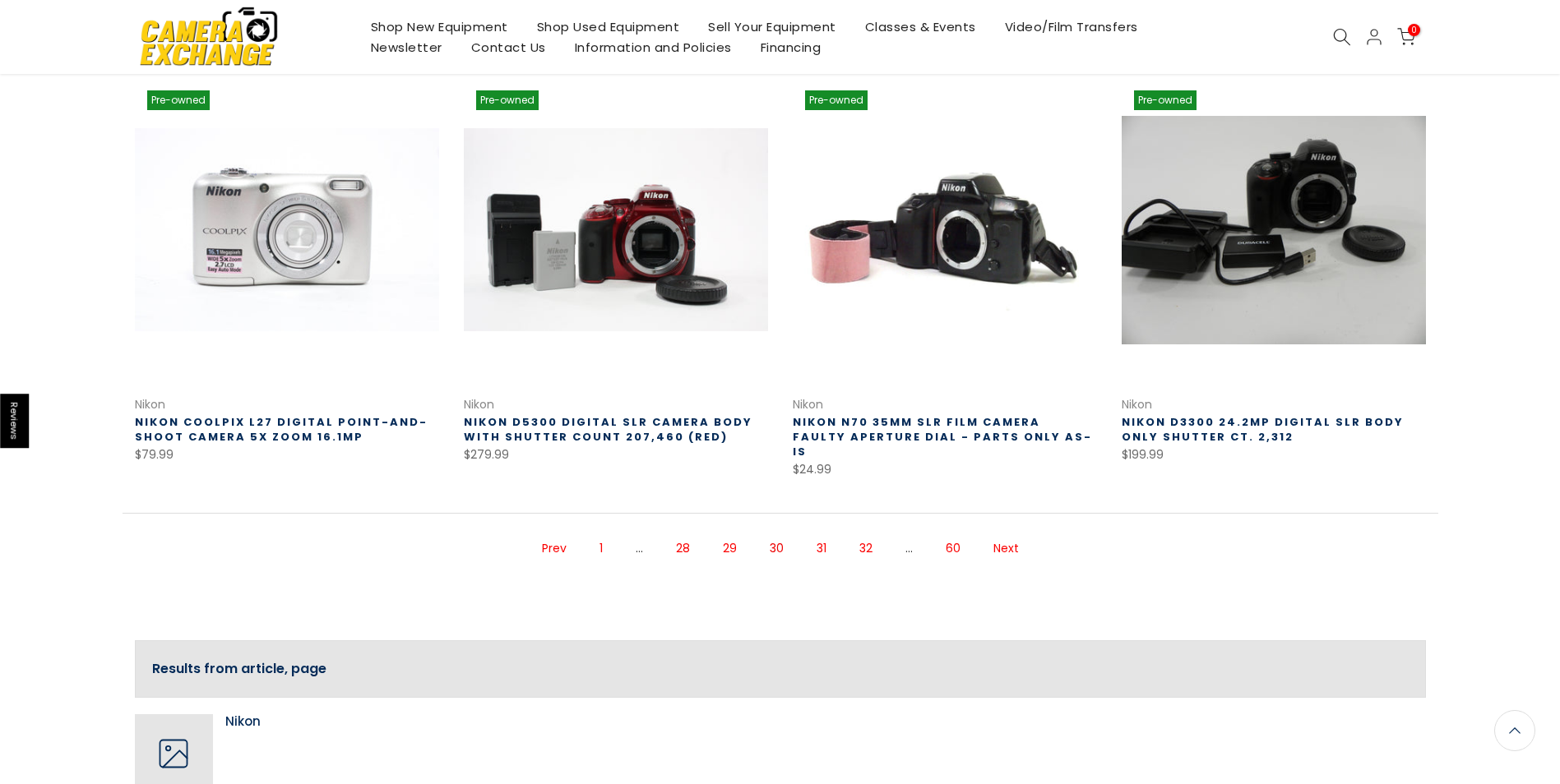
click at [1000, 534] on link "Next" at bounding box center [1005, 547] width 42 height 28
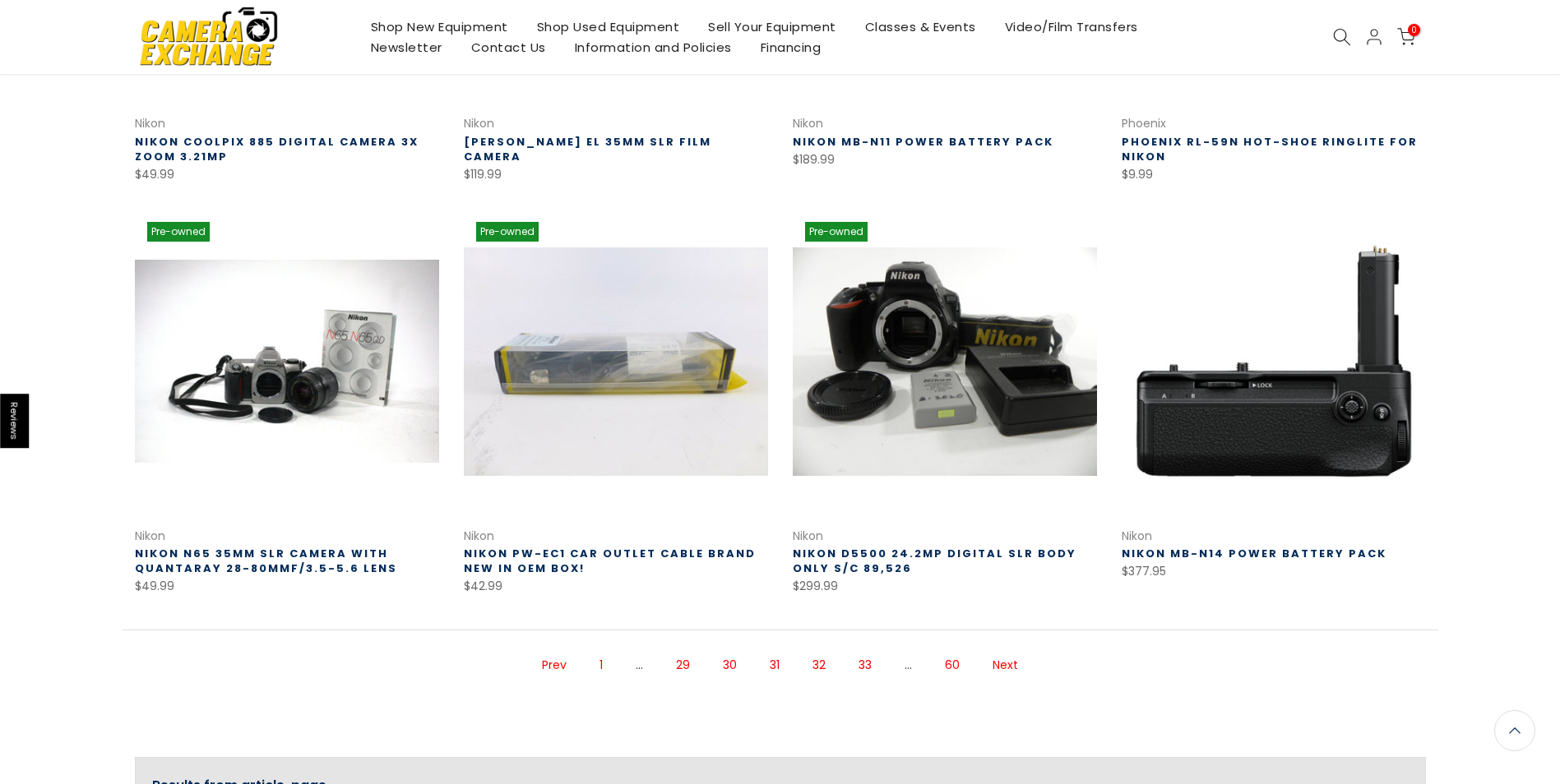
scroll to position [963, 0]
click at [1008, 658] on link "Next" at bounding box center [1004, 664] width 42 height 28
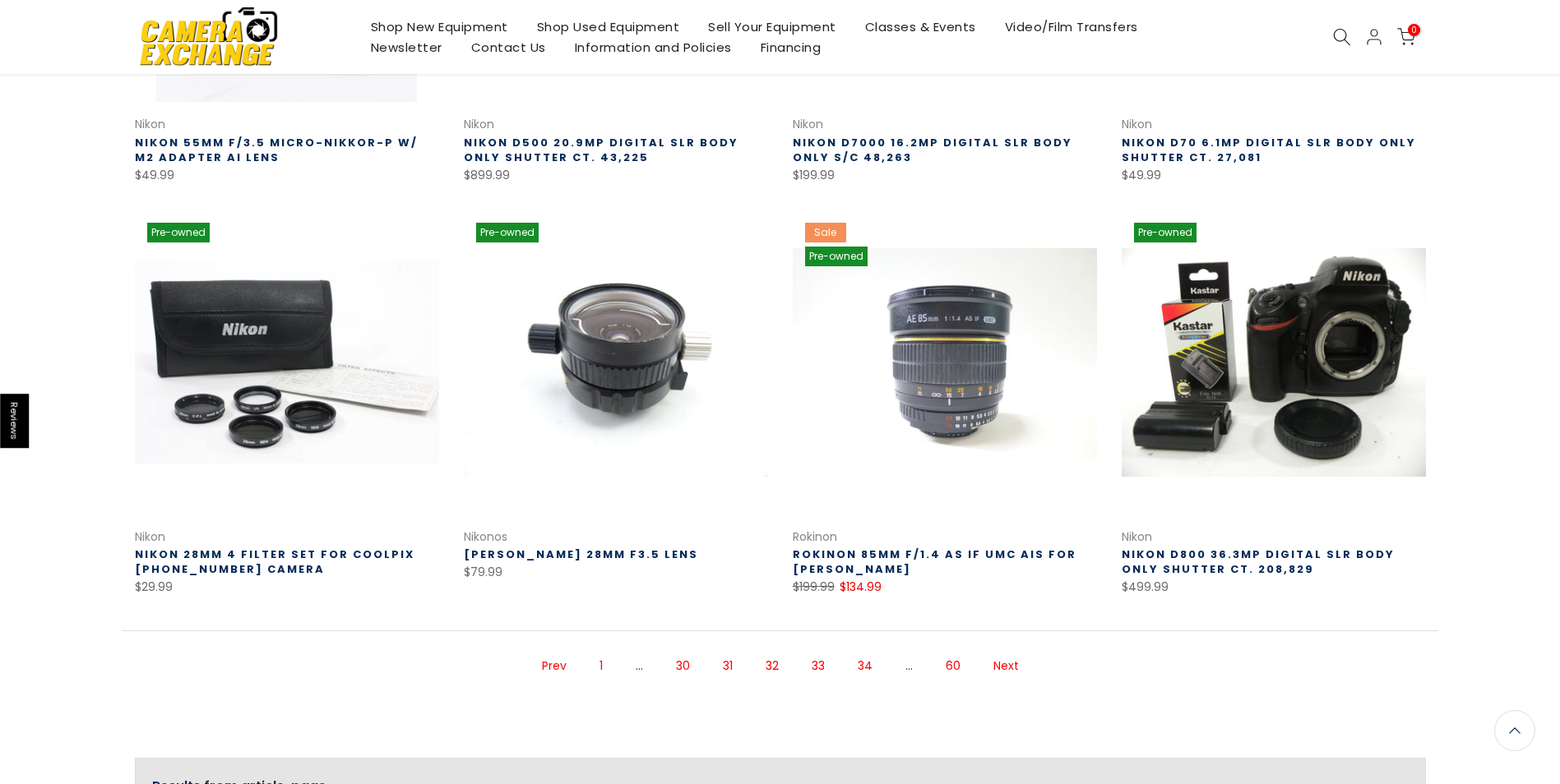
scroll to position [962, 0]
click at [1008, 664] on link "Next" at bounding box center [1005, 665] width 42 height 28
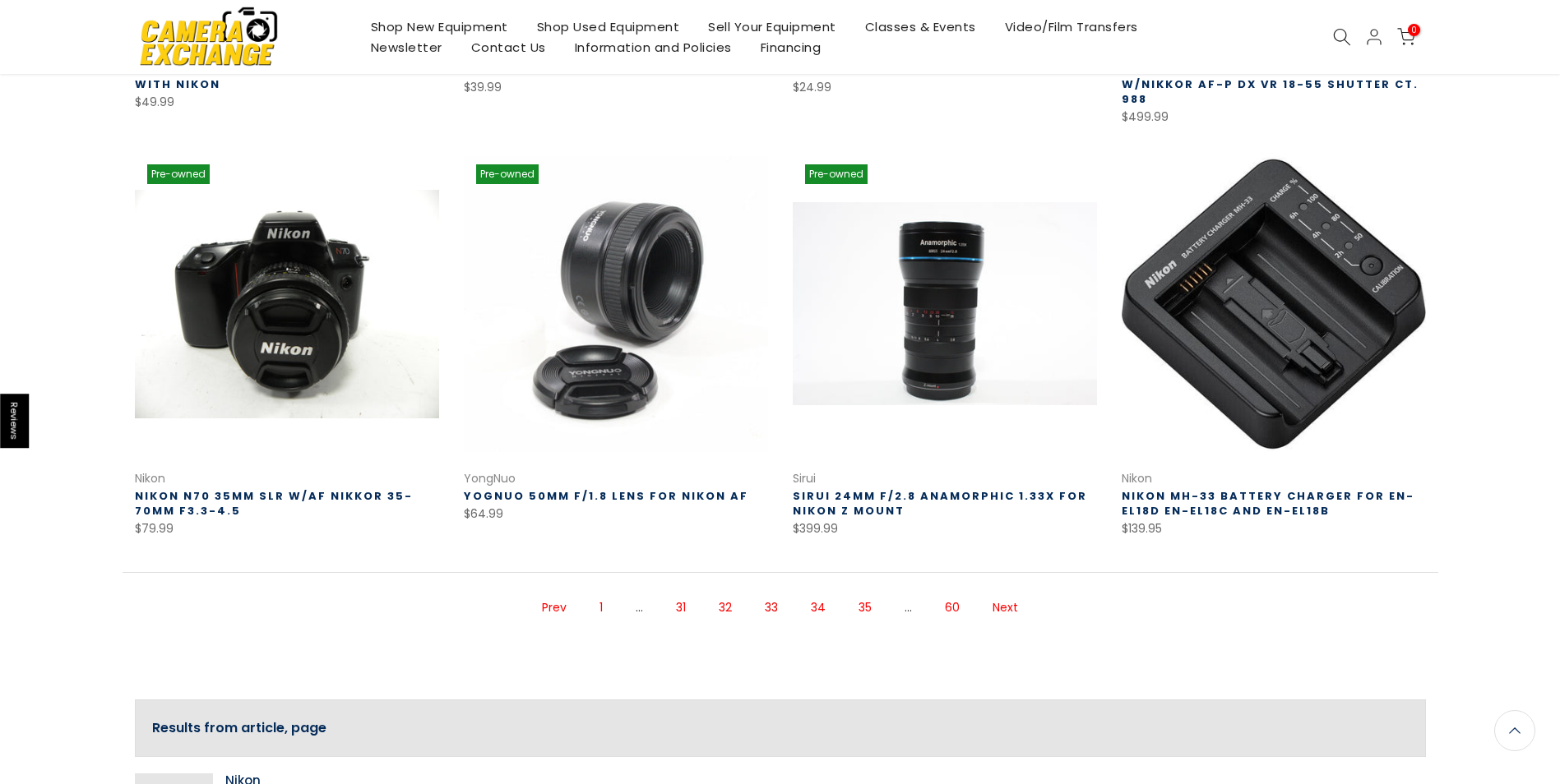
scroll to position [1035, 0]
click at [1007, 592] on link "Next" at bounding box center [1004, 606] width 42 height 28
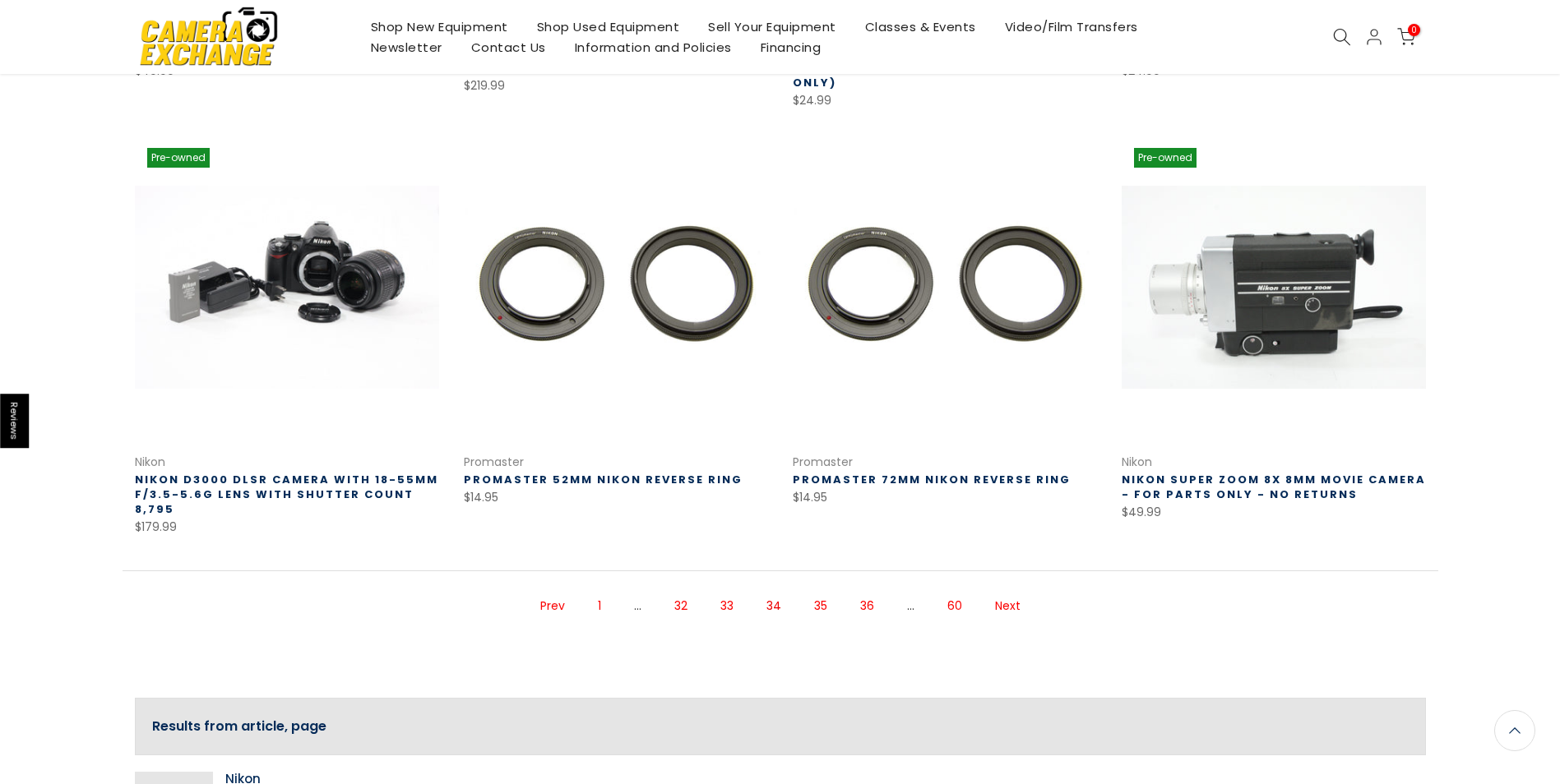
scroll to position [1094, 0]
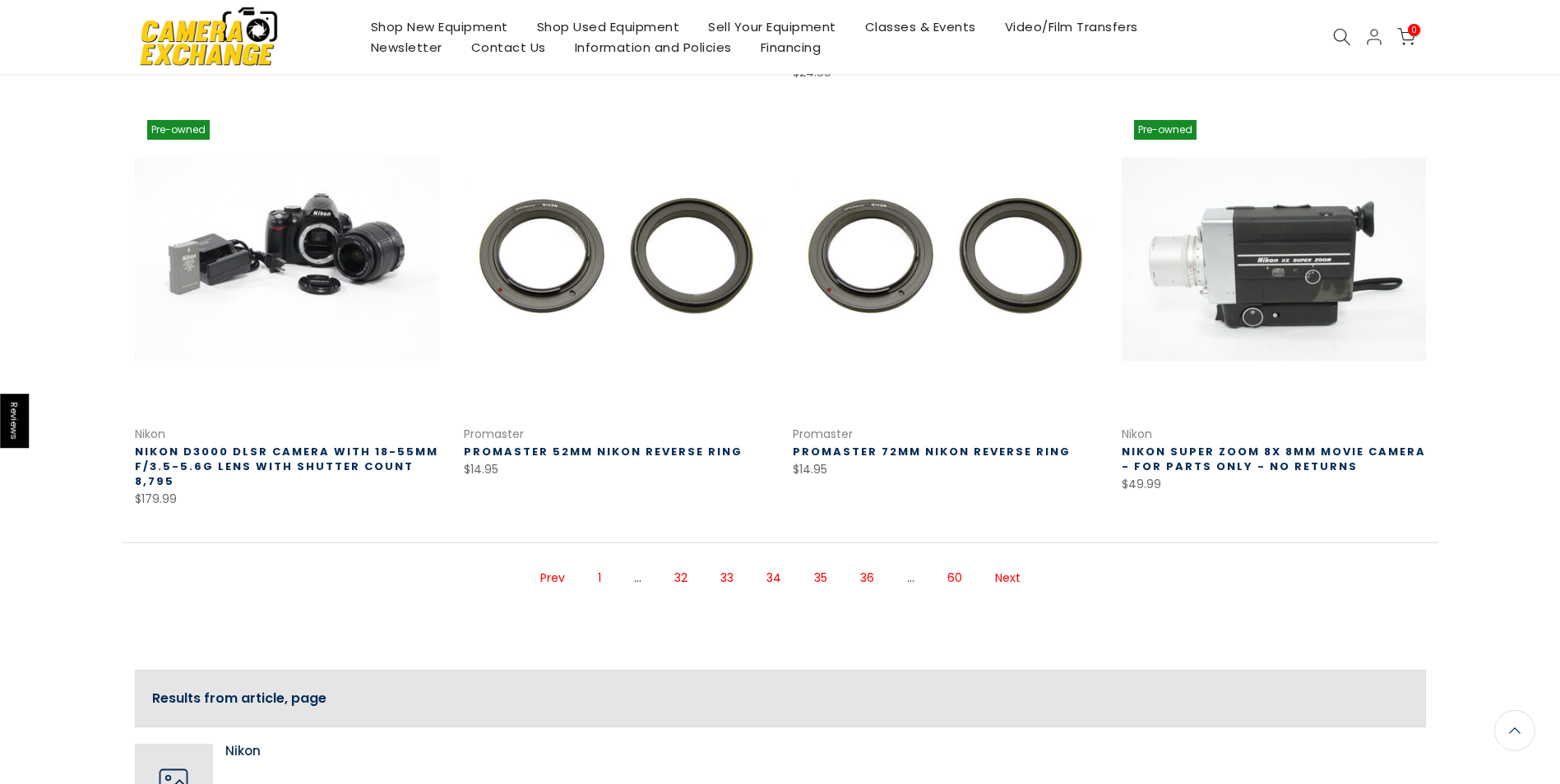
click at [1004, 564] on link "Next" at bounding box center [1007, 578] width 42 height 28
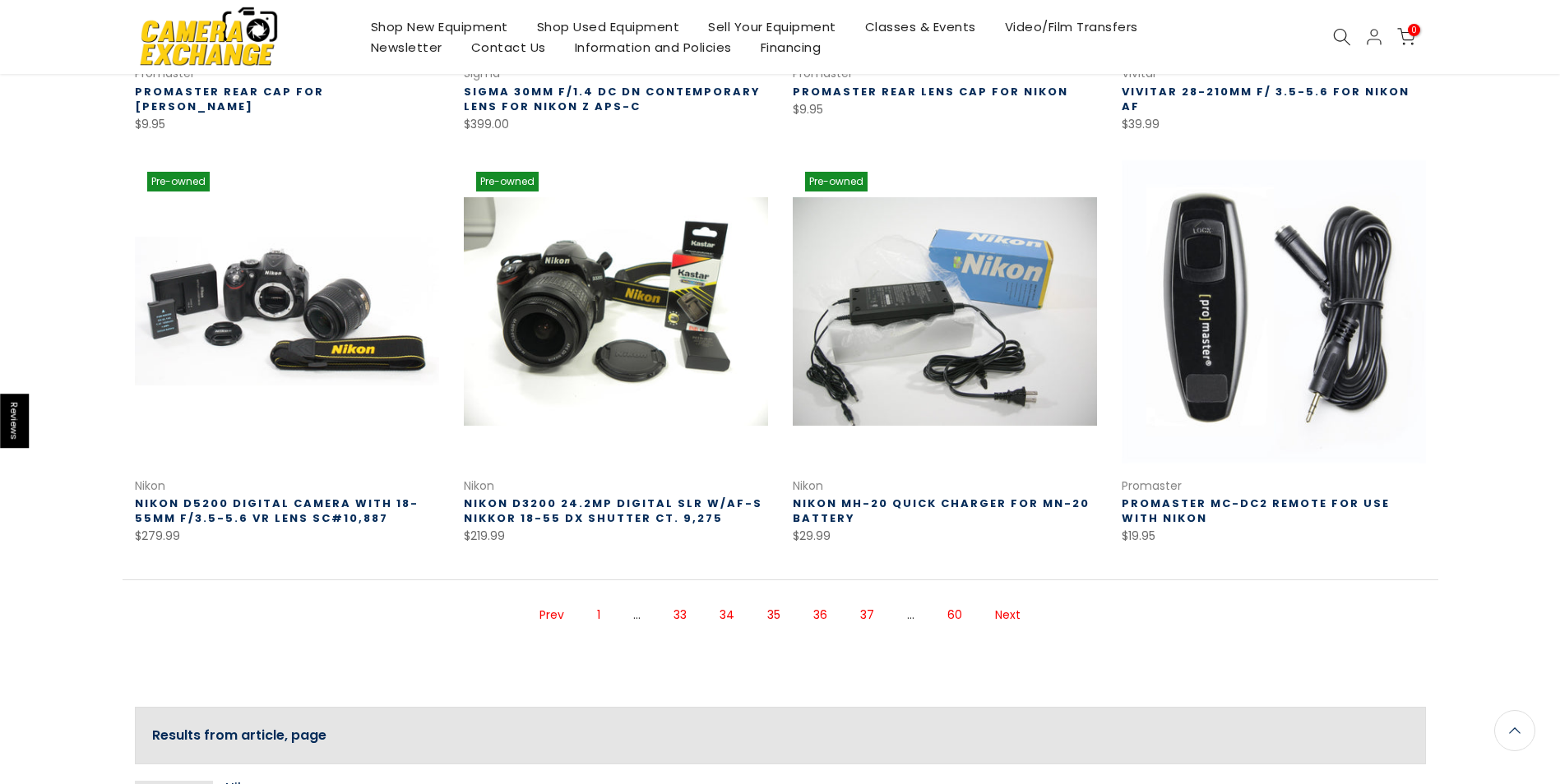
scroll to position [1014, 0]
click at [1004, 609] on link "Next" at bounding box center [1007, 614] width 42 height 28
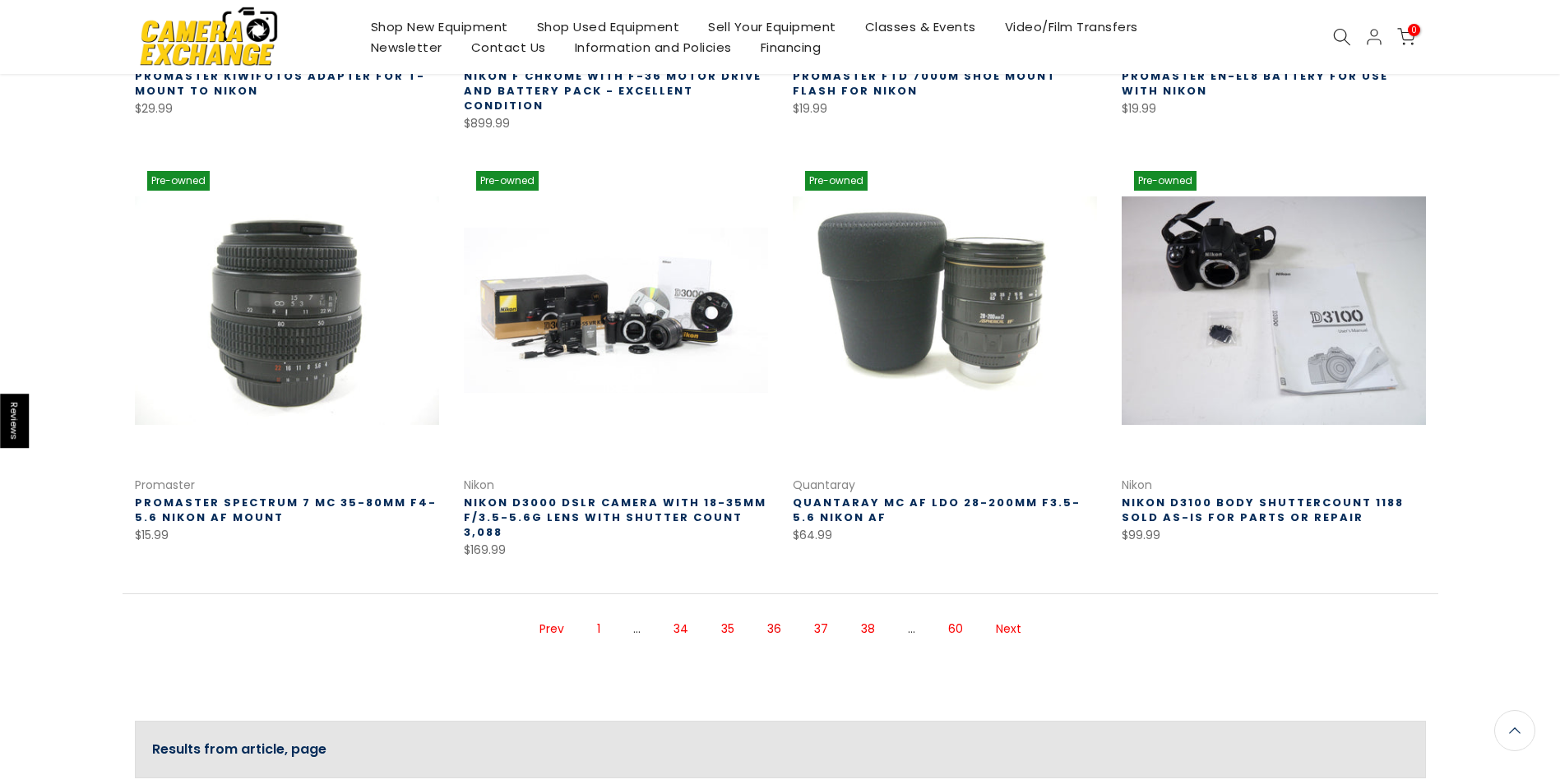
scroll to position [1044, 0]
click at [1003, 614] on link "Next" at bounding box center [1008, 628] width 42 height 28
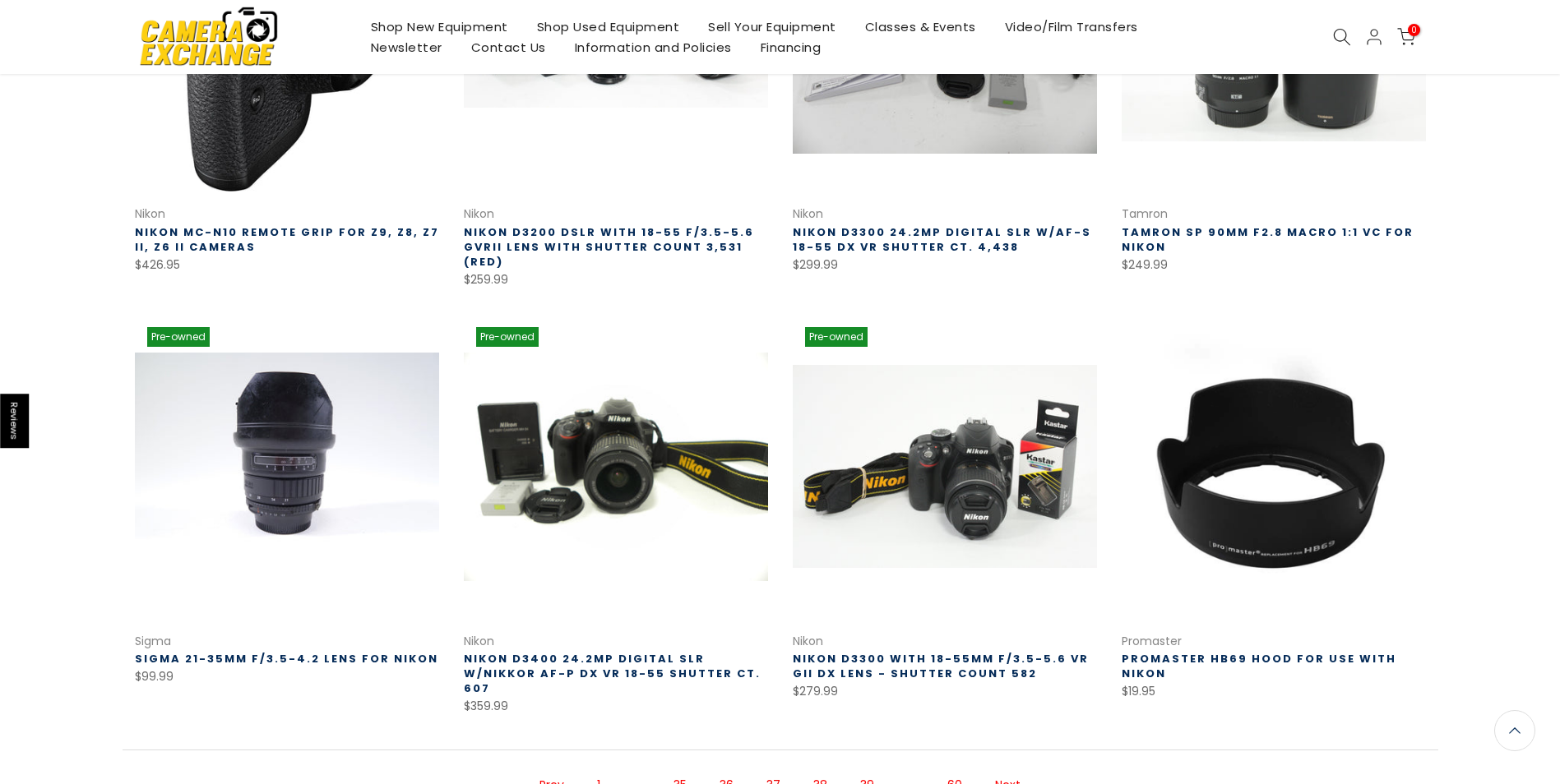
scroll to position [873, 0]
click at [1008, 770] on link "Next" at bounding box center [1007, 784] width 42 height 28
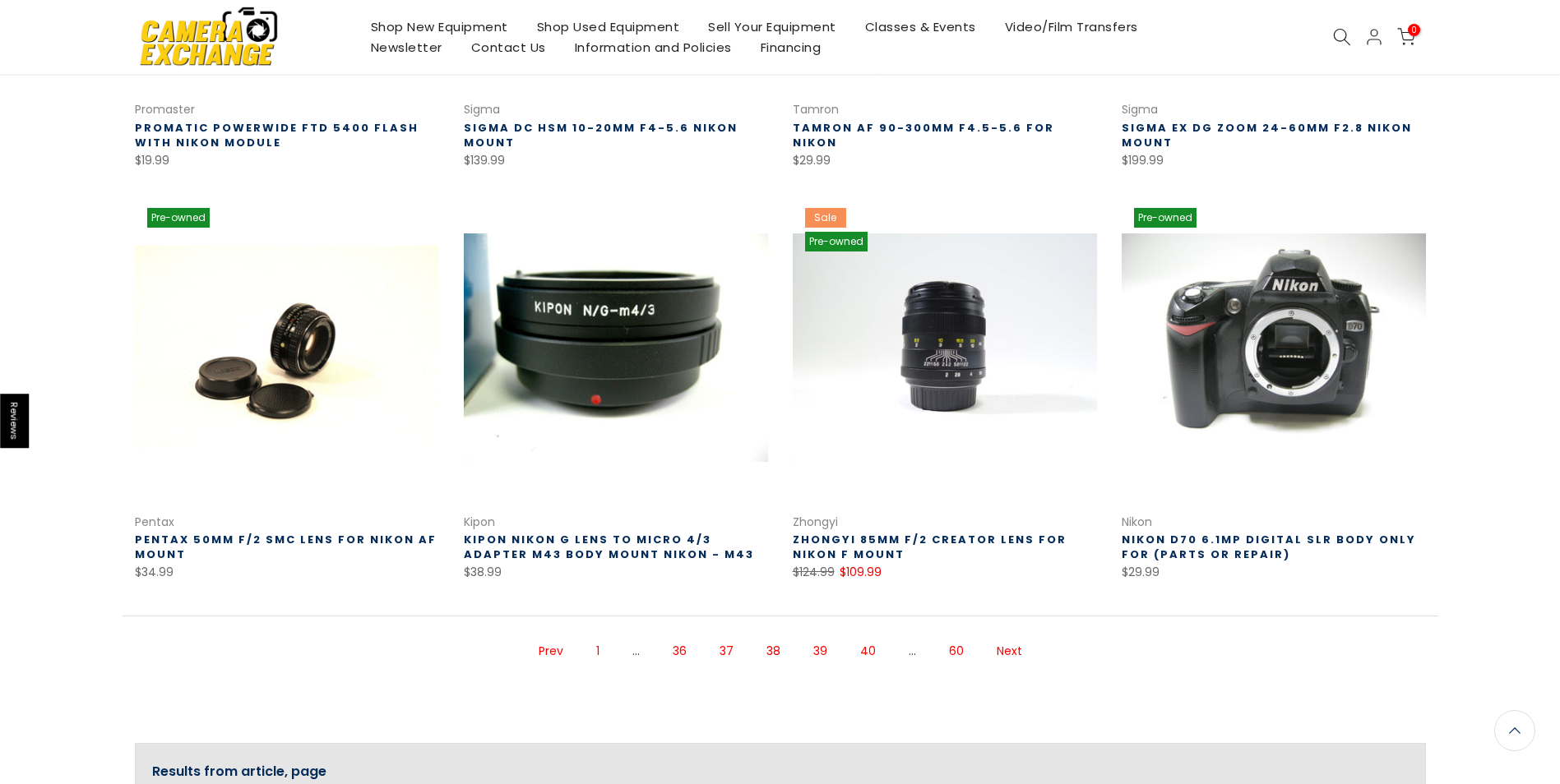
scroll to position [989, 0]
click at [1009, 648] on link "Next" at bounding box center [1009, 651] width 42 height 28
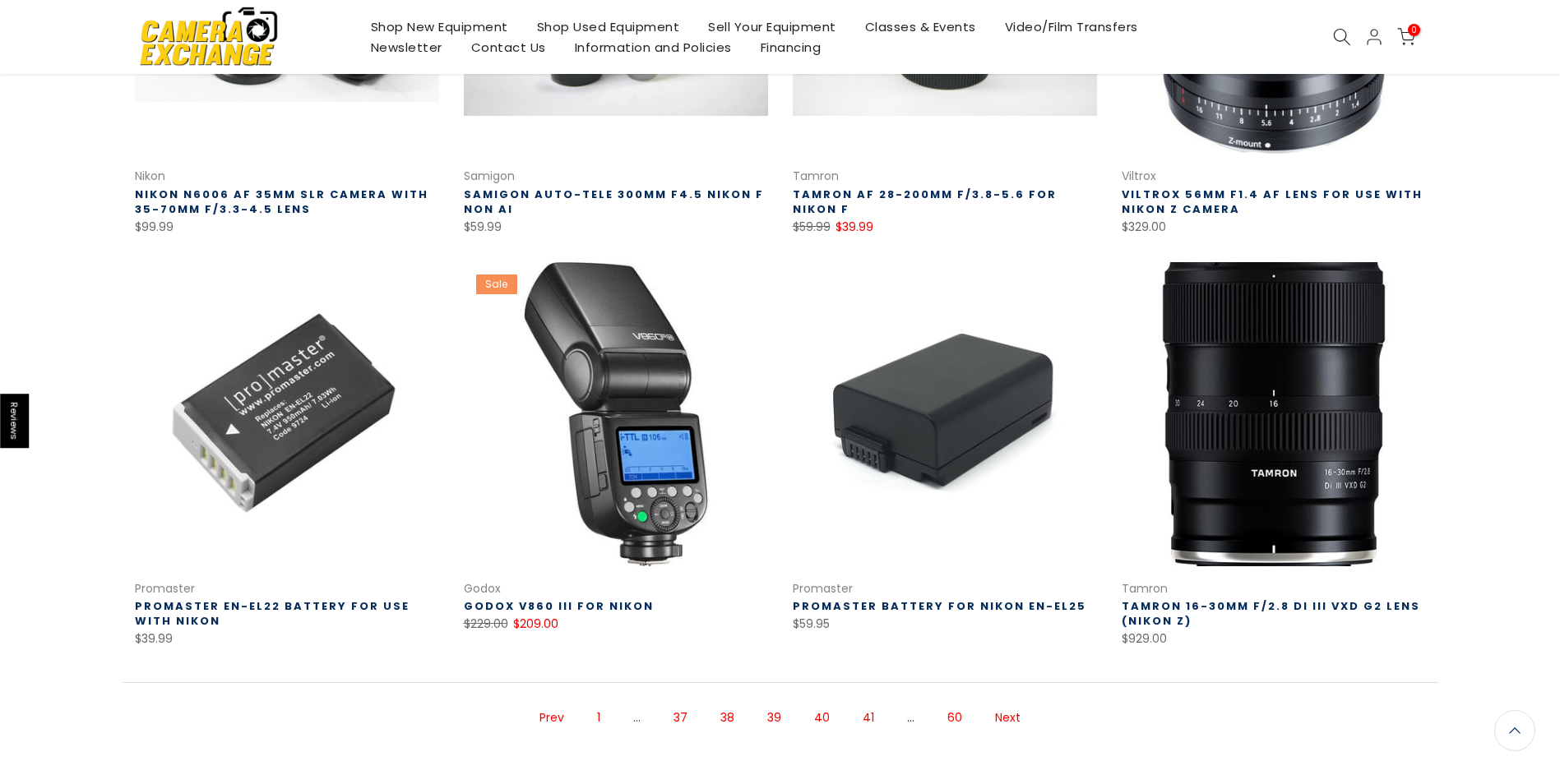
scroll to position [911, 0]
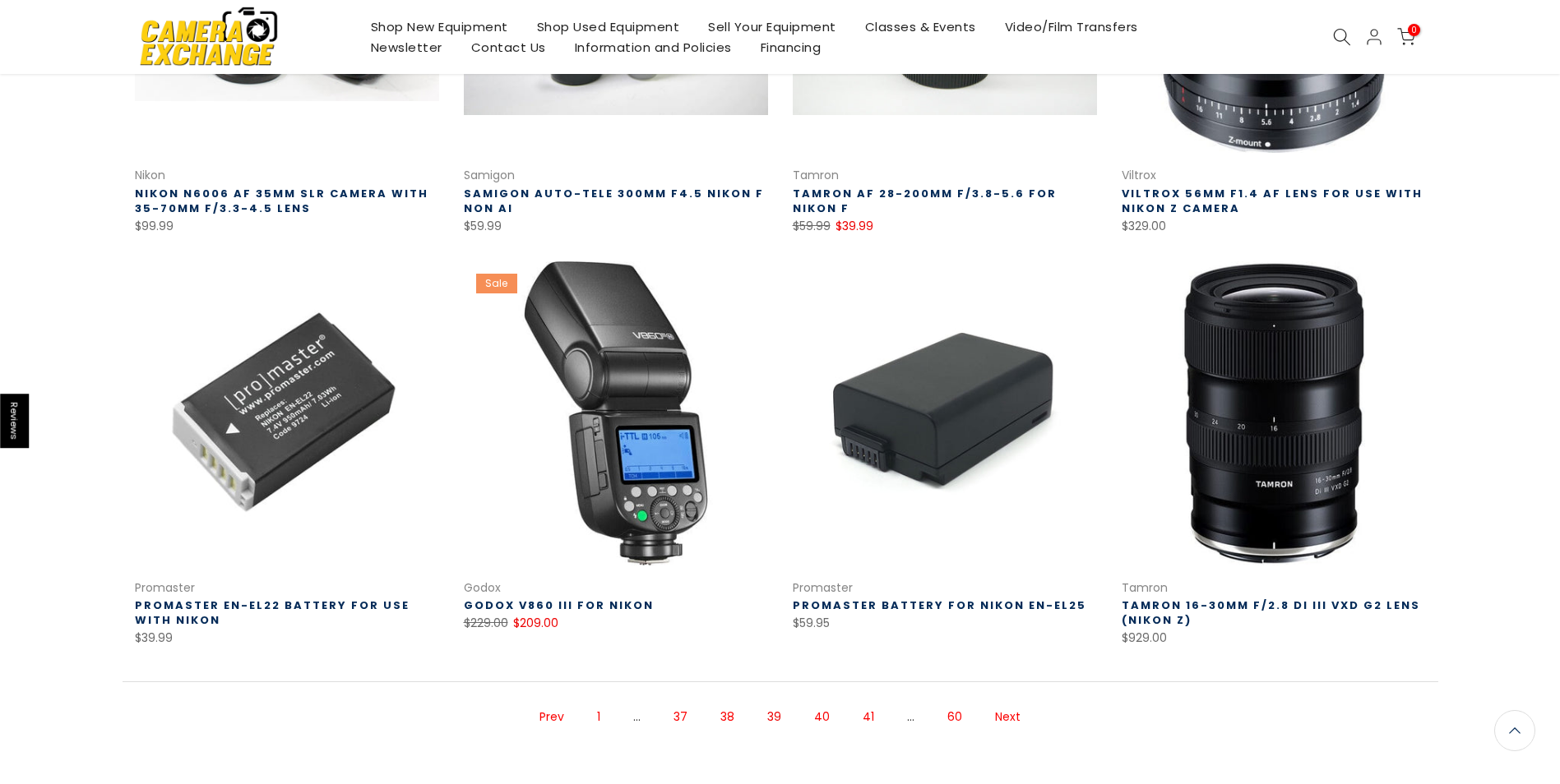
click at [1004, 720] on link "Next" at bounding box center [1007, 717] width 42 height 28
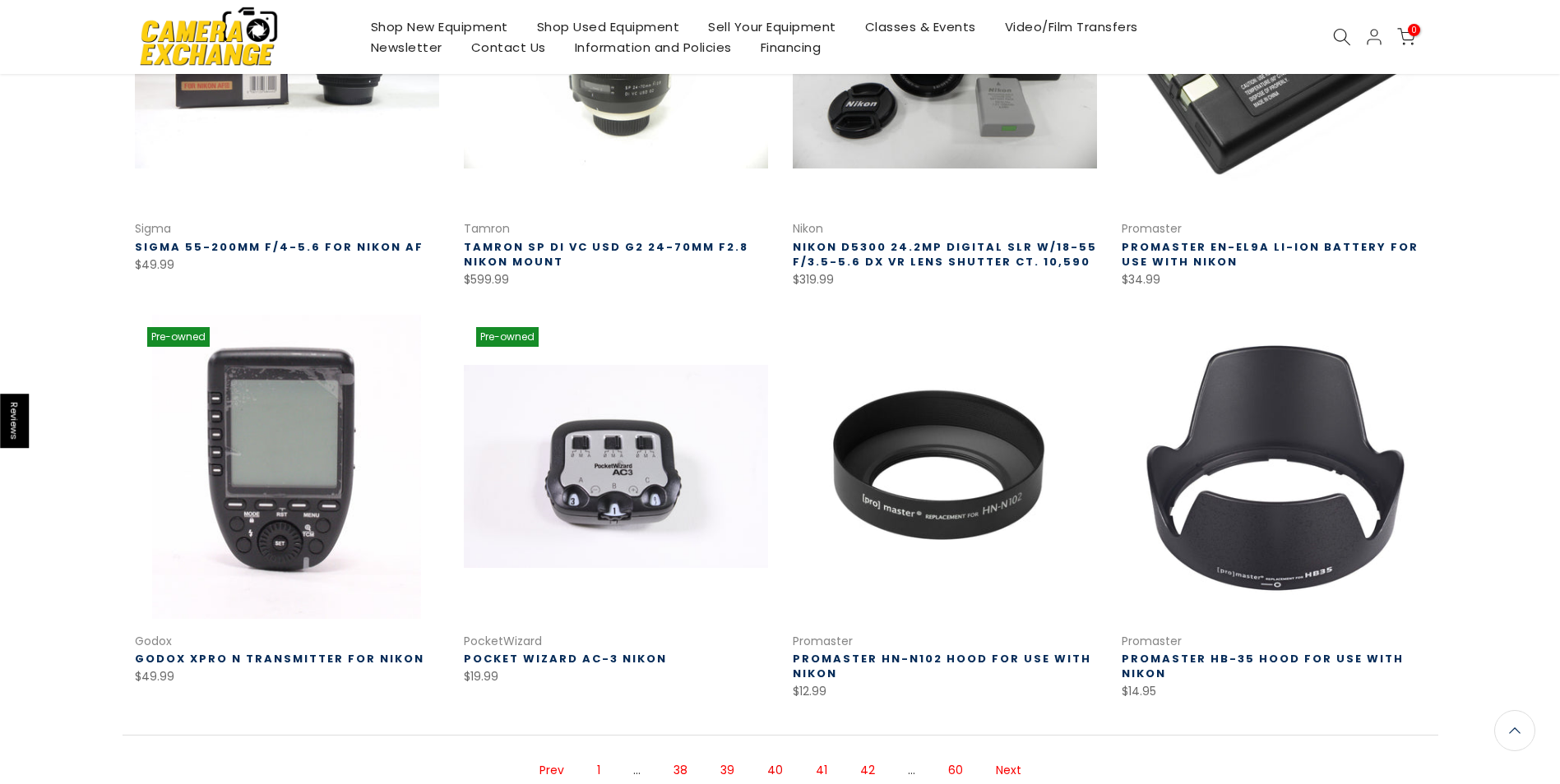
scroll to position [859, 0]
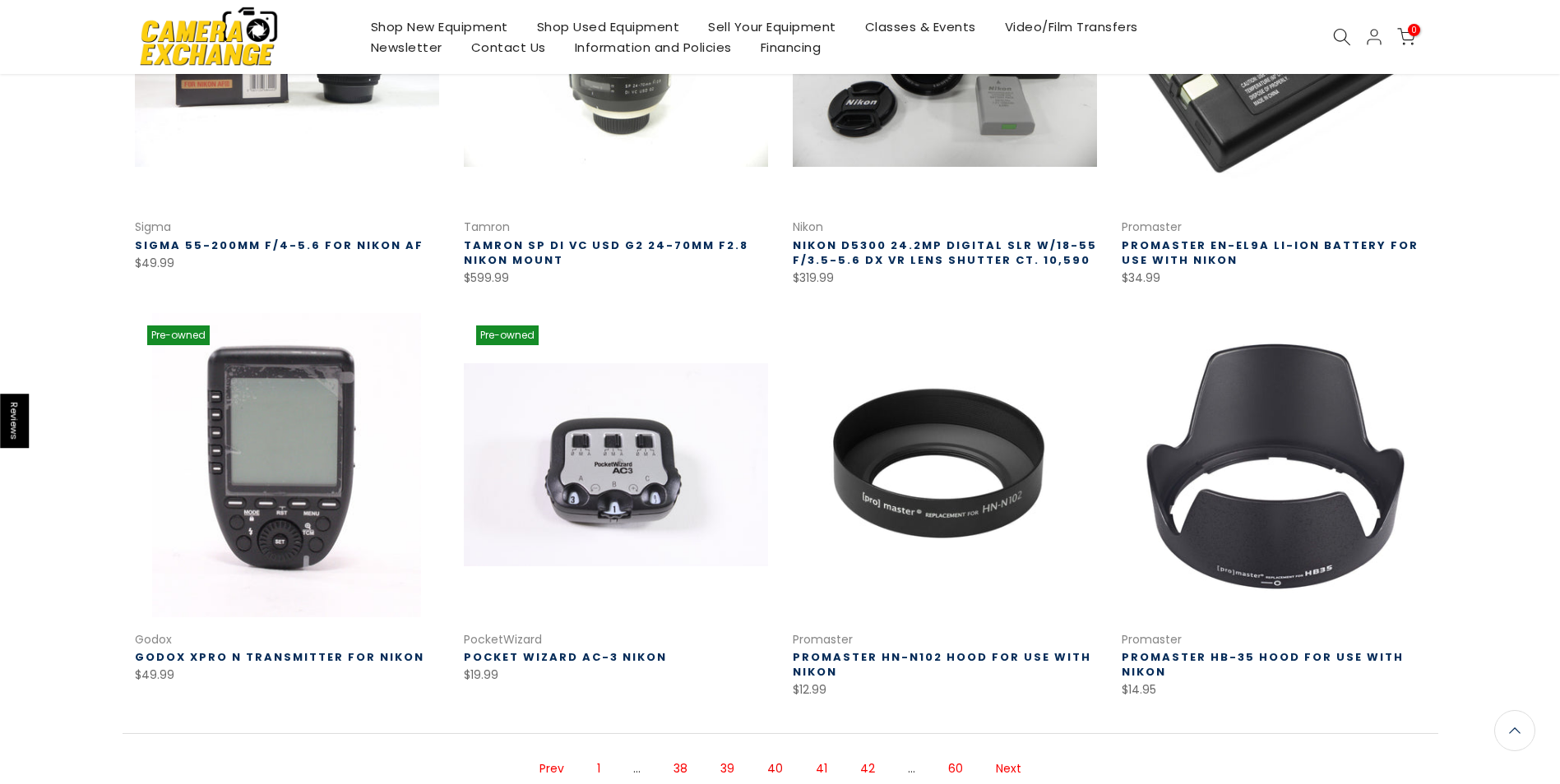
click at [1002, 763] on link "Next" at bounding box center [1008, 768] width 42 height 28
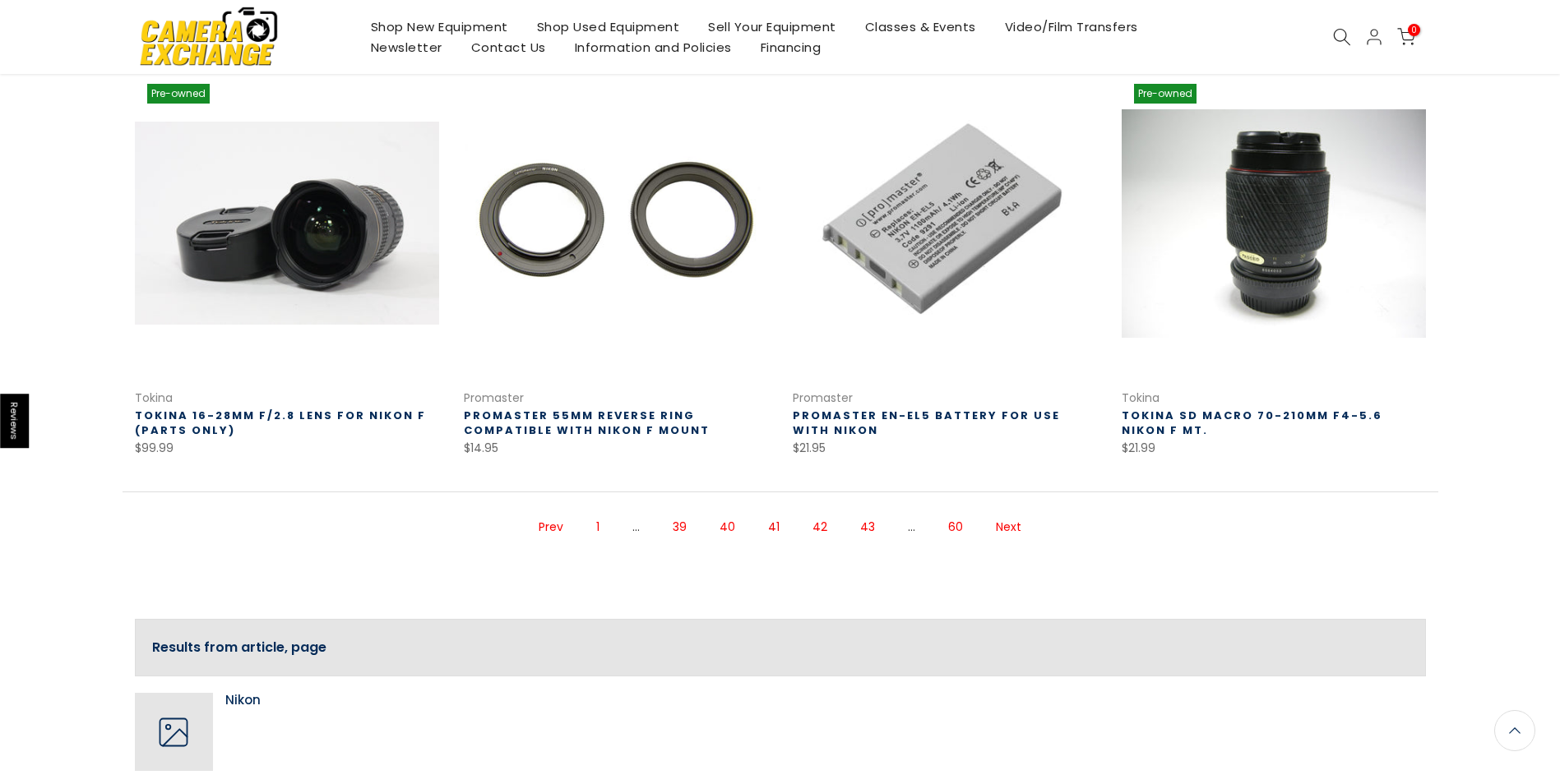
scroll to position [1100, 0]
click at [1004, 524] on link "Next" at bounding box center [1008, 526] width 42 height 28
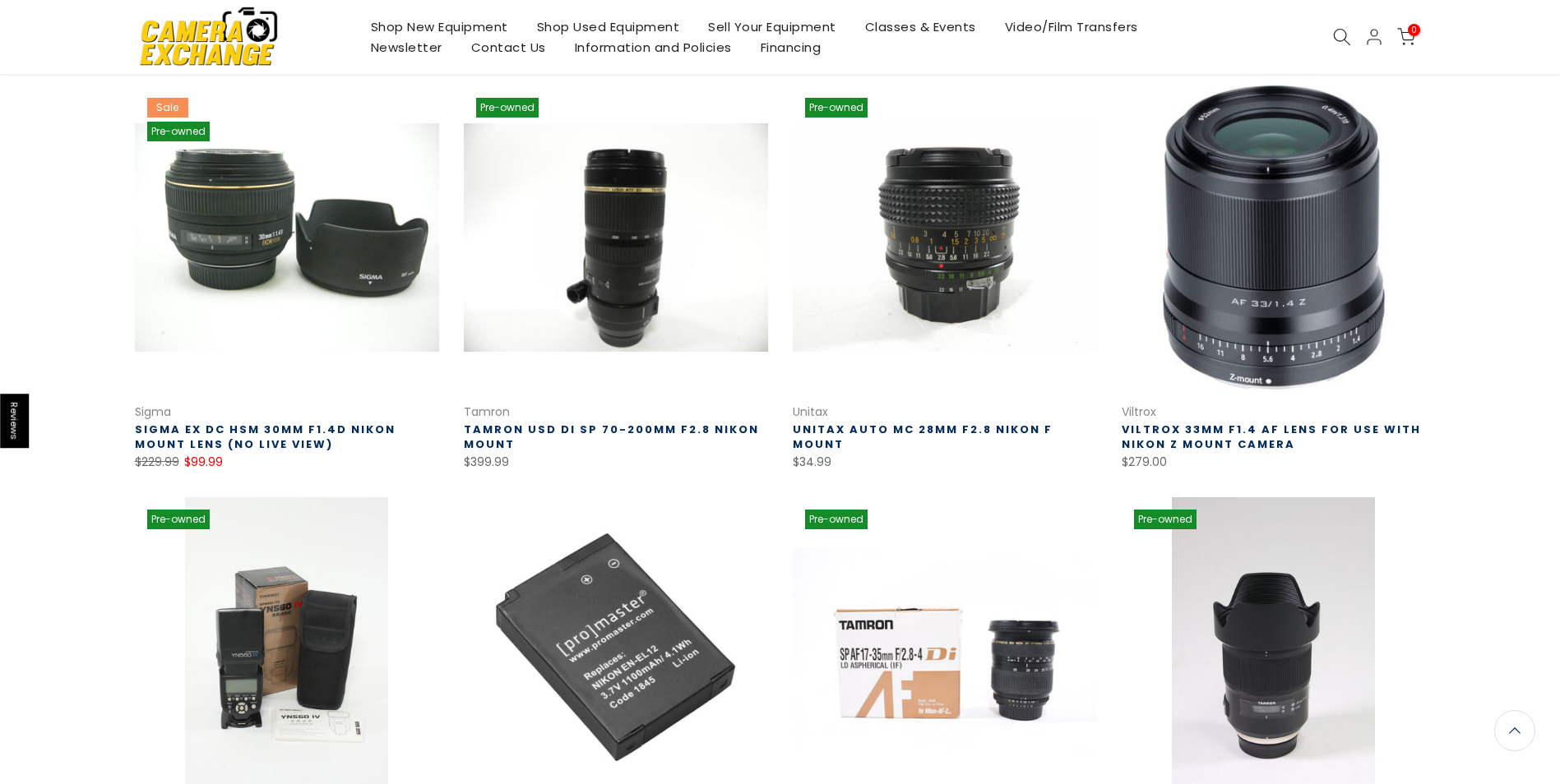
scroll to position [264, 0]
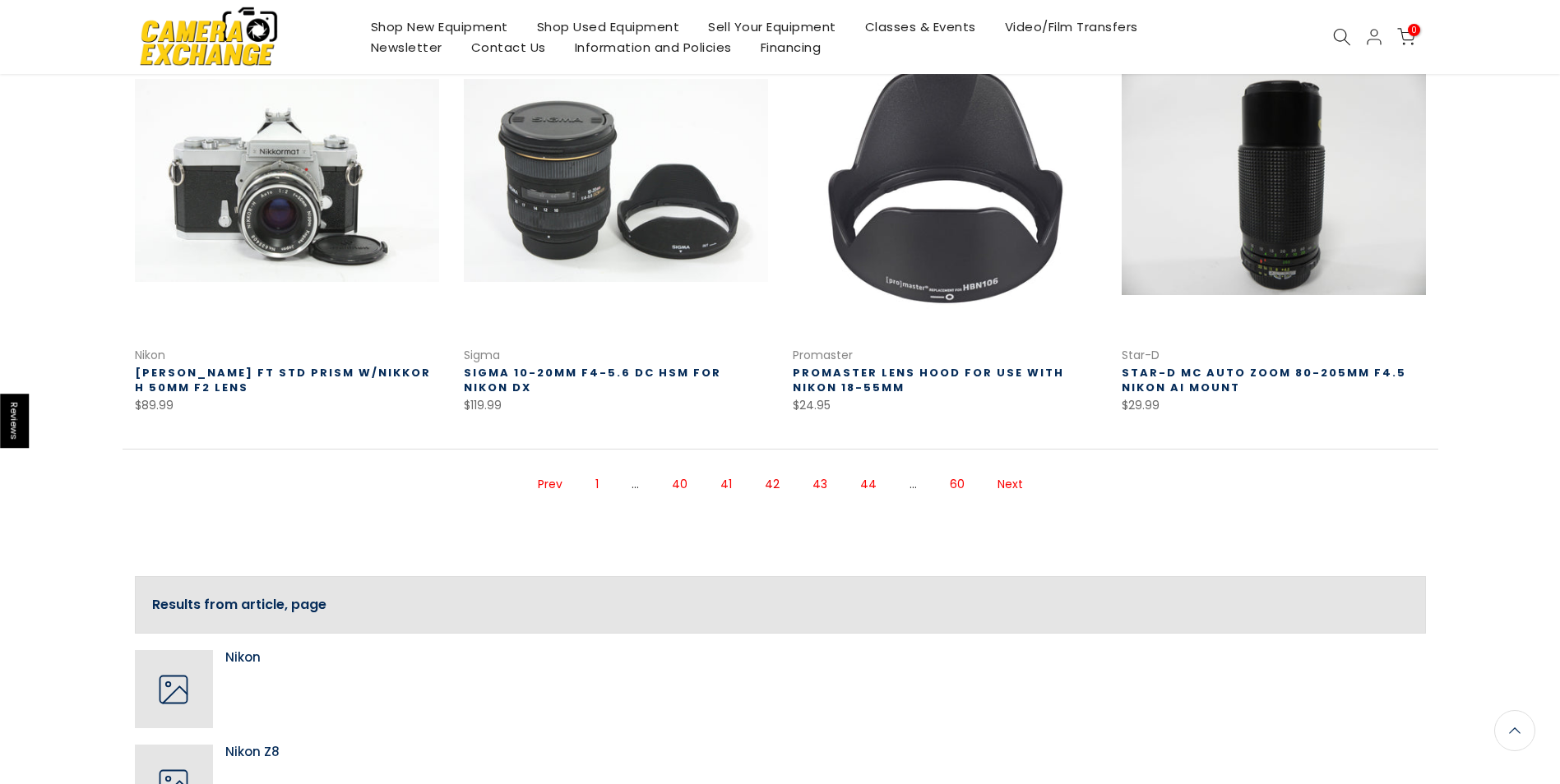
click at [1015, 487] on link "Next" at bounding box center [1009, 484] width 42 height 28
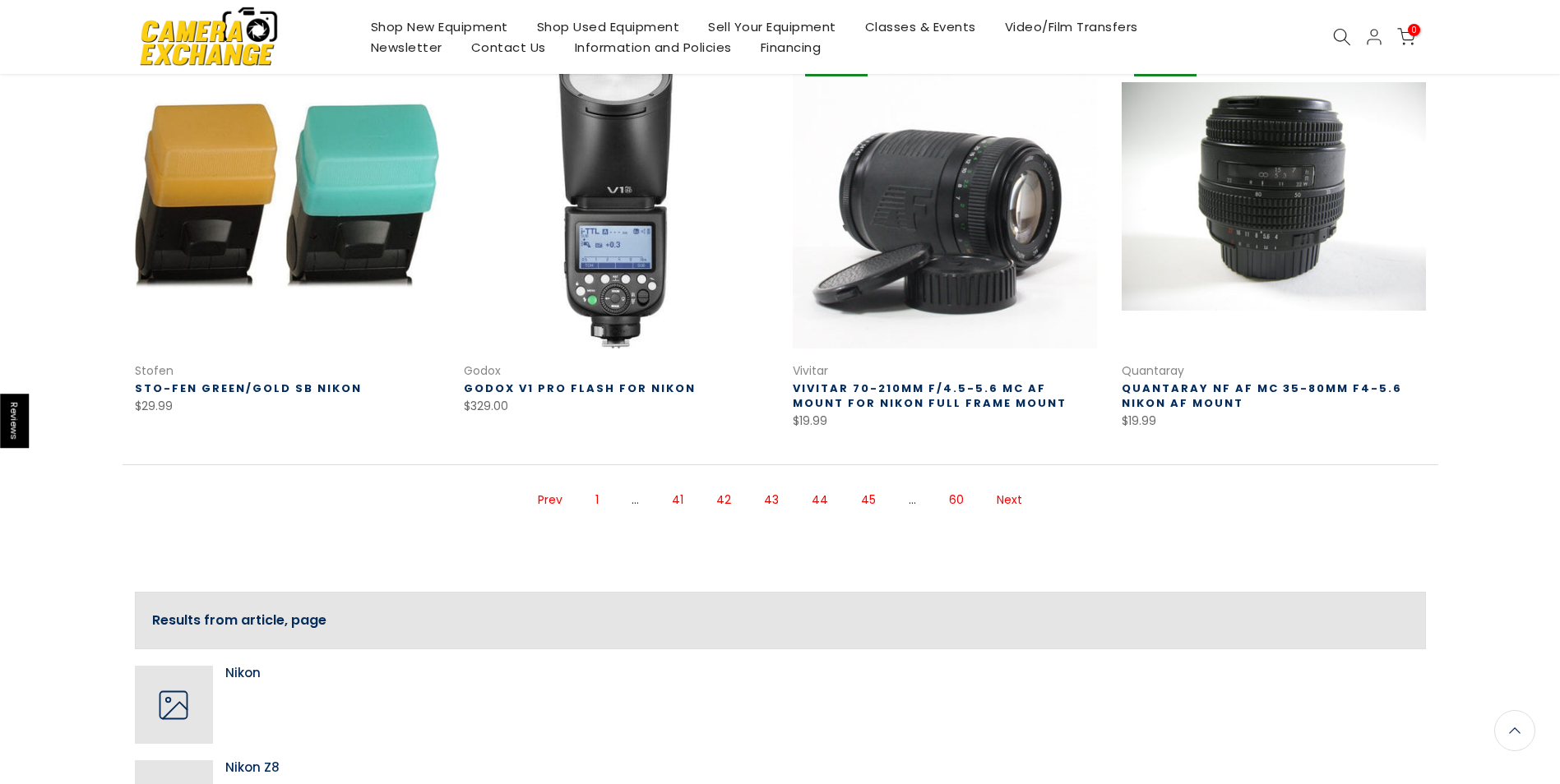
scroll to position [1167, 0]
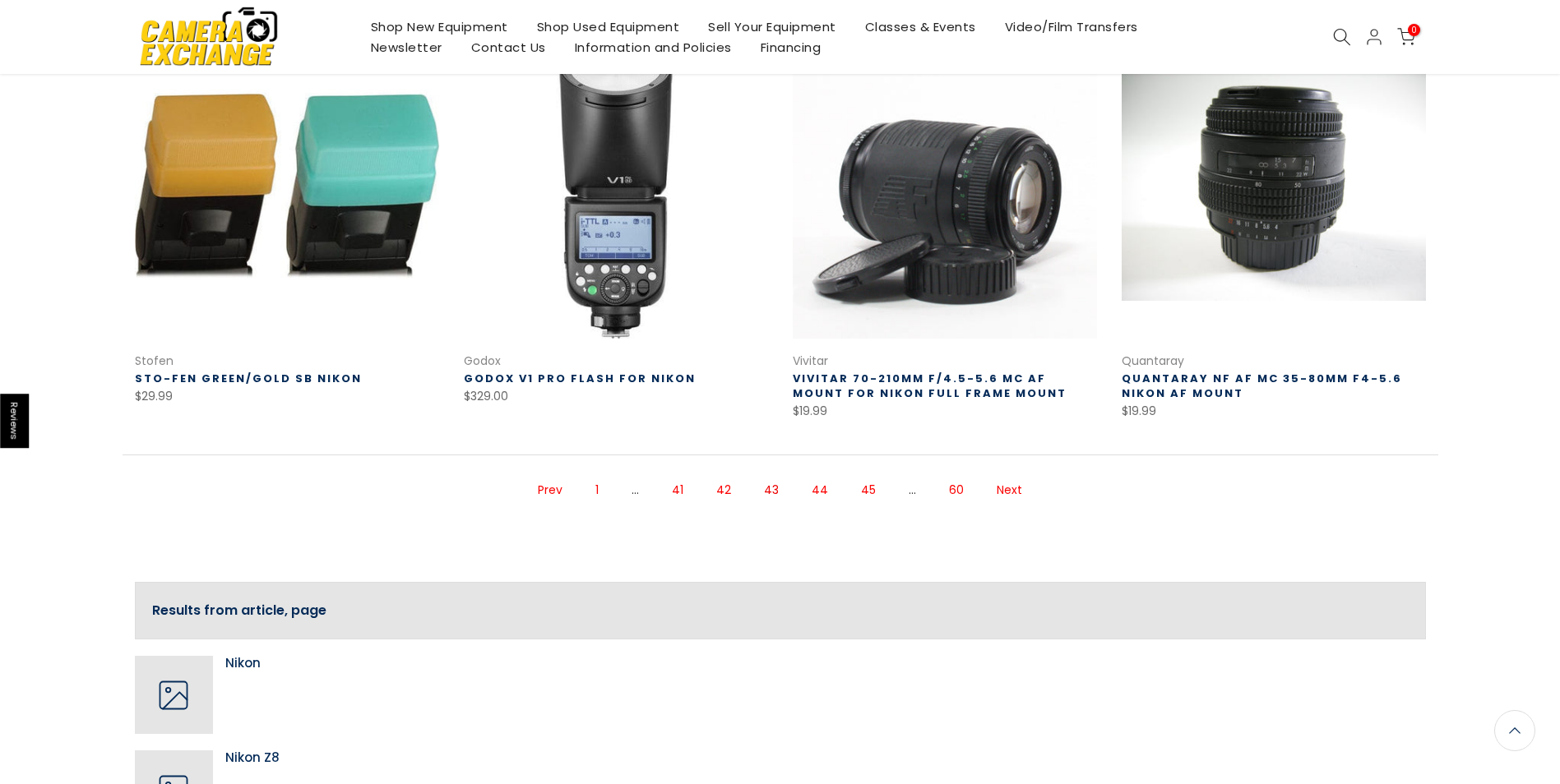
click at [1008, 476] on link "Next" at bounding box center [1009, 490] width 42 height 28
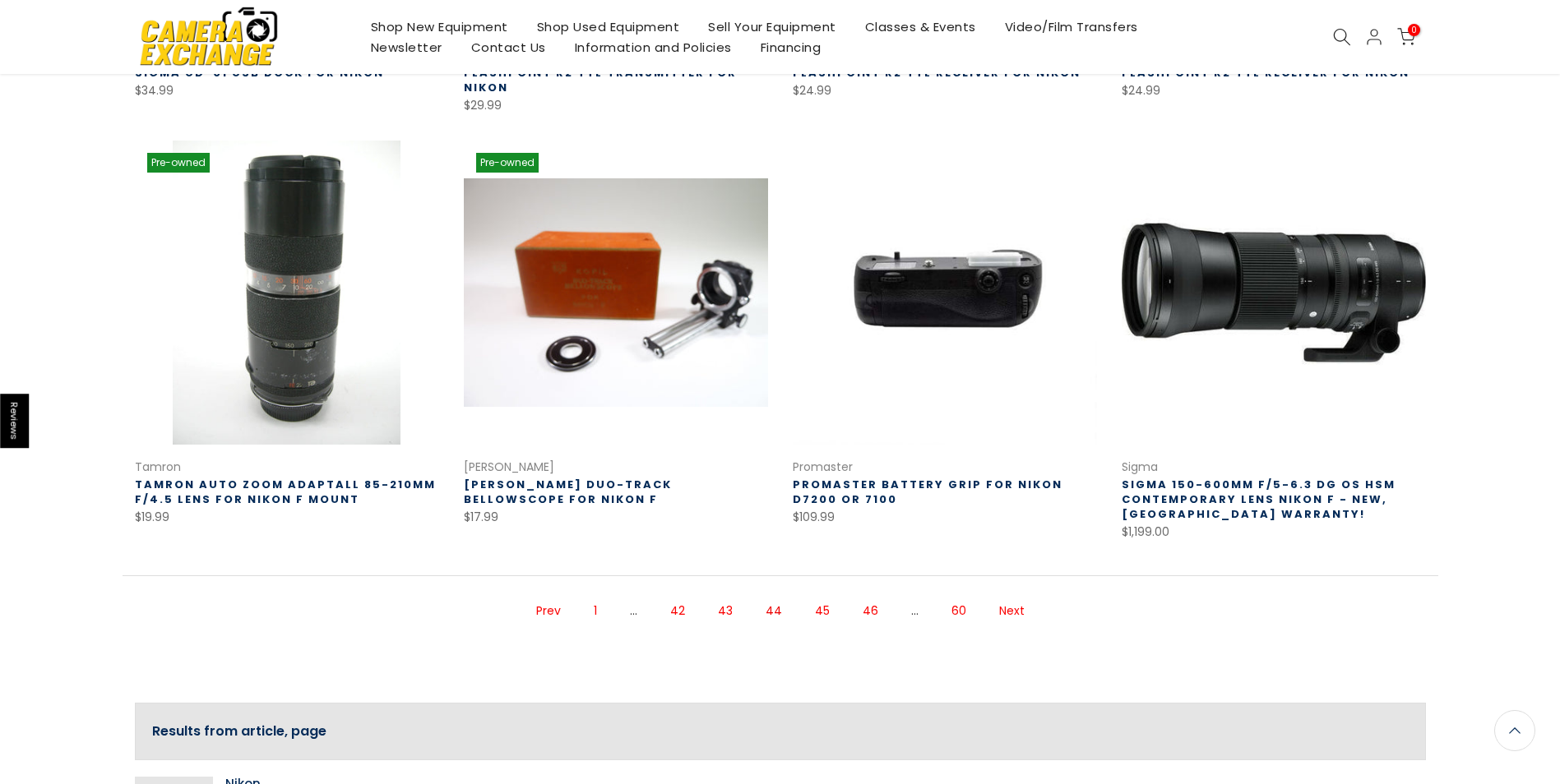
scroll to position [1052, 0]
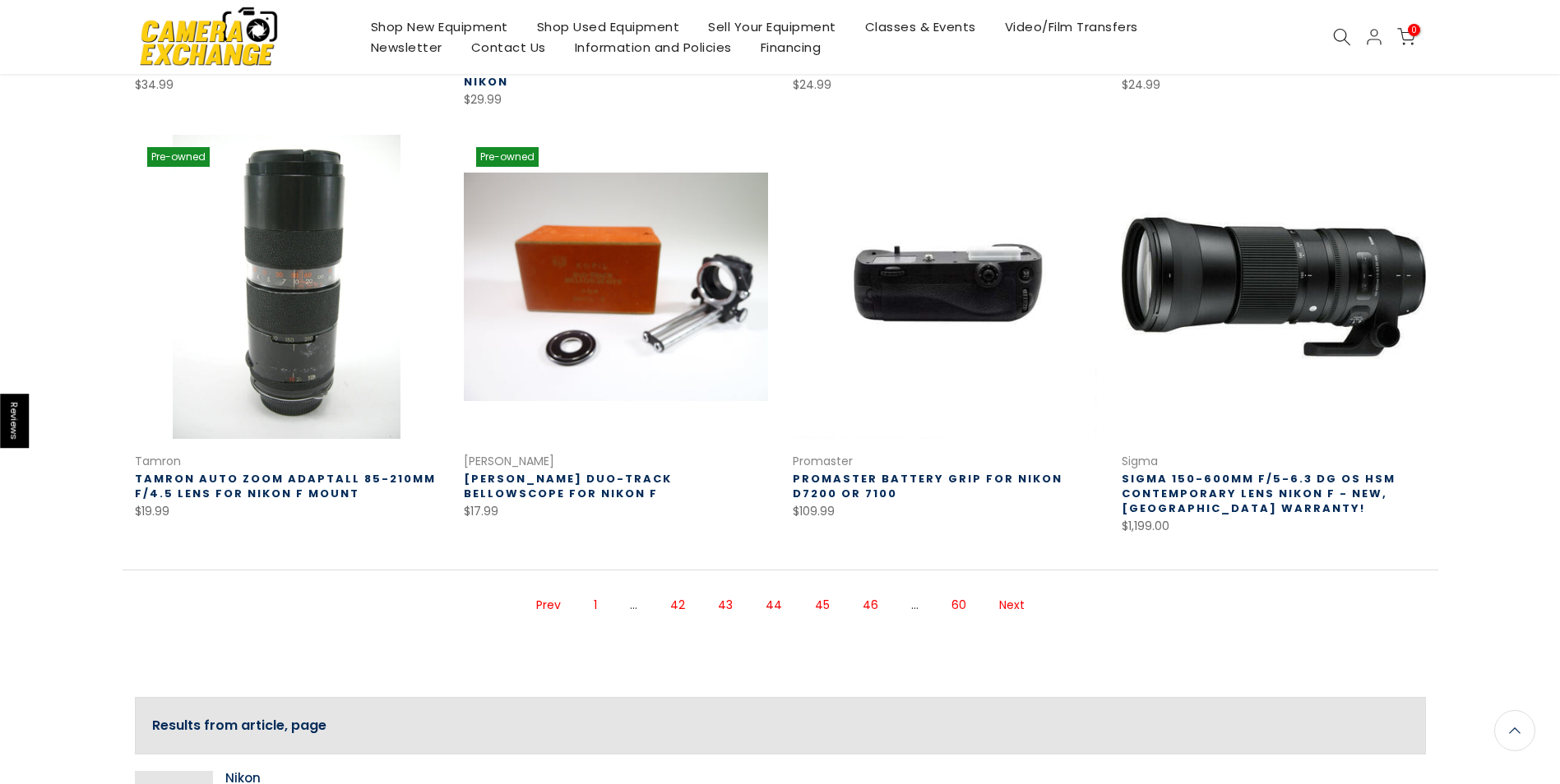
click at [1002, 590] on link "Next" at bounding box center [1011, 604] width 42 height 28
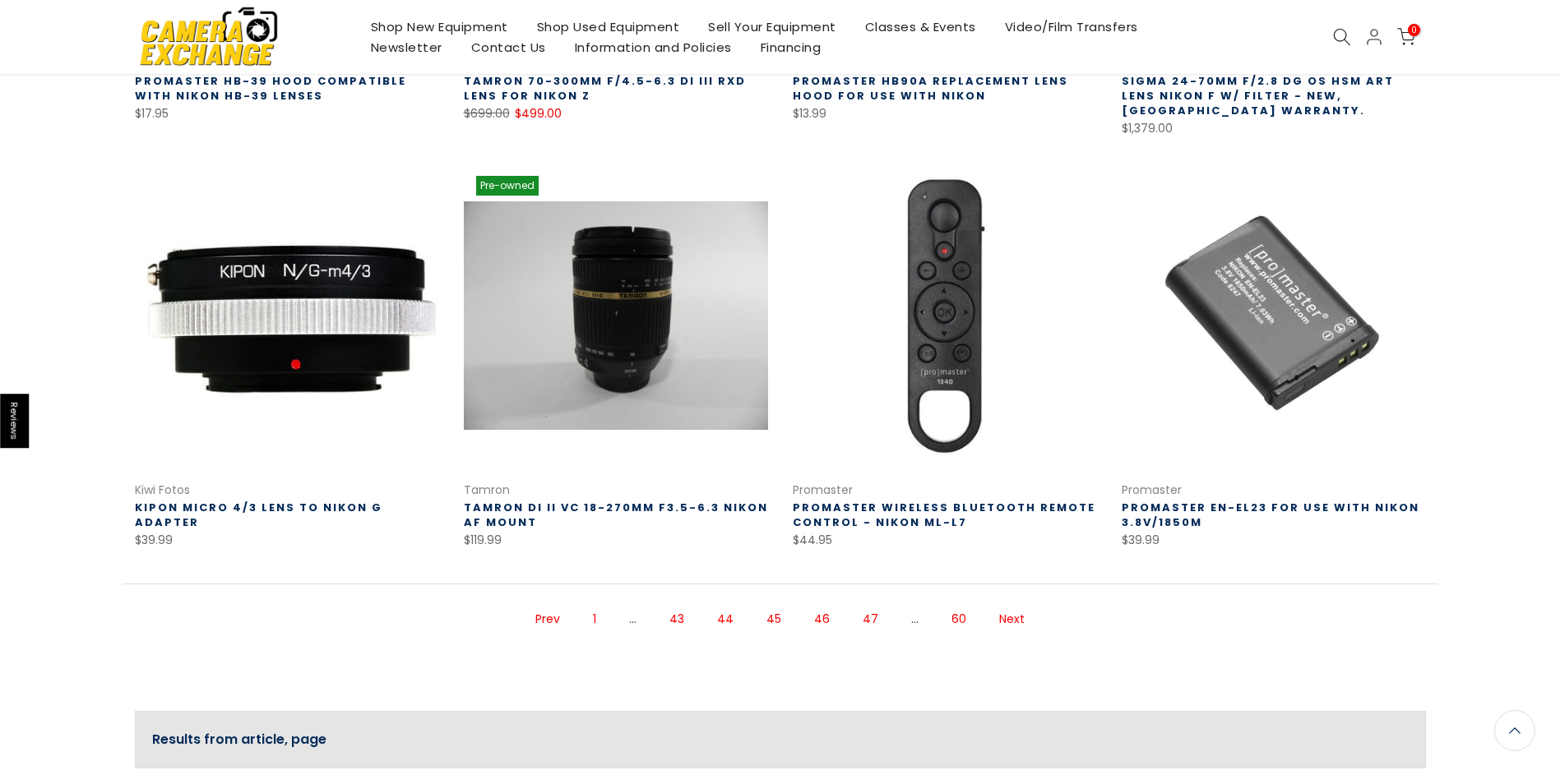
scroll to position [1034, 0]
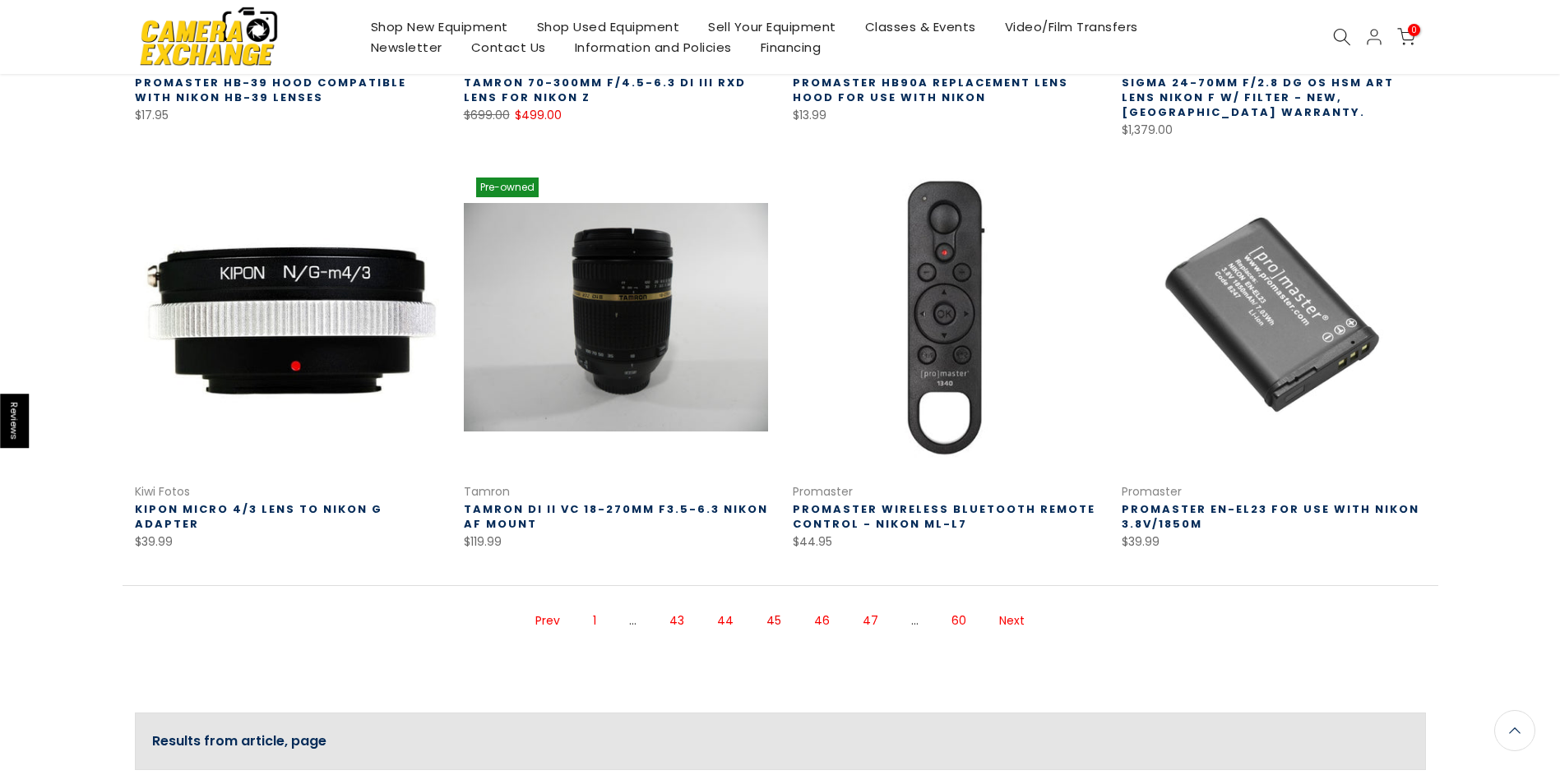
click at [1004, 606] on link "Next" at bounding box center [1011, 620] width 42 height 28
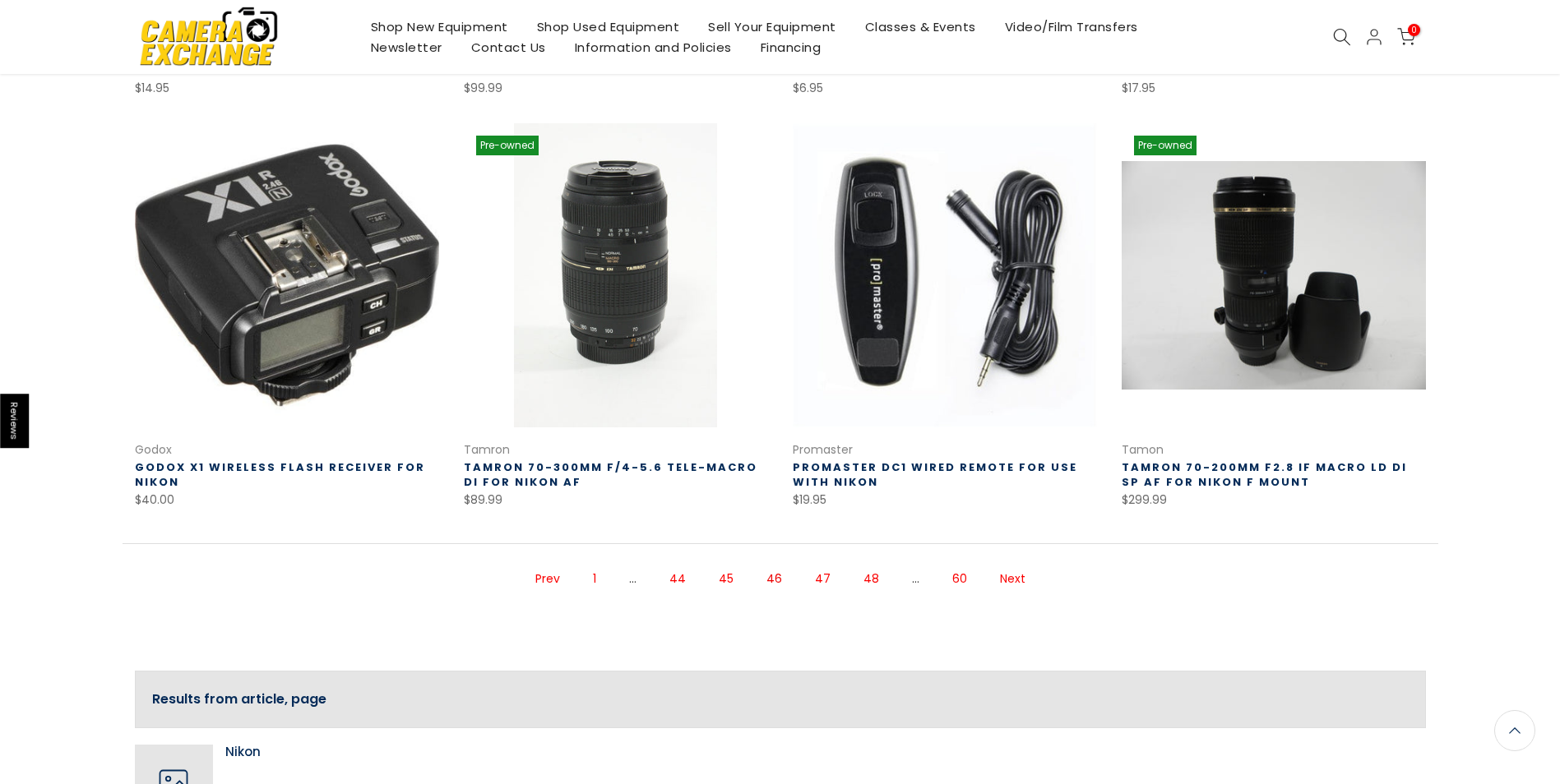
scroll to position [1050, 0]
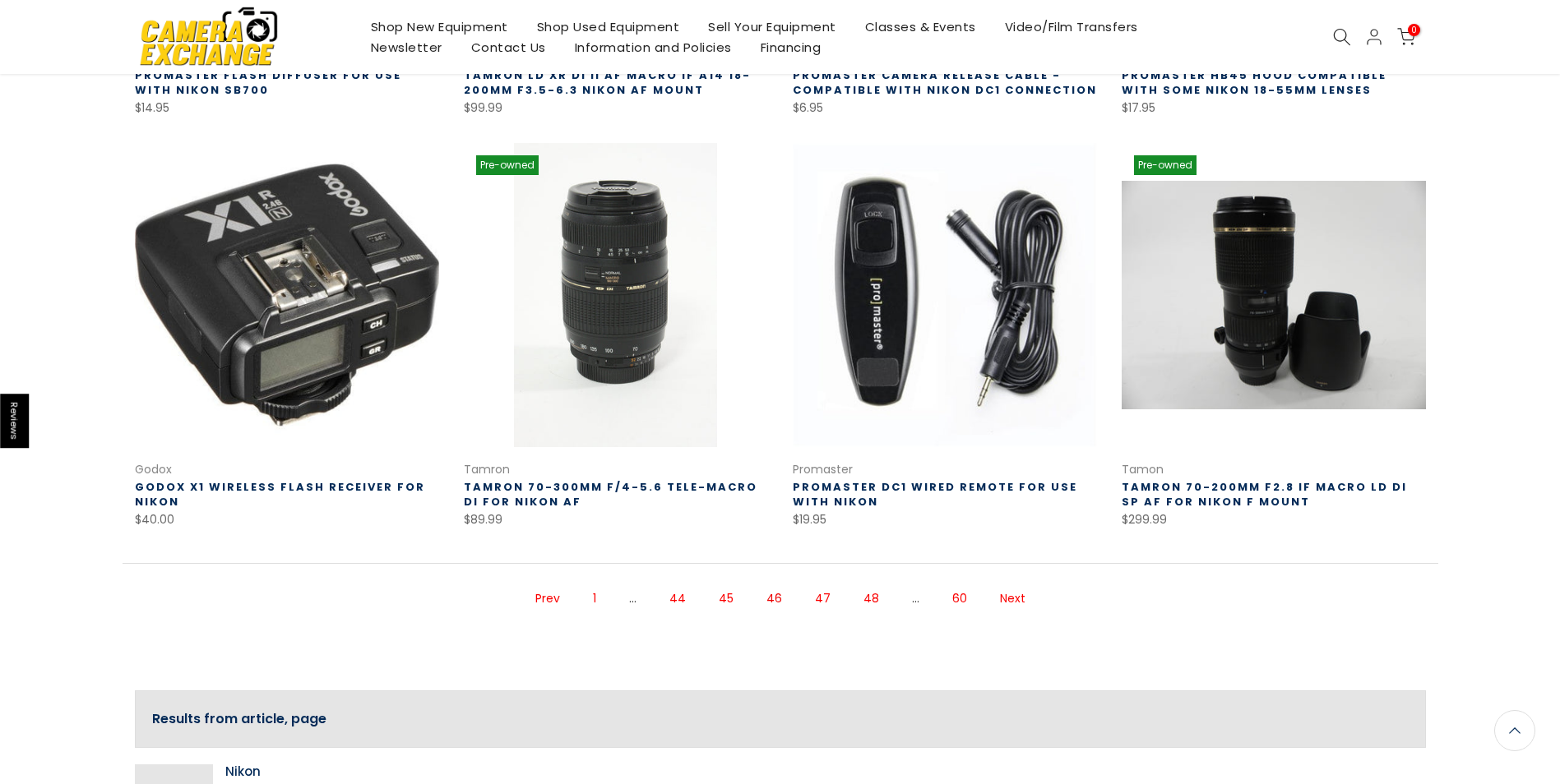
click at [1005, 585] on link "Next" at bounding box center [1012, 598] width 42 height 28
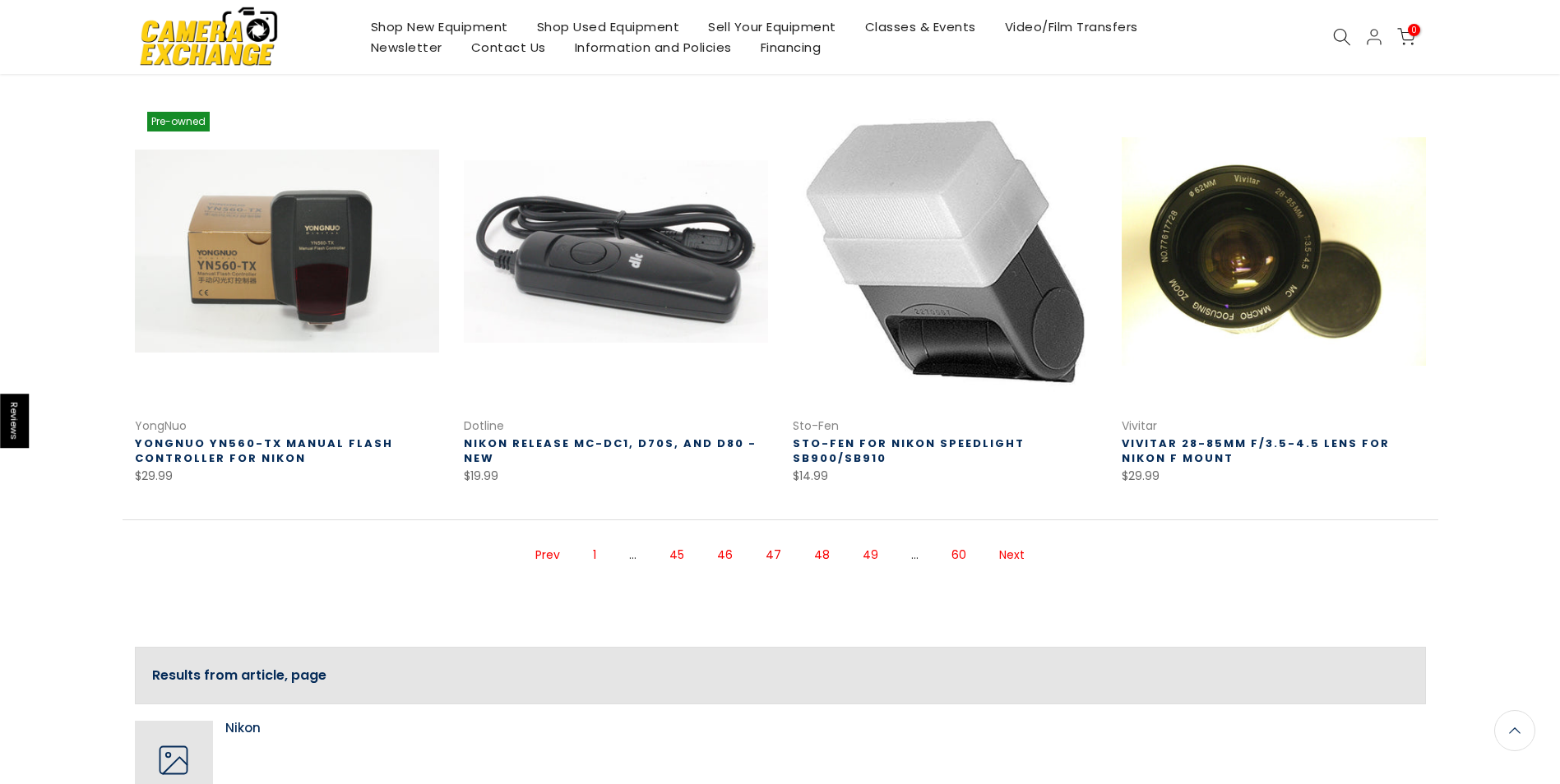
scroll to position [1073, 0]
click at [1010, 549] on link "Next" at bounding box center [1011, 553] width 42 height 28
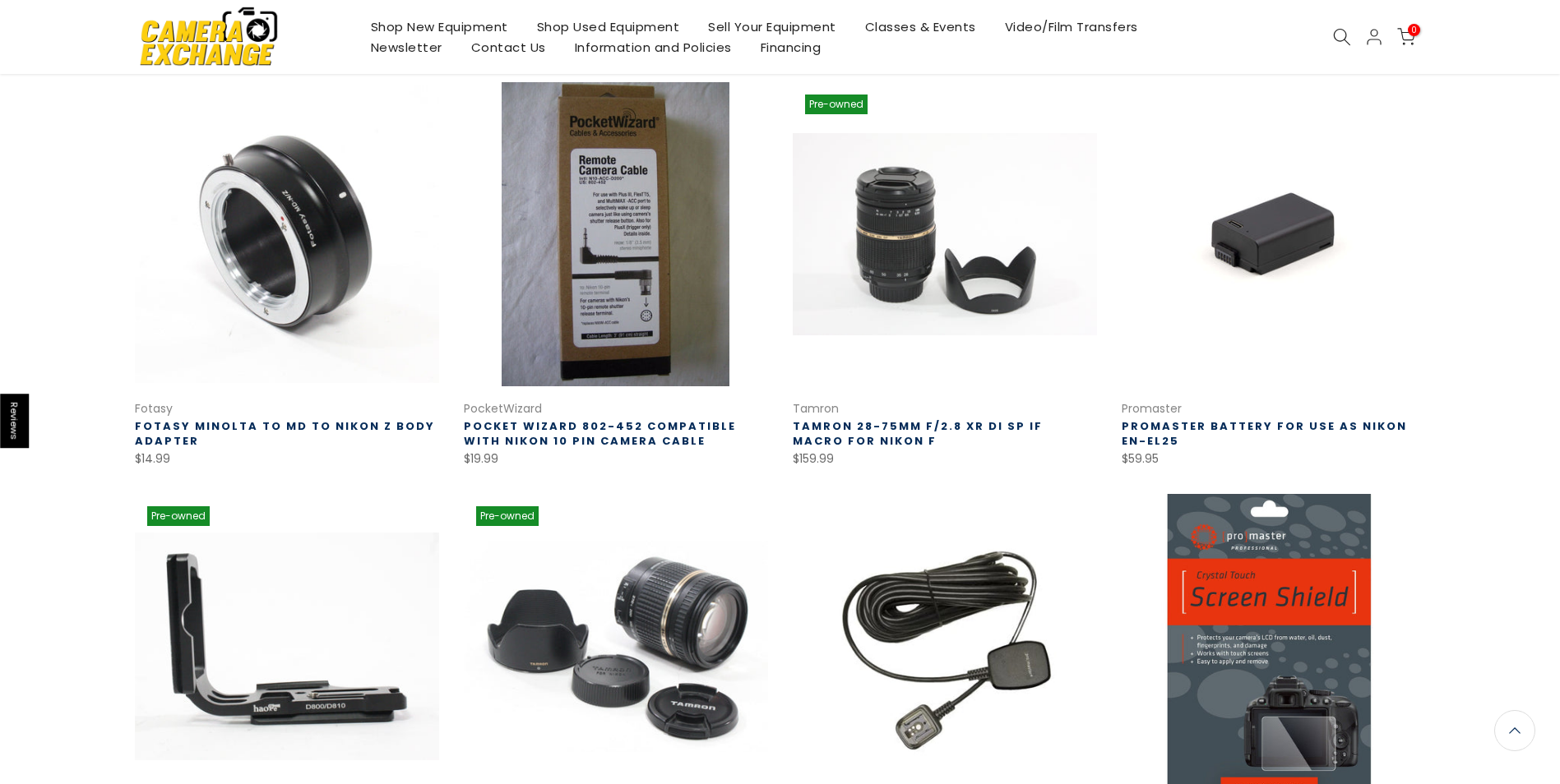
scroll to position [264, 0]
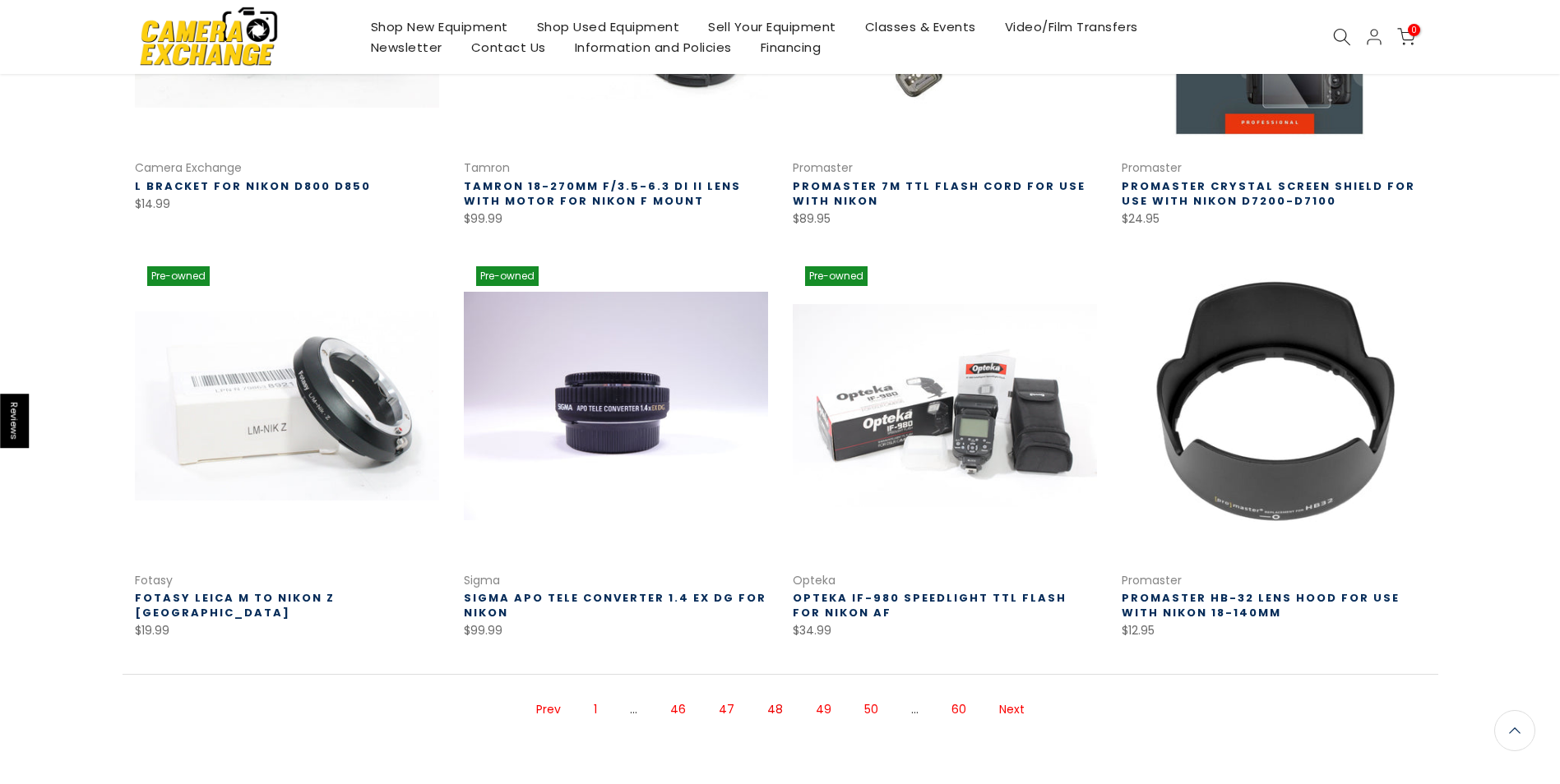
click at [997, 709] on link "Next" at bounding box center [1011, 709] width 42 height 28
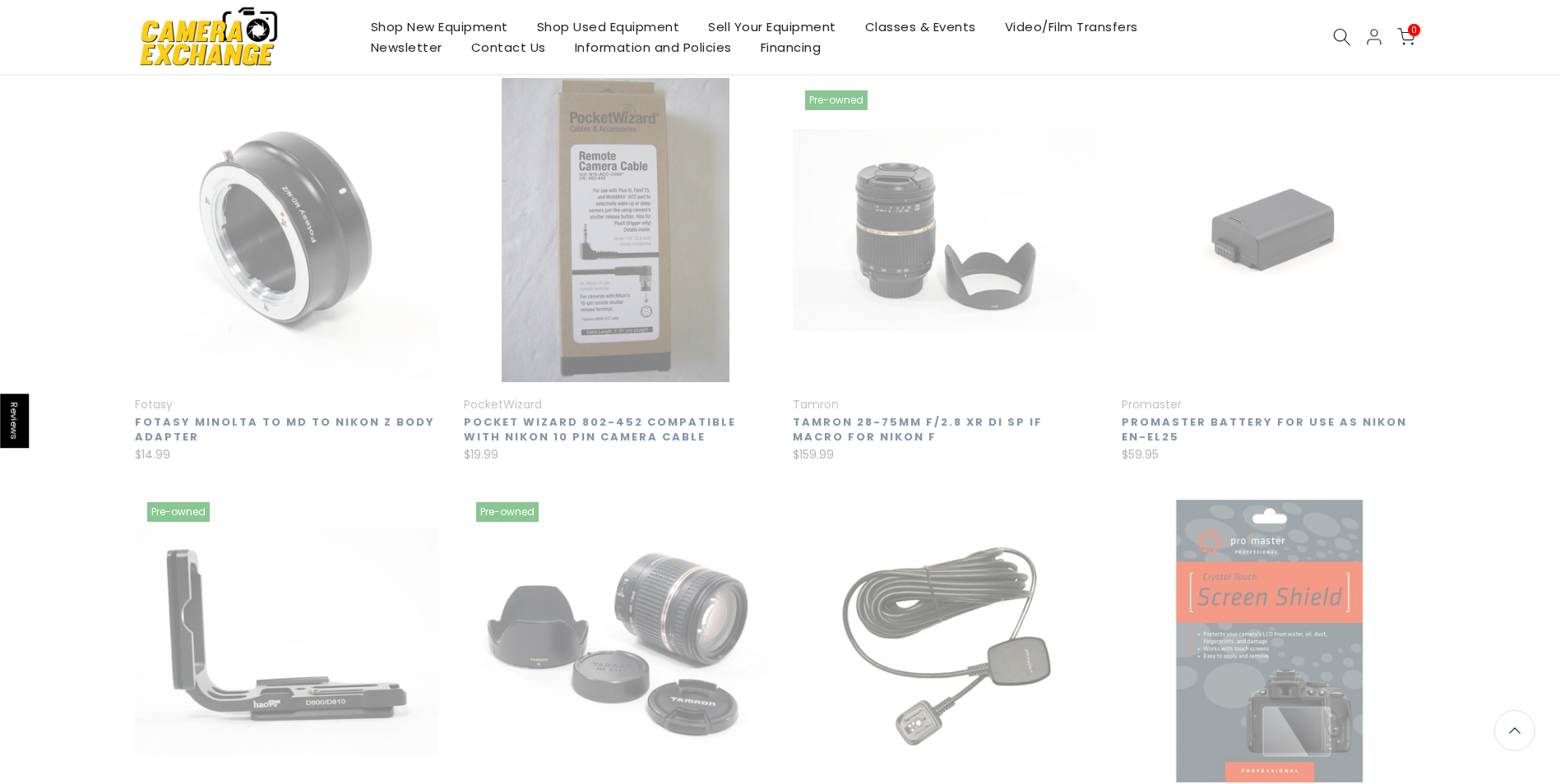
scroll to position [266, 0]
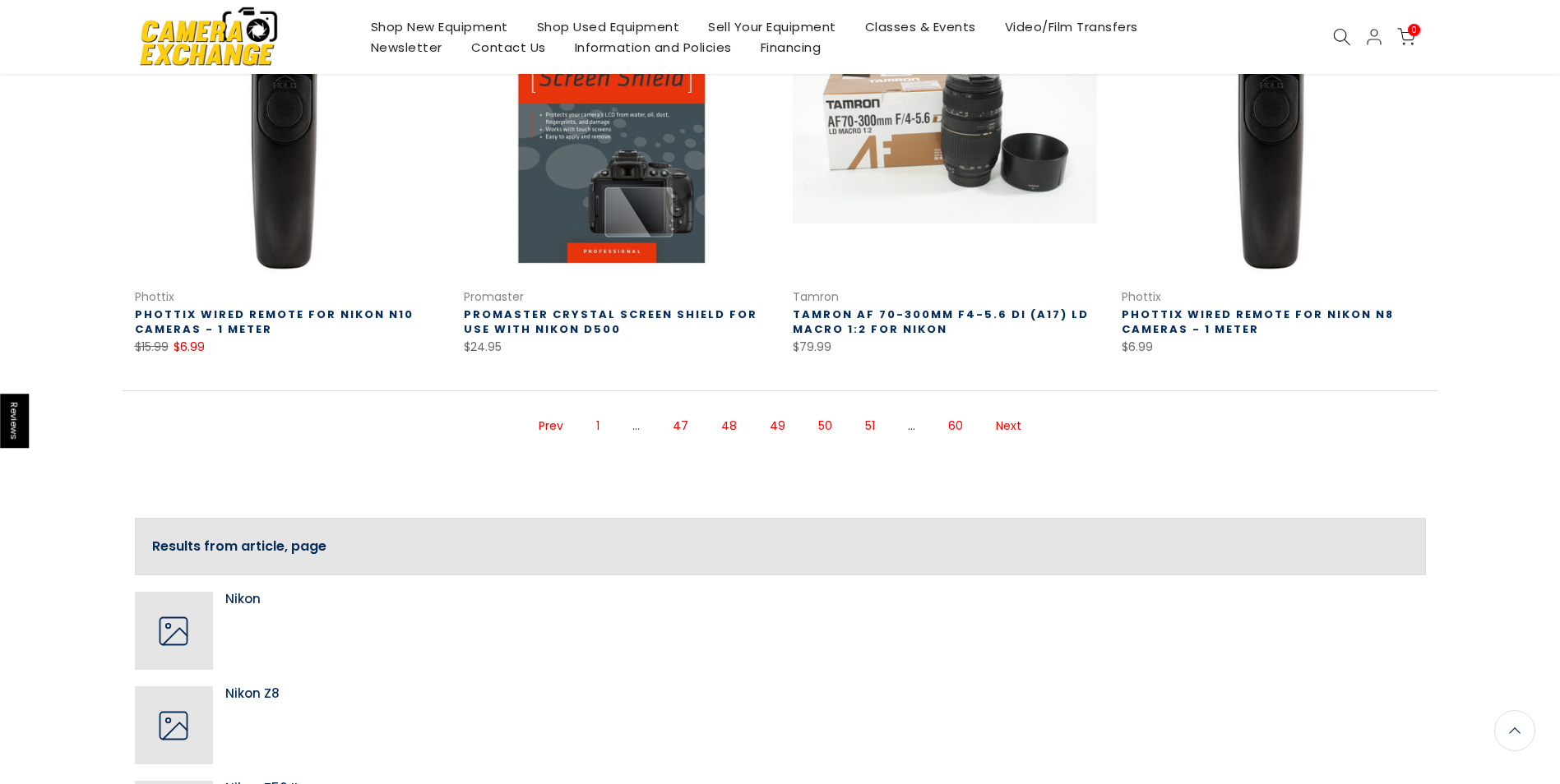
click at [1007, 426] on link "Next" at bounding box center [1008, 425] width 42 height 28
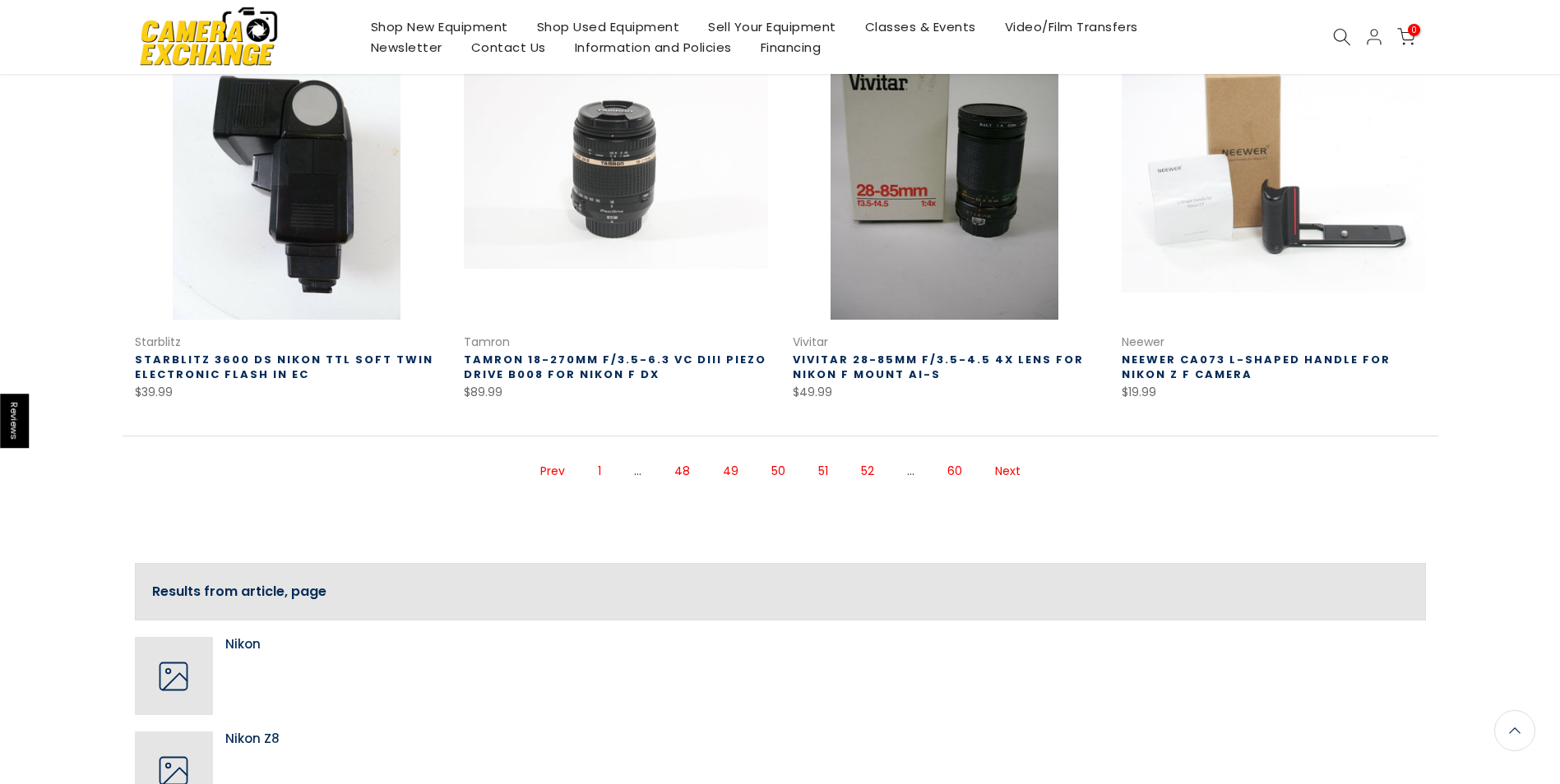
scroll to position [1190, 0]
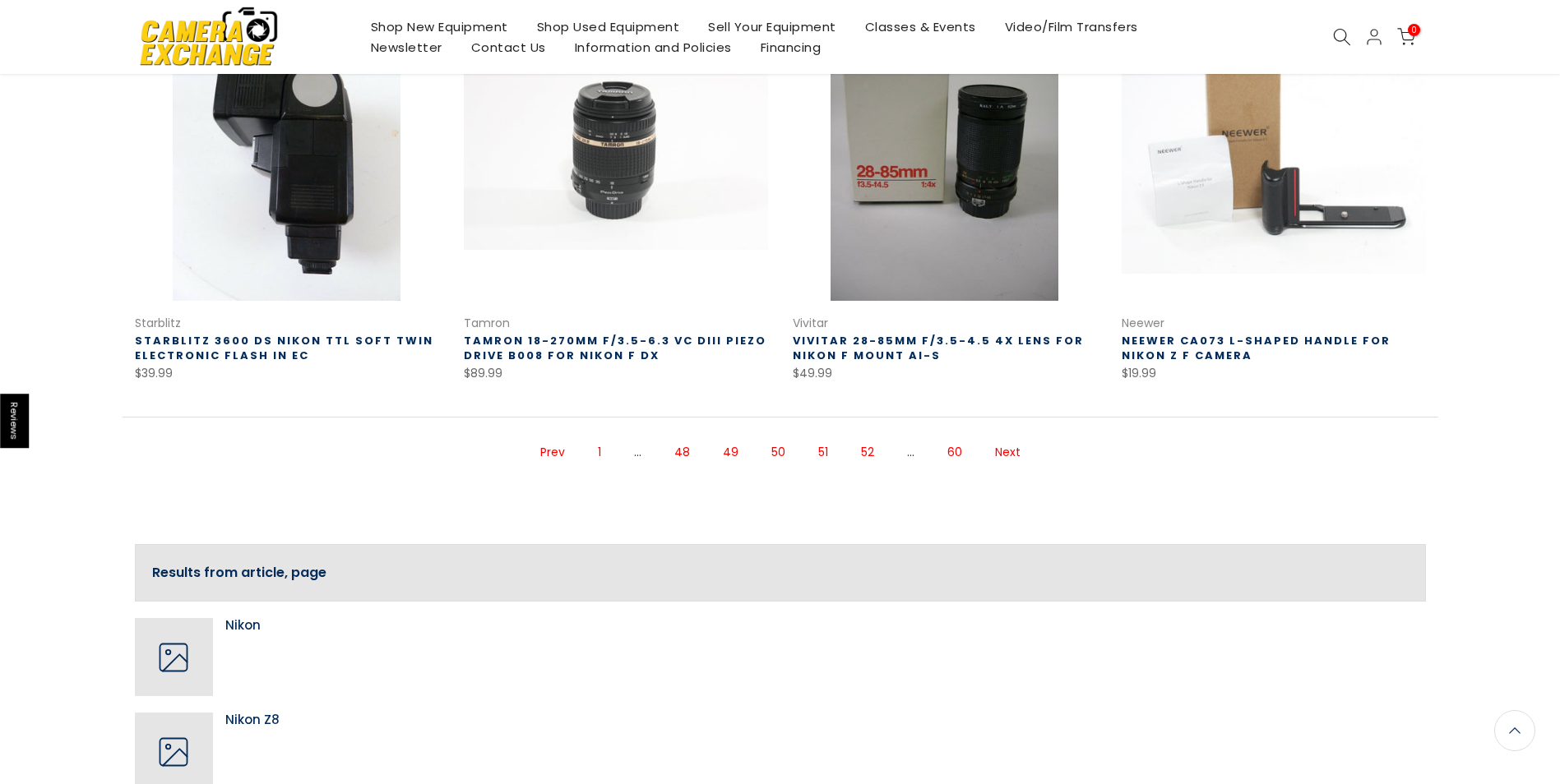
click at [1002, 446] on link "Next" at bounding box center [1007, 452] width 42 height 28
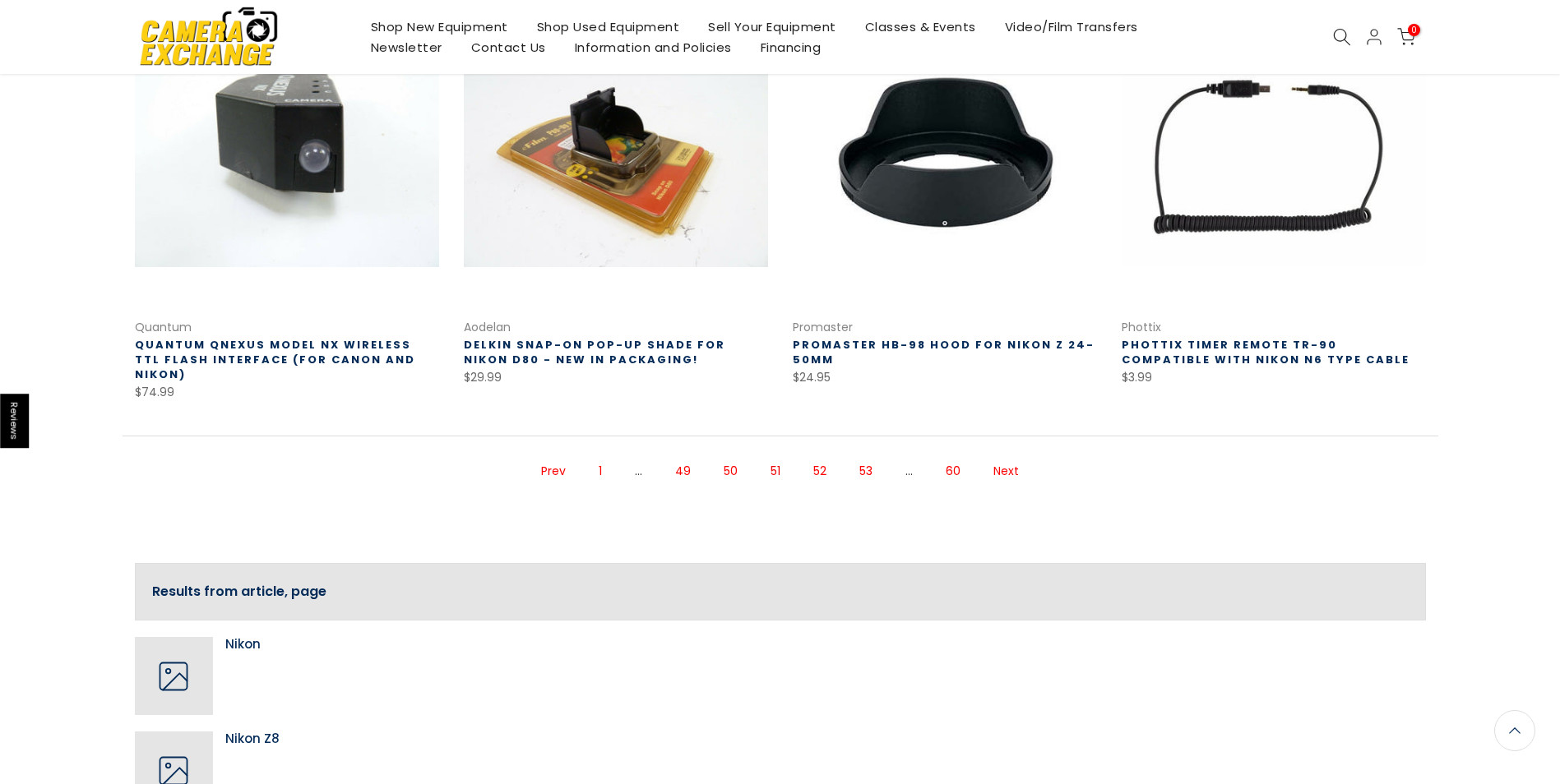
scroll to position [1188, 0]
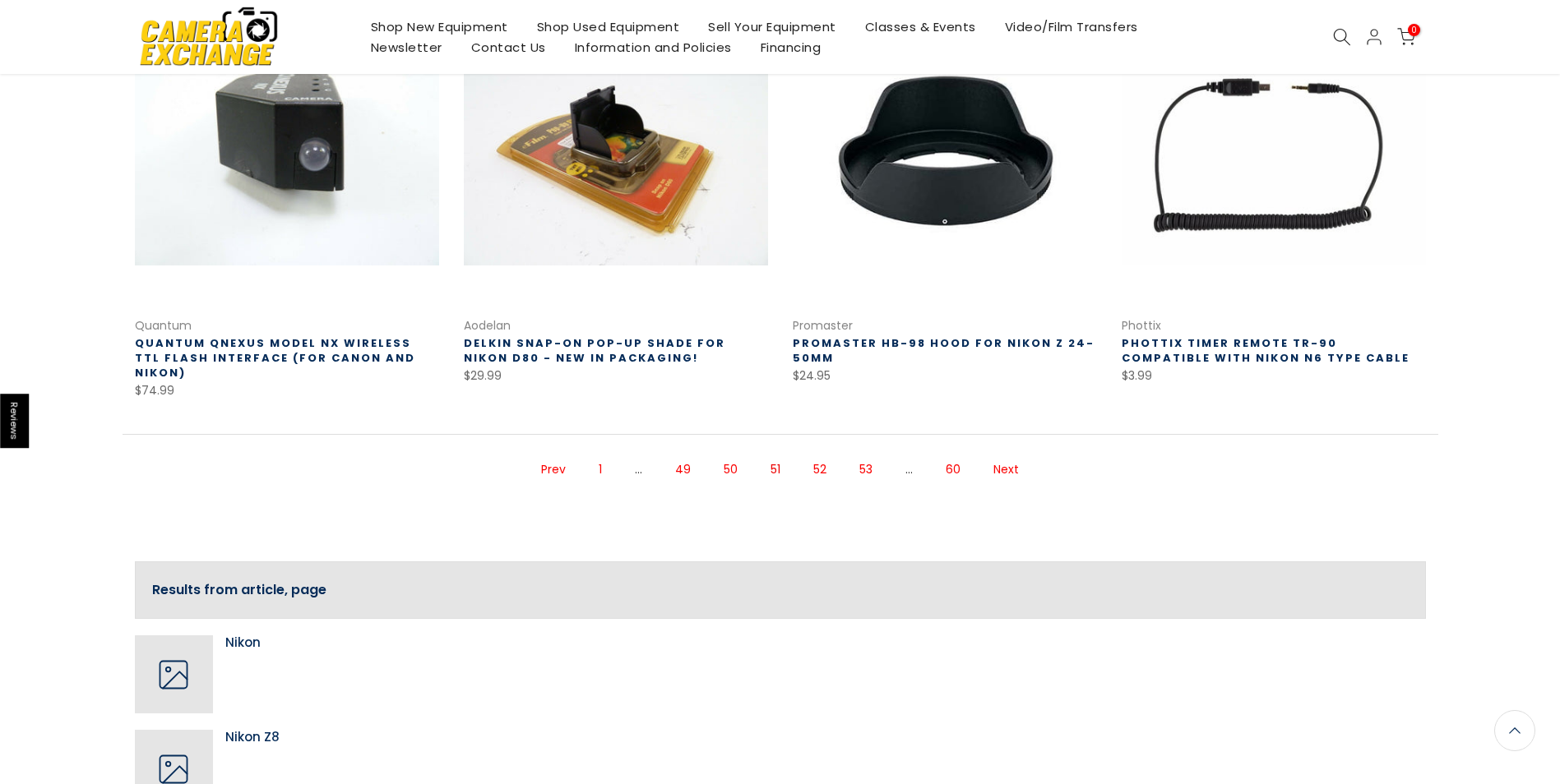
click at [1007, 456] on link "Next" at bounding box center [1005, 469] width 42 height 28
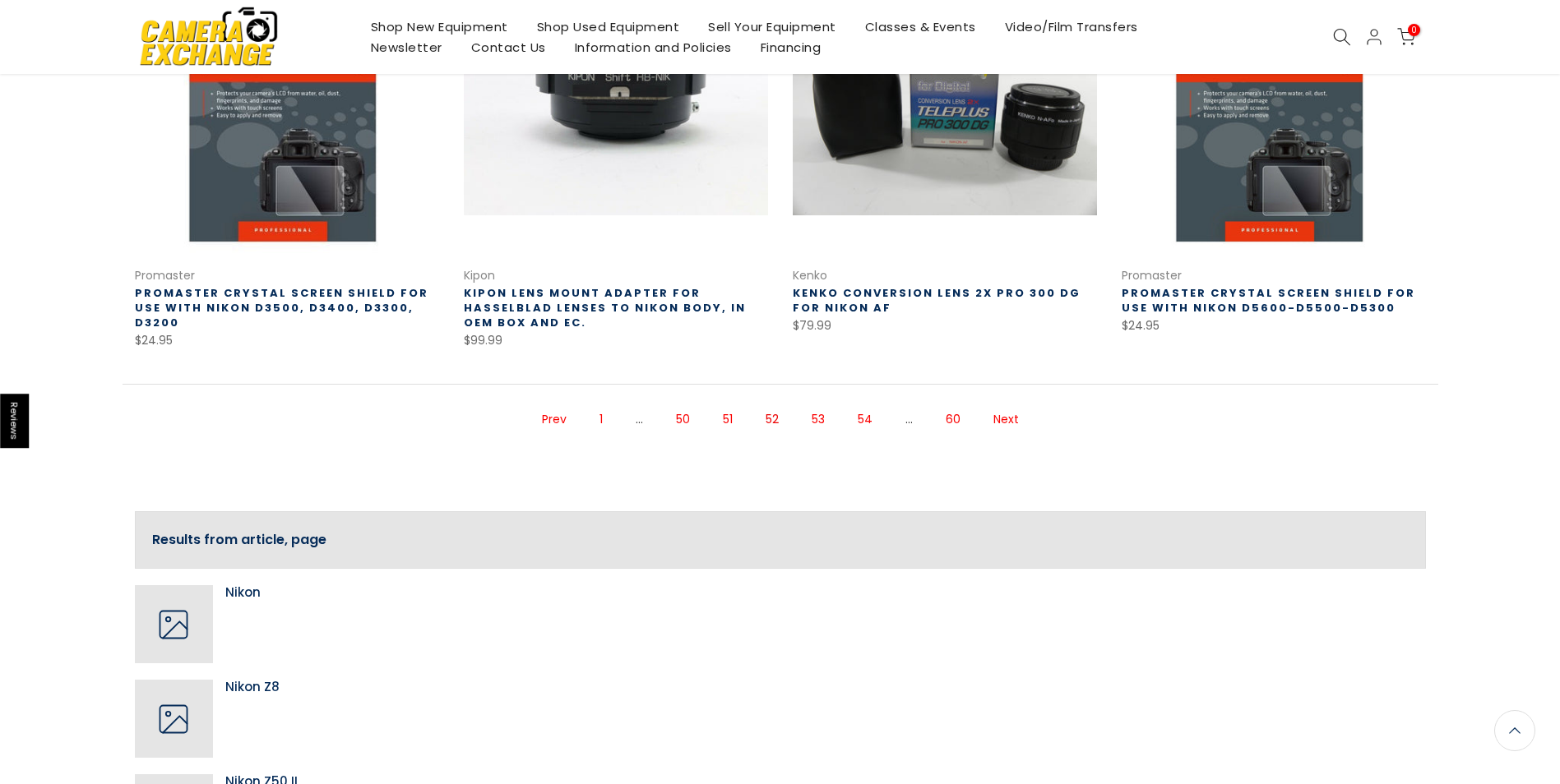
scroll to position [1237, 0]
click at [1002, 405] on link "Next" at bounding box center [1005, 418] width 42 height 28
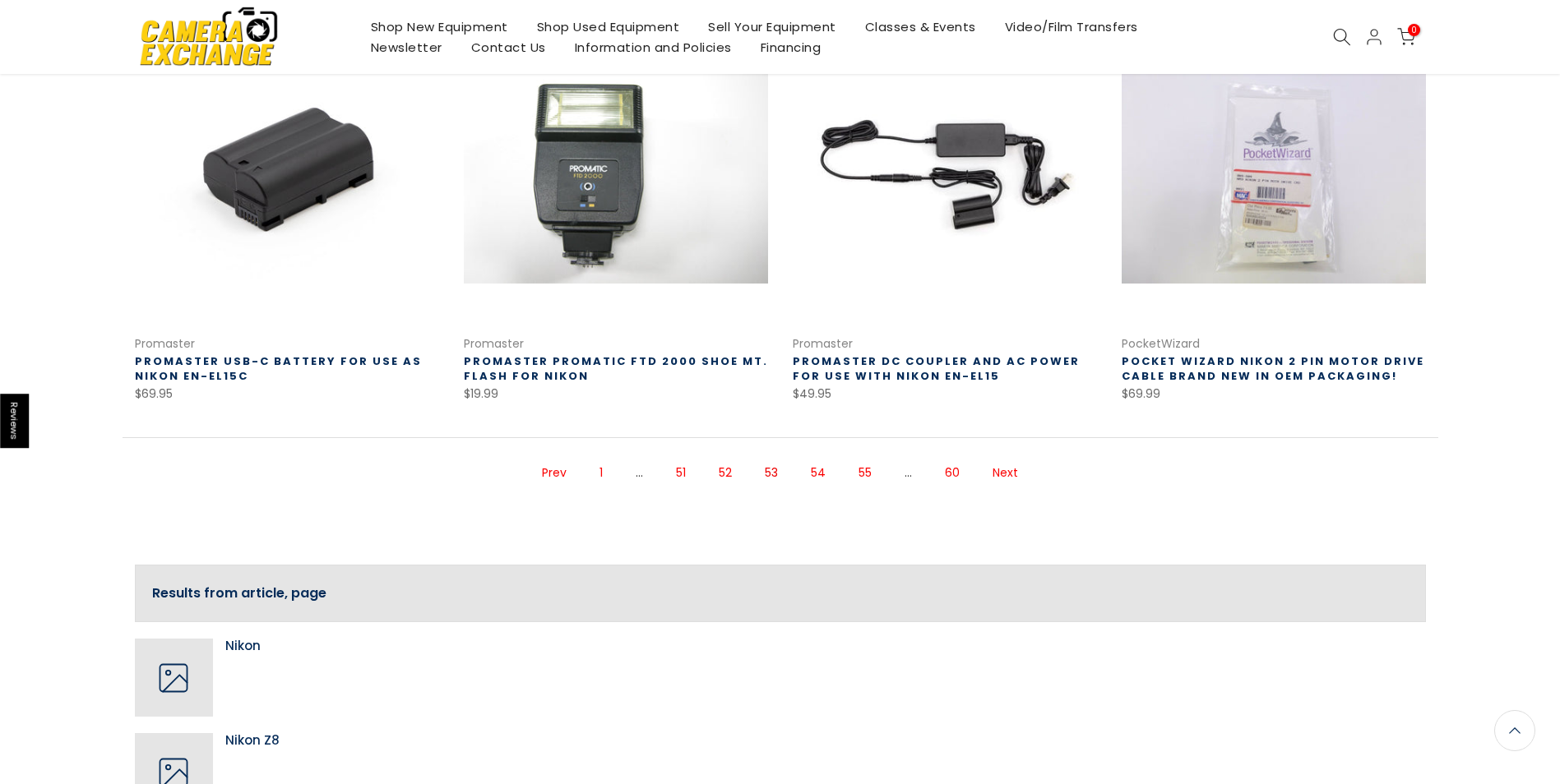
scroll to position [1223, 0]
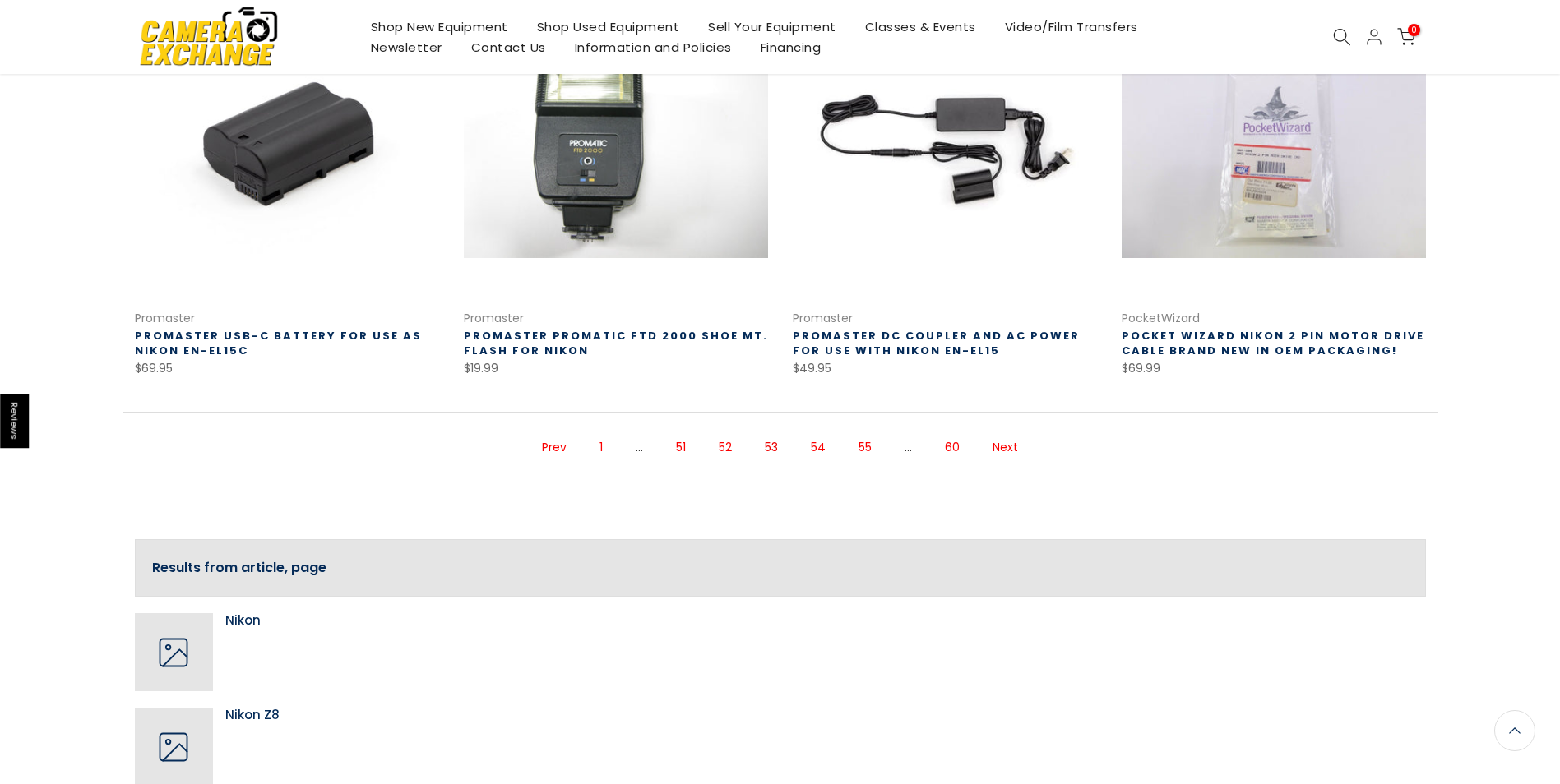
click at [1015, 440] on link "Next" at bounding box center [1004, 447] width 42 height 28
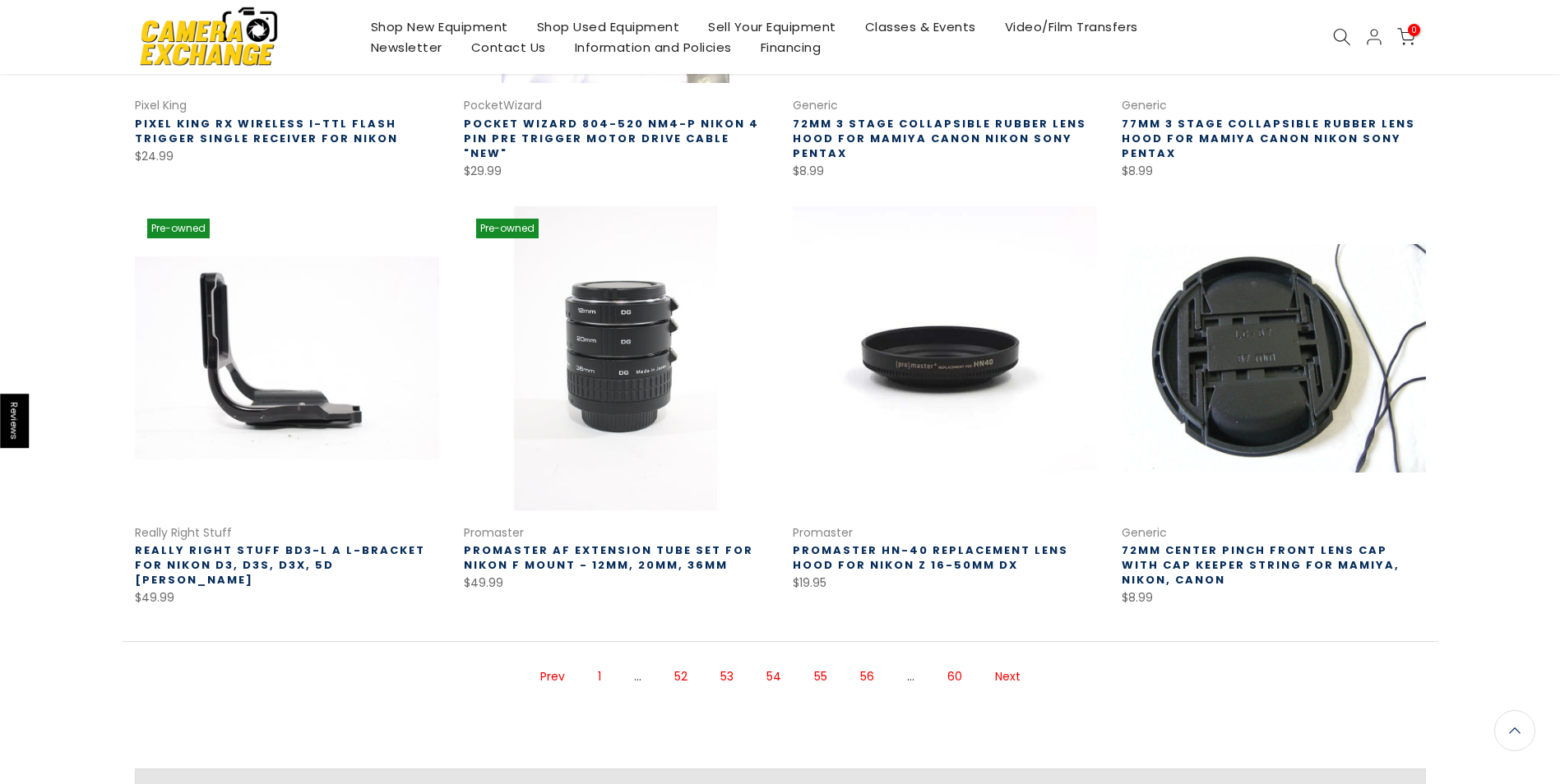
scroll to position [1010, 0]
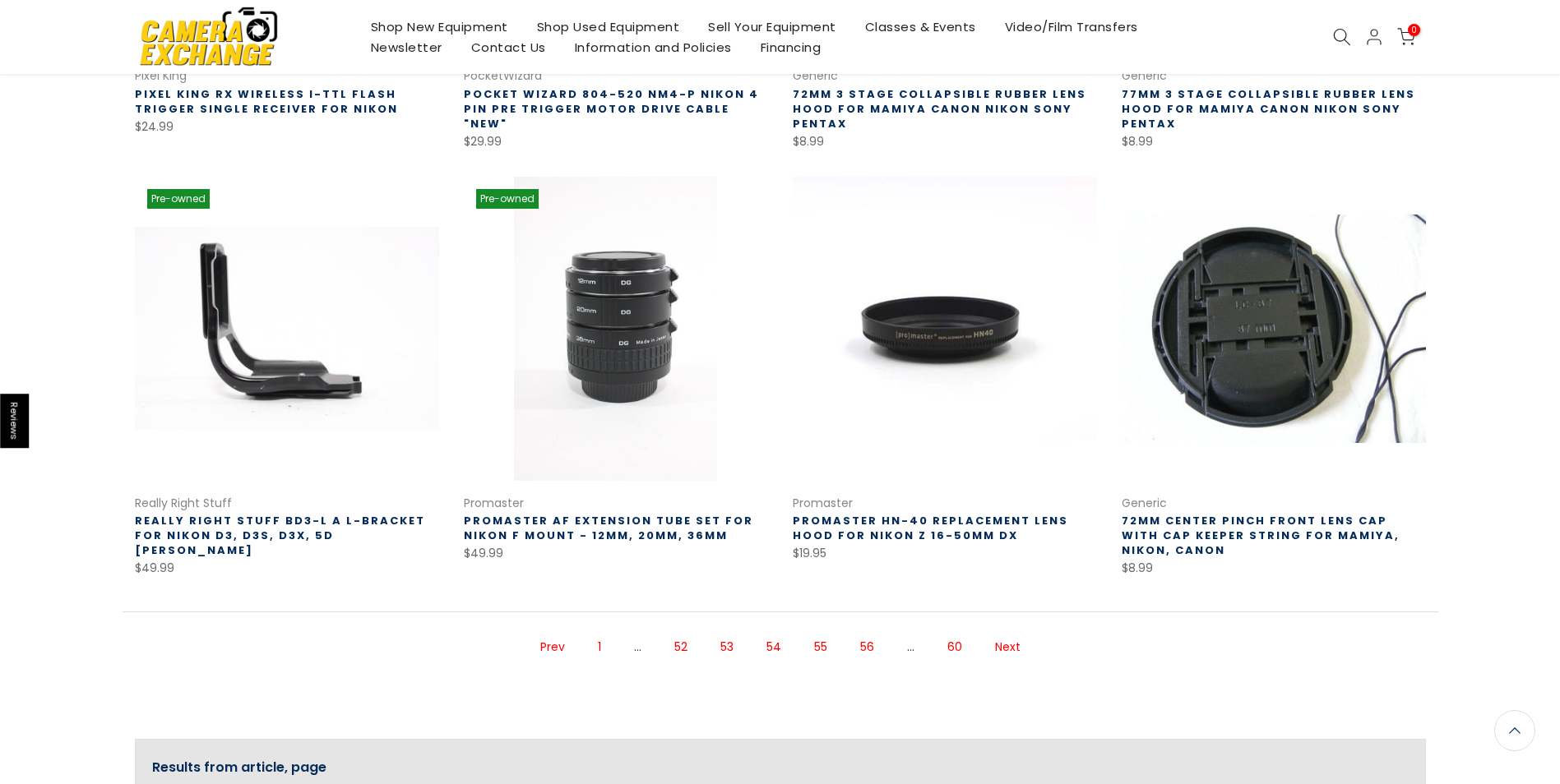
click at [1007, 640] on link "Next" at bounding box center [1007, 646] width 42 height 28
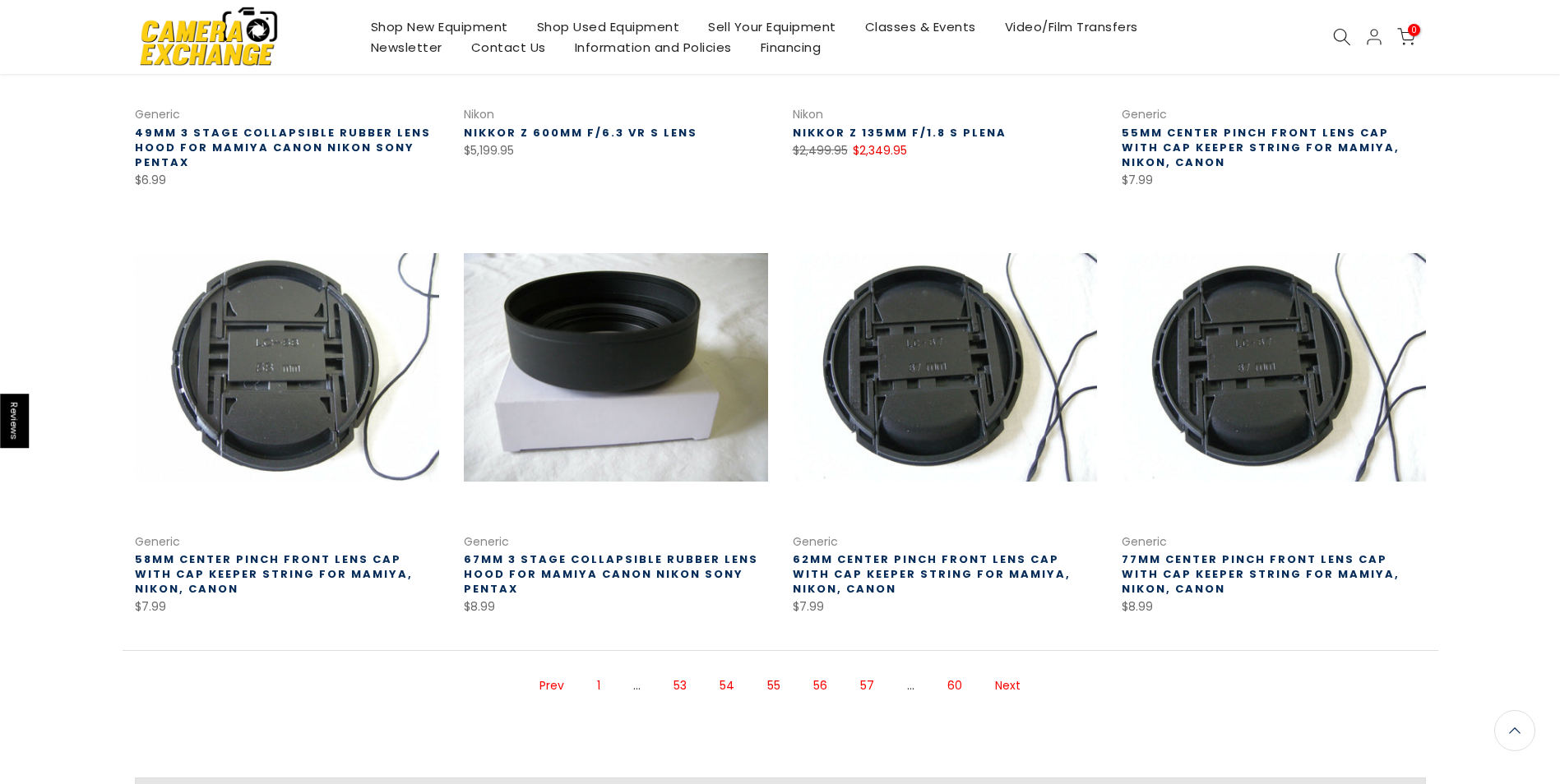
scroll to position [988, 0]
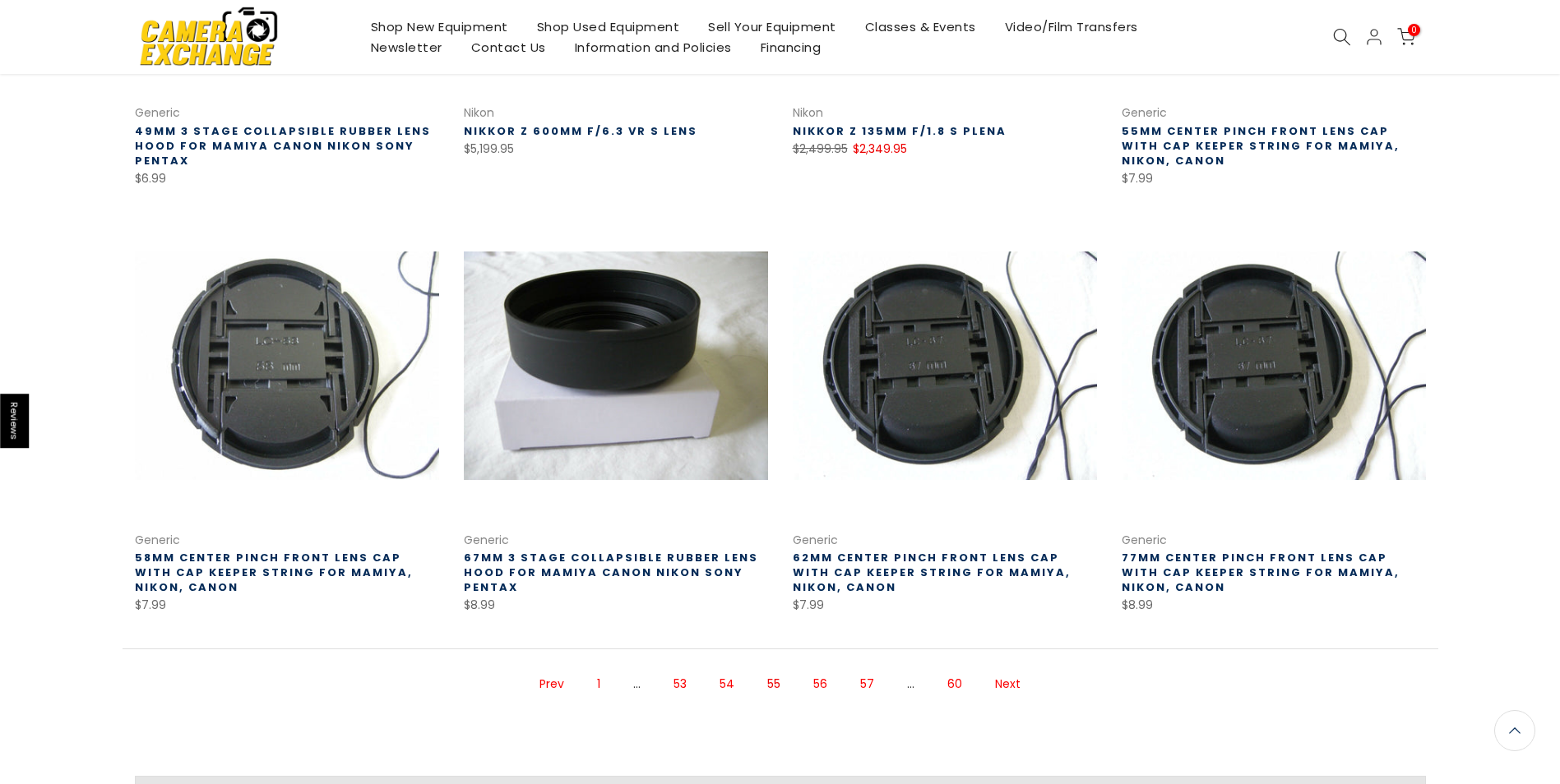
click at [1004, 681] on link "Next" at bounding box center [1007, 683] width 42 height 28
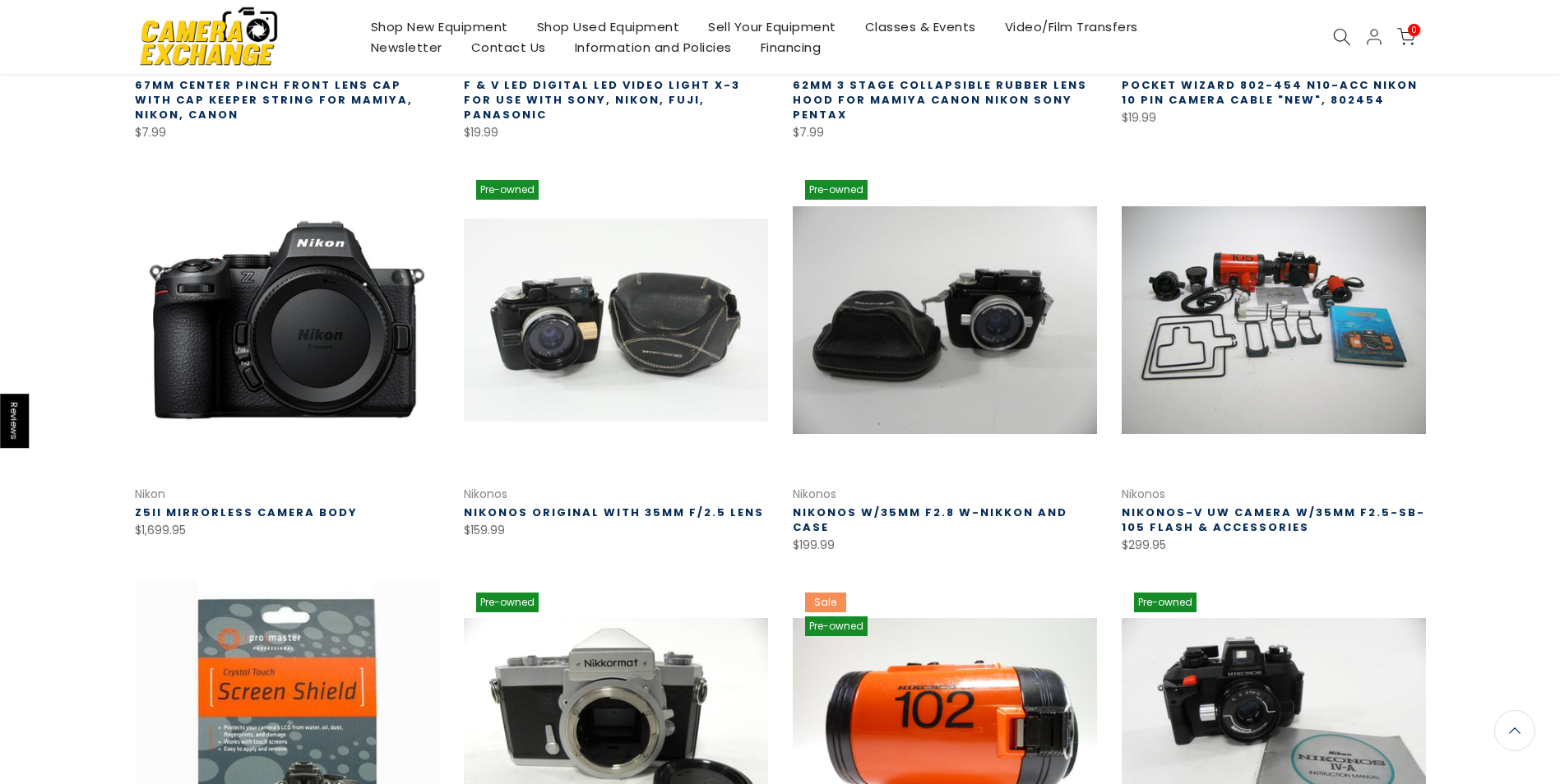
scroll to position [607, 0]
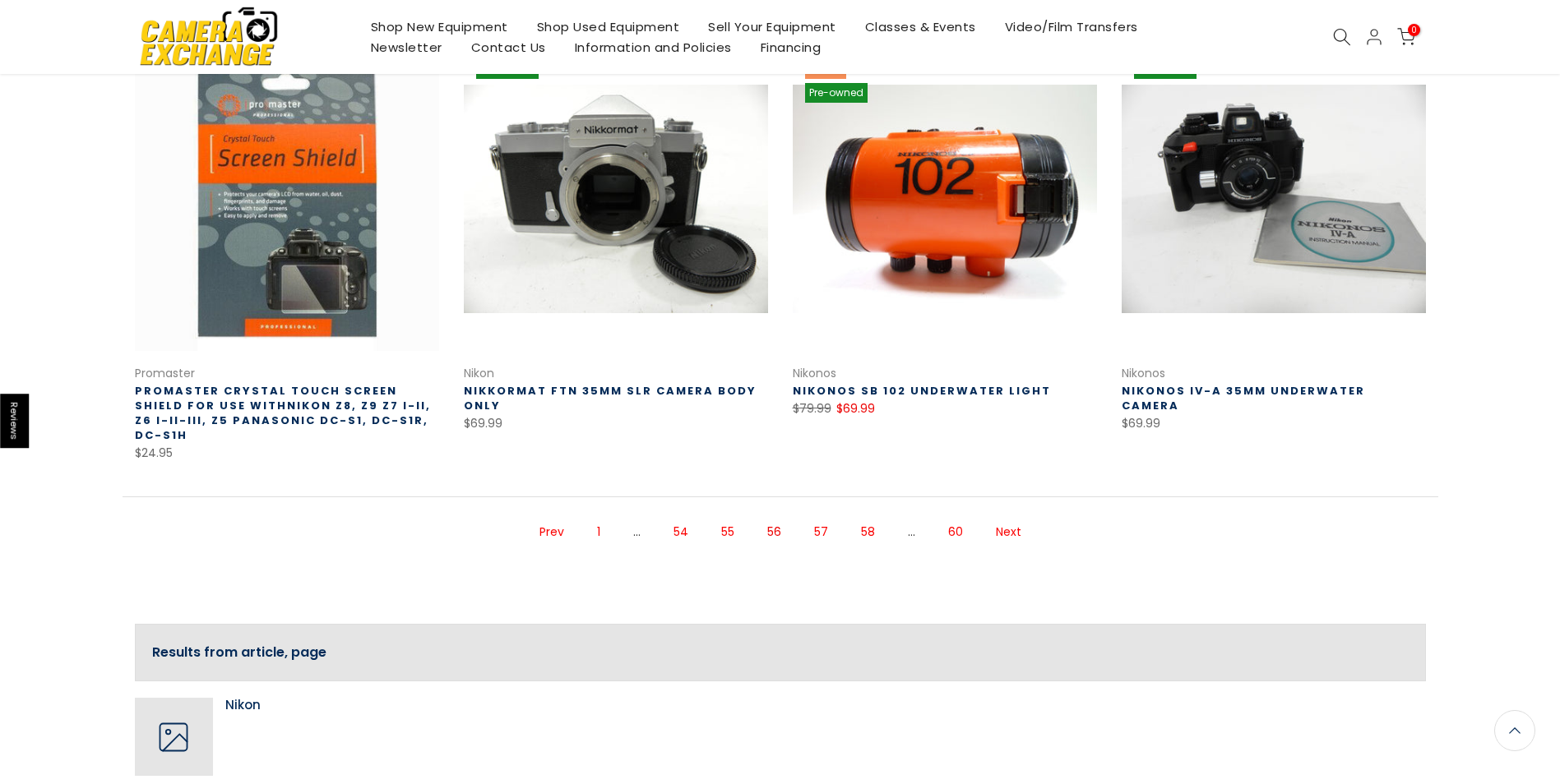
click at [1003, 518] on link "Next" at bounding box center [1008, 532] width 42 height 28
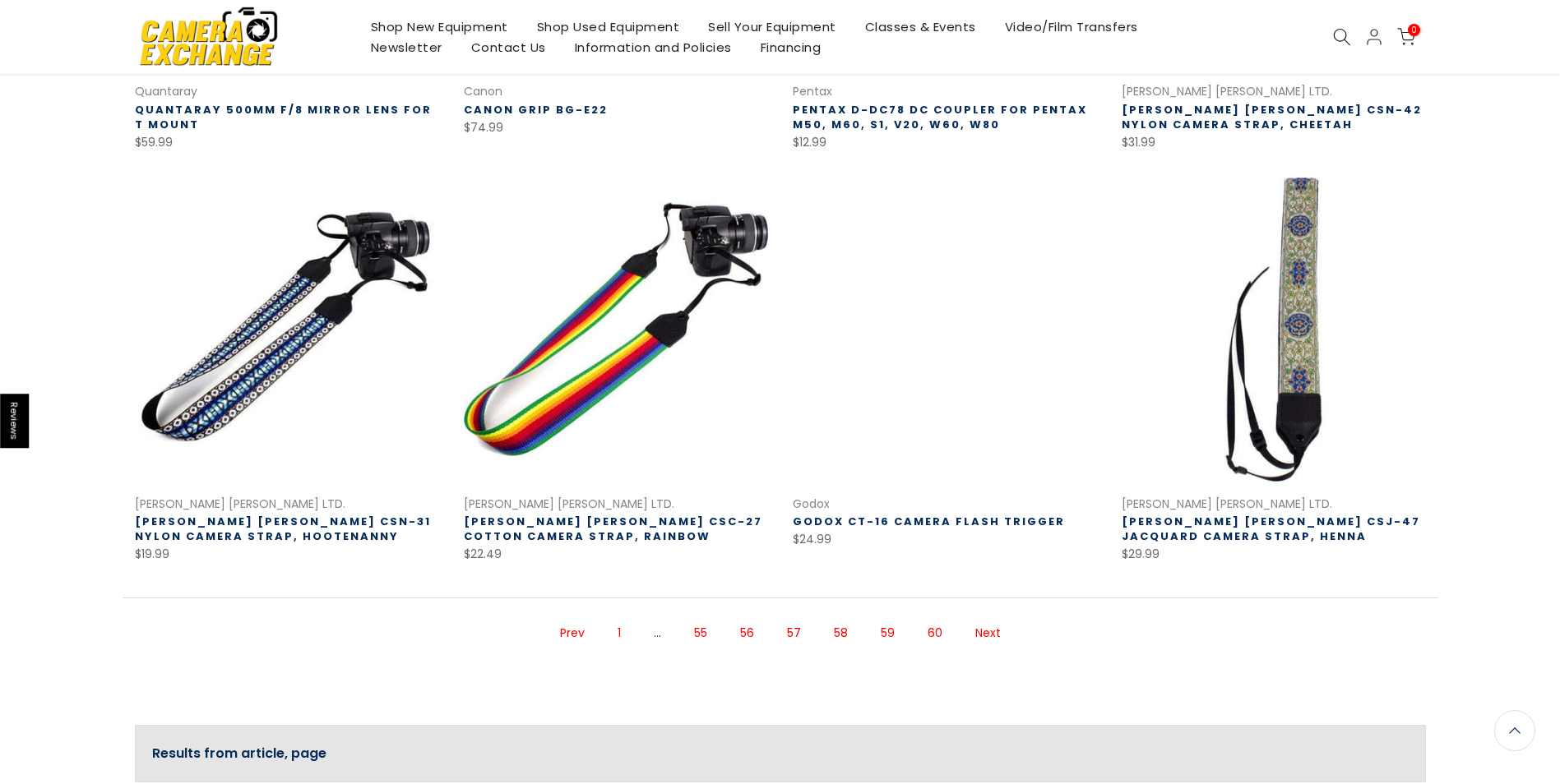
scroll to position [996, 0]
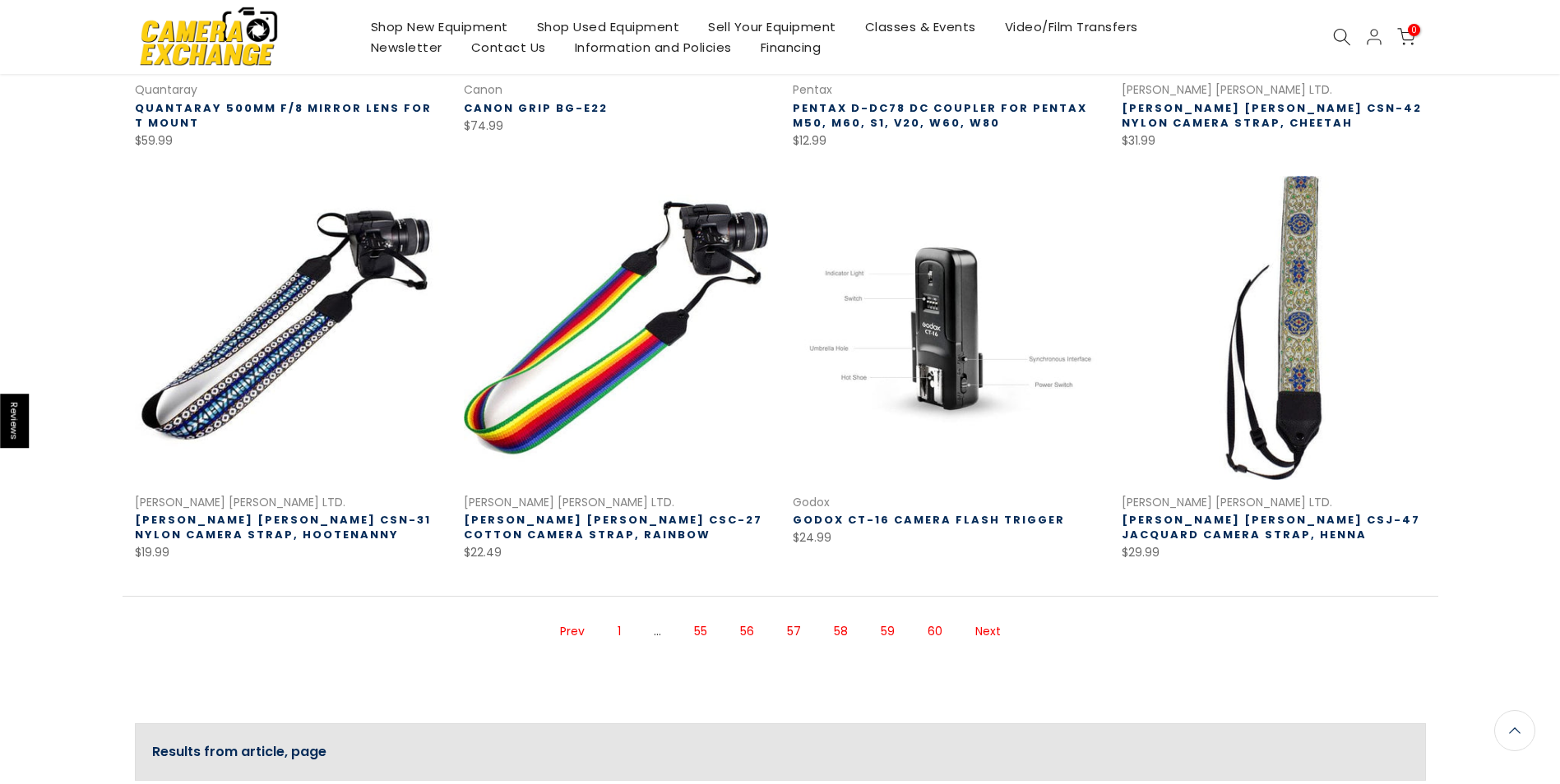
click at [989, 625] on link "Next" at bounding box center [988, 631] width 42 height 28
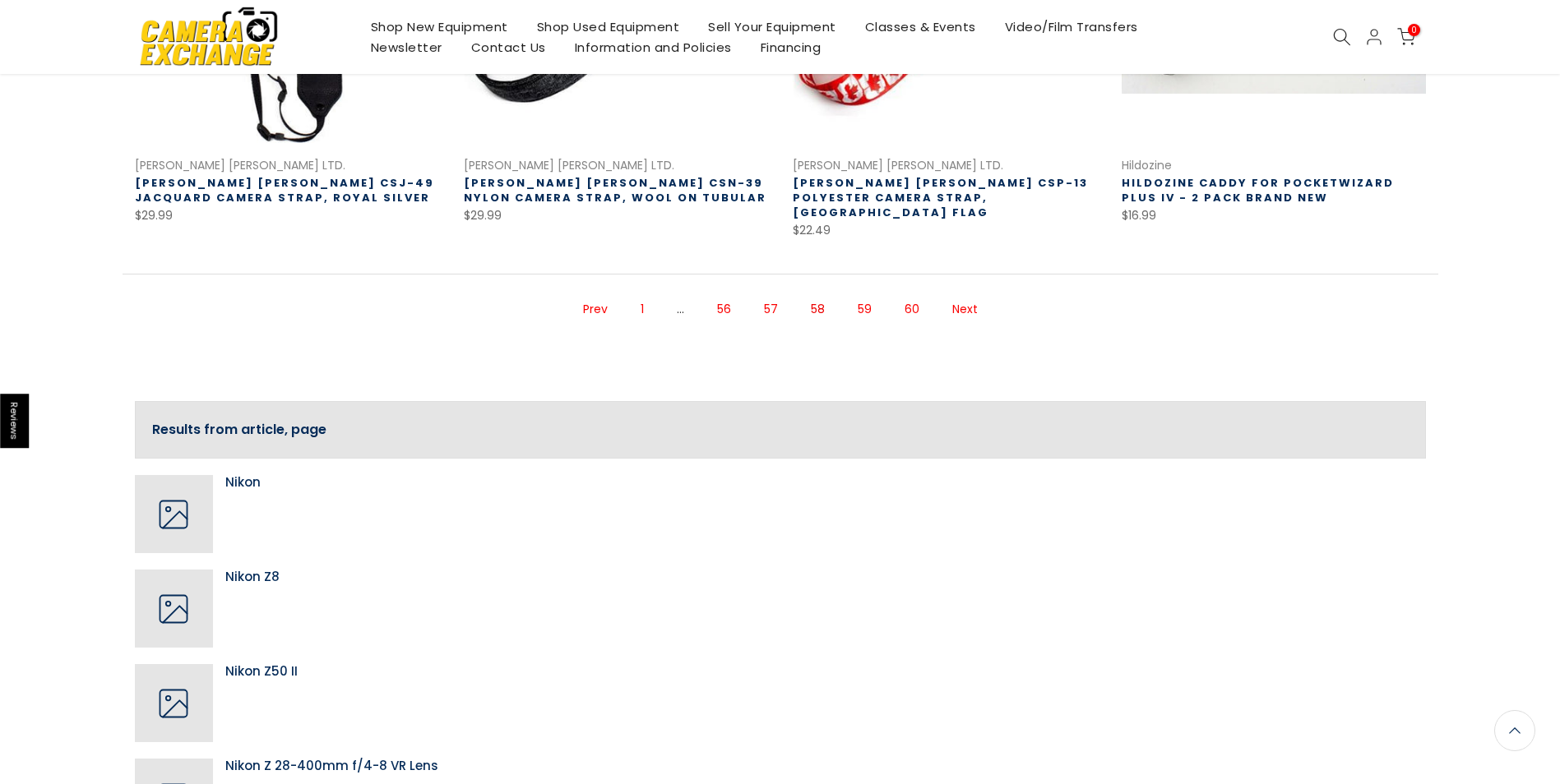
scroll to position [1371, 0]
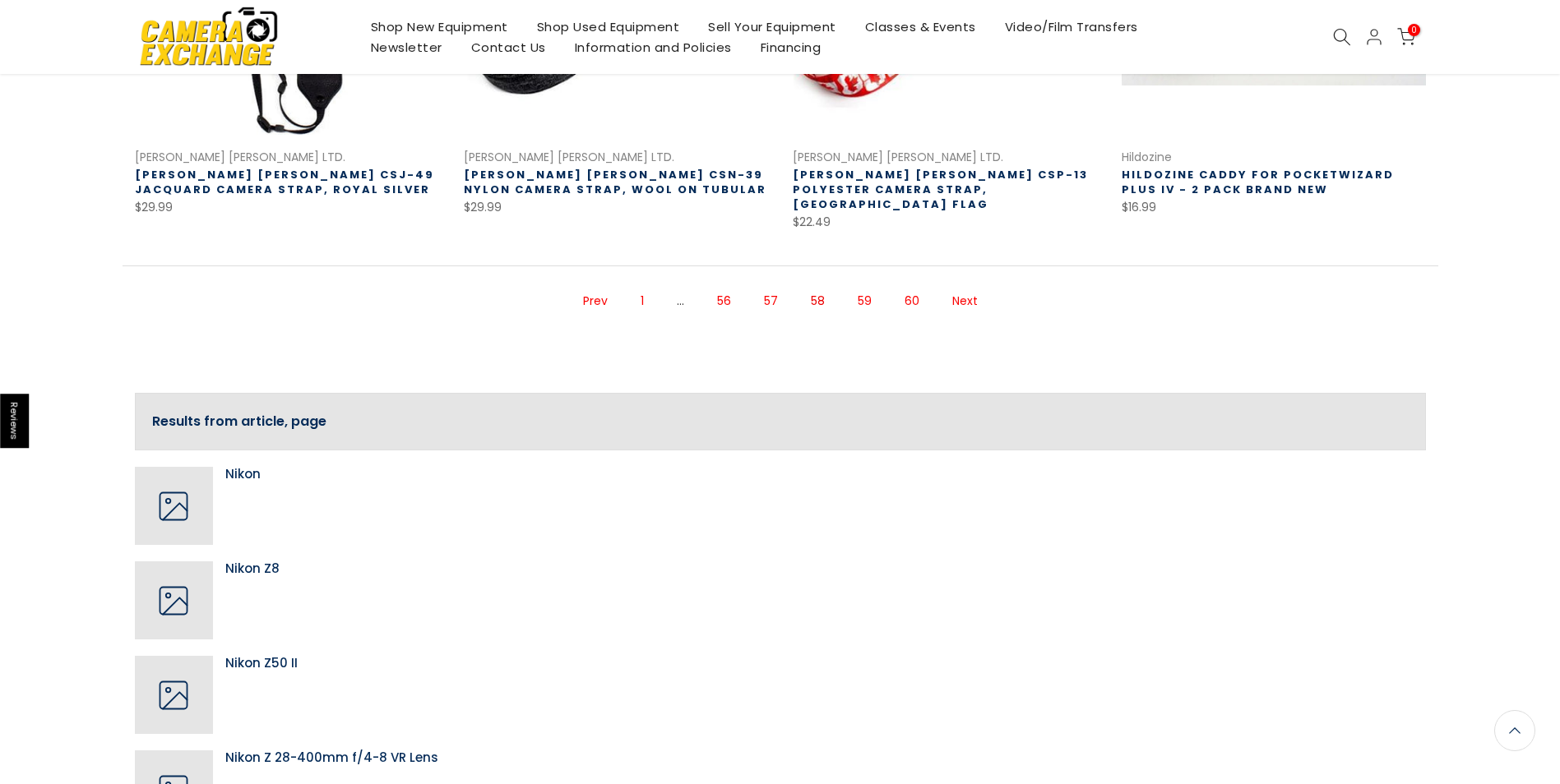
click at [962, 286] on link "Next" at bounding box center [964, 300] width 42 height 28
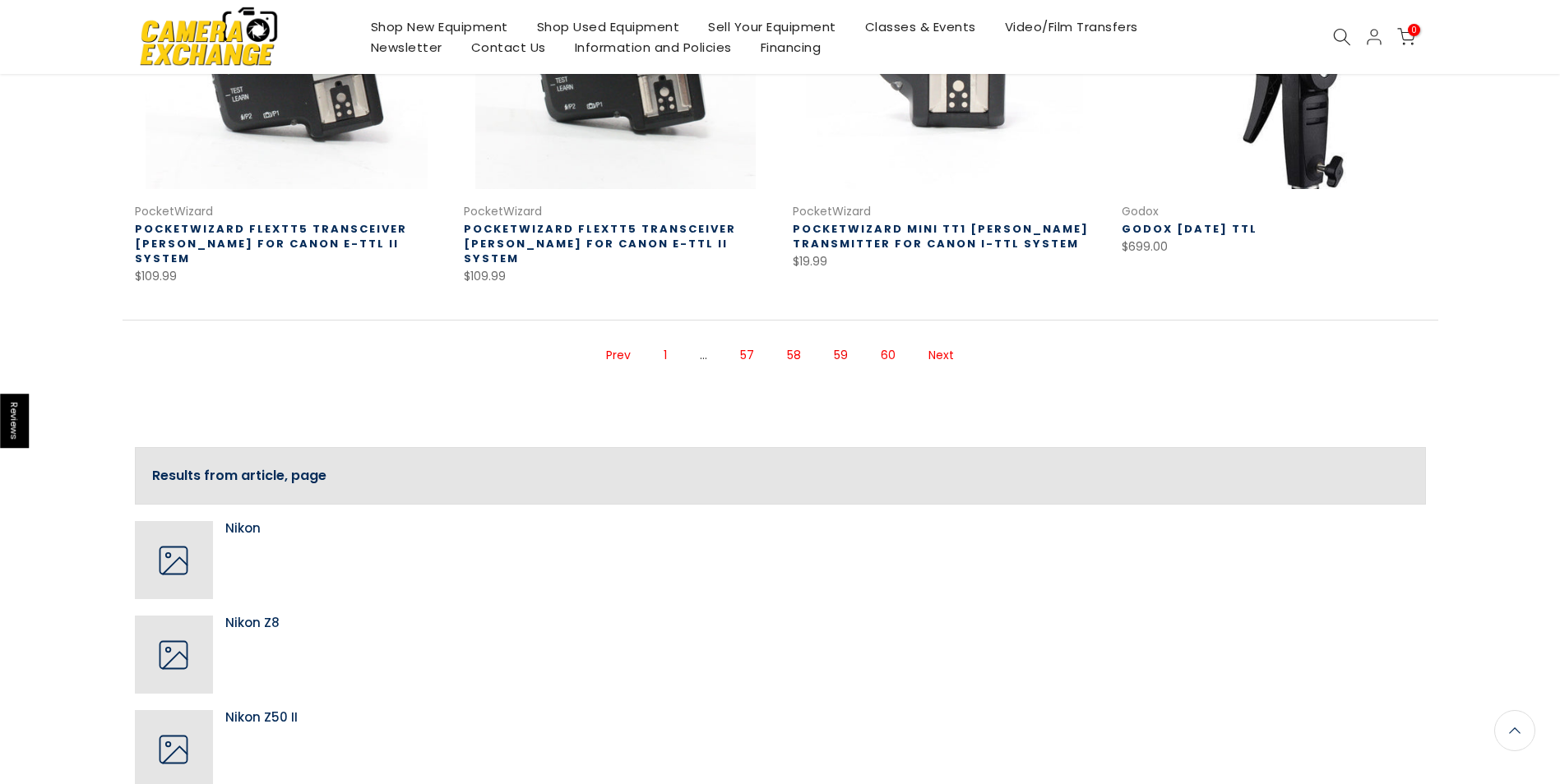
scroll to position [1318, 0]
click at [941, 338] on link "Next" at bounding box center [941, 352] width 42 height 28
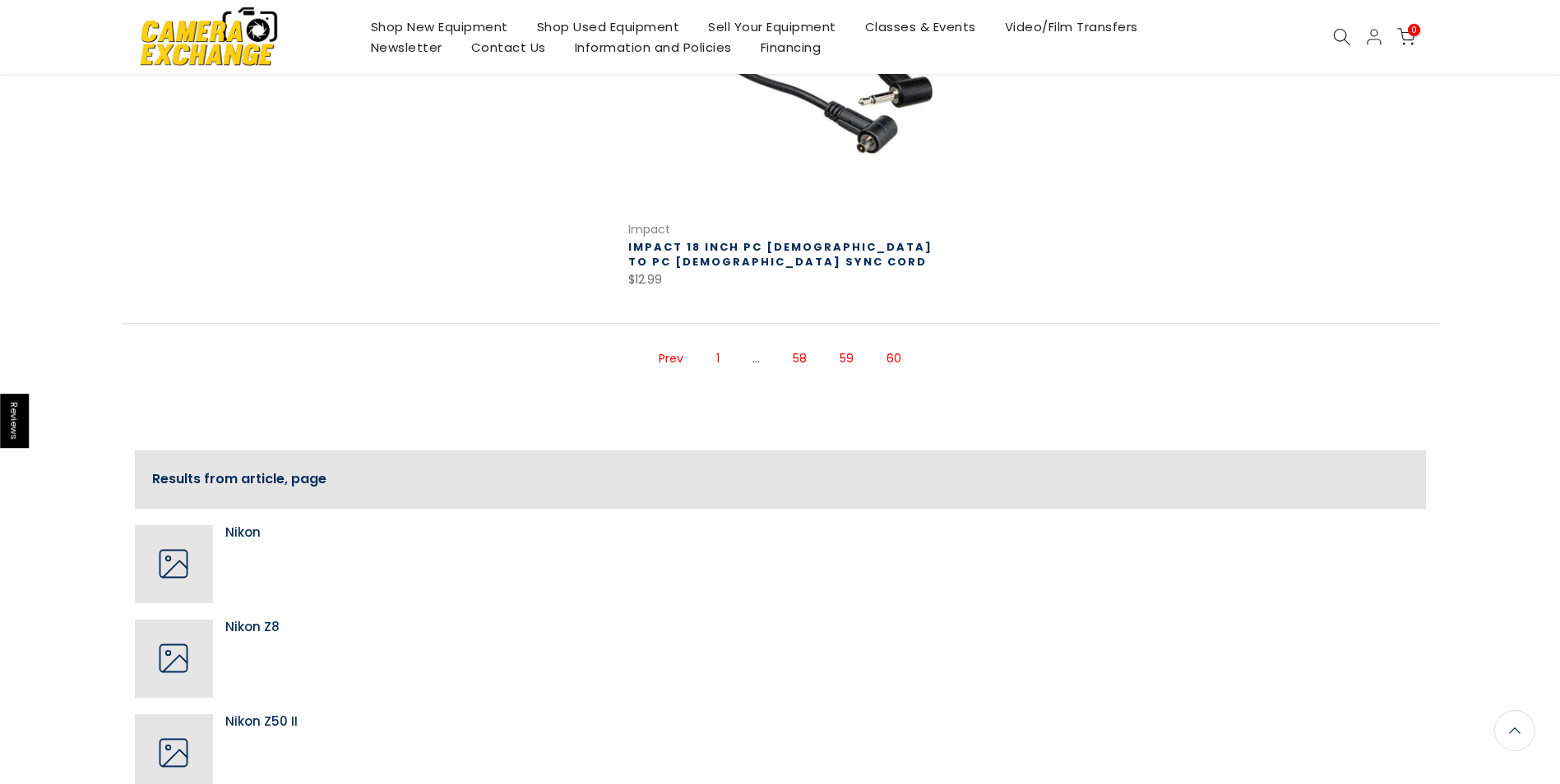
scroll to position [479, 0]
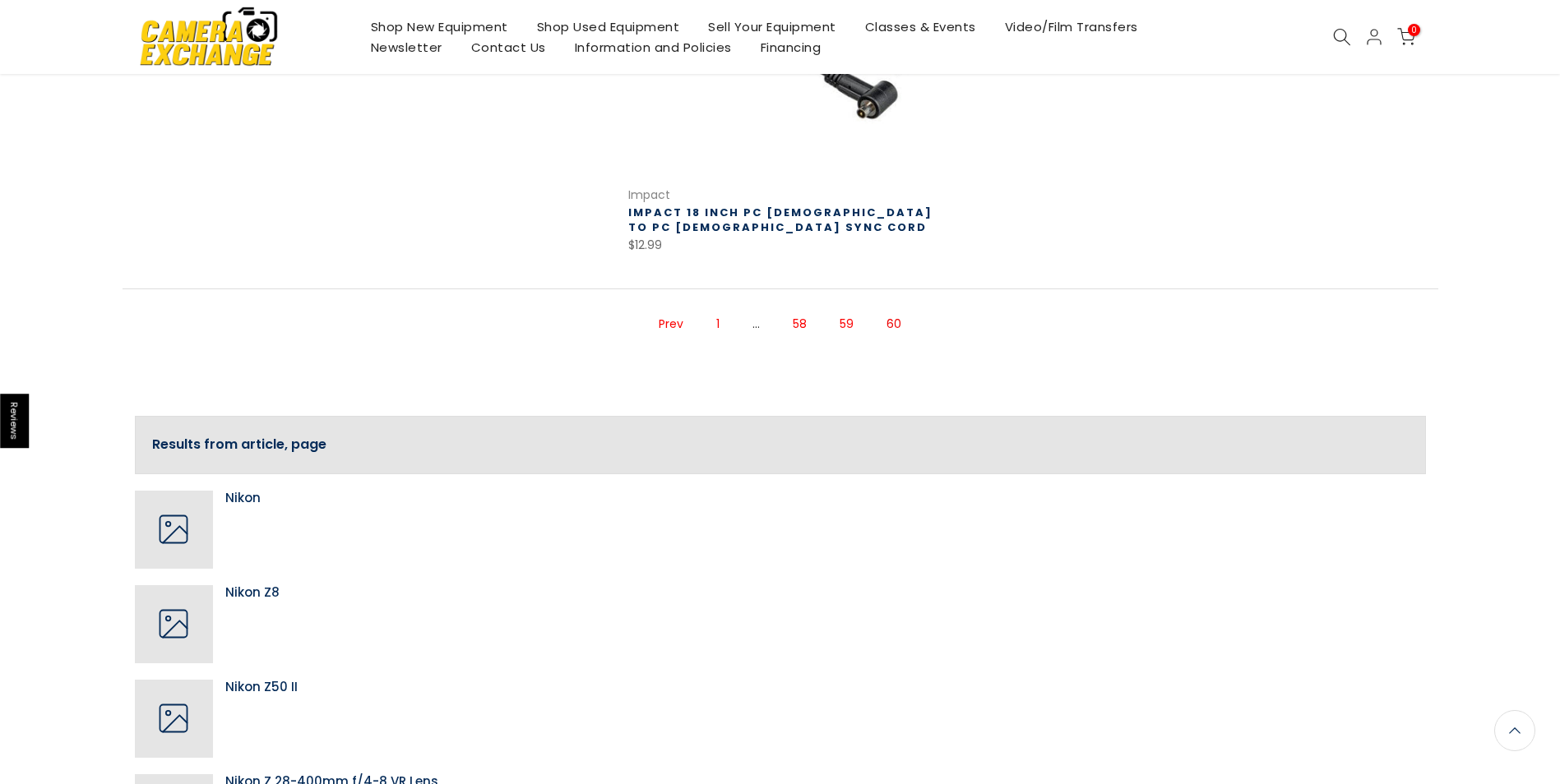
click at [896, 323] on span "60" at bounding box center [894, 324] width 31 height 28
